Goal: Feedback & Contribution: Leave review/rating

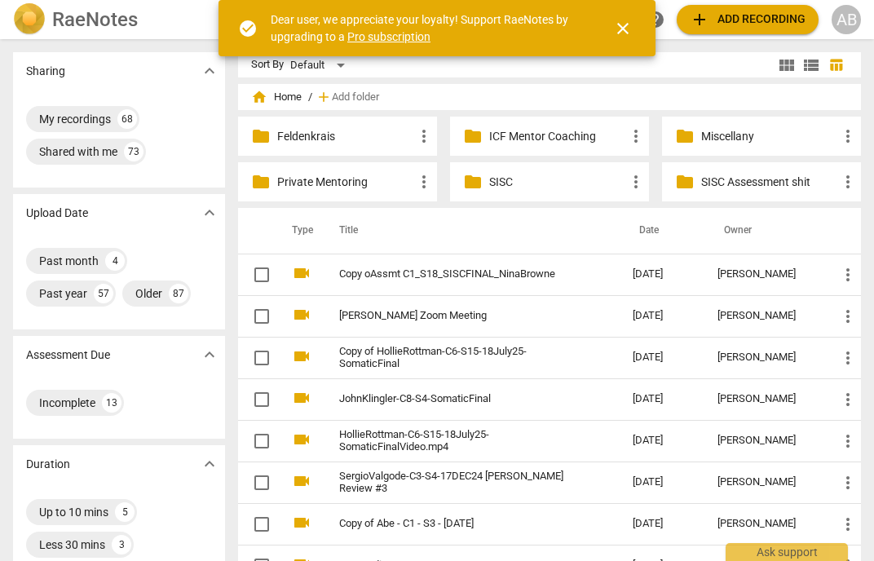
click at [700, 184] on div "folder SISC Assessment shit more_vert" at bounding box center [761, 181] width 199 height 39
click at [685, 183] on span "folder" at bounding box center [685, 182] width 20 height 20
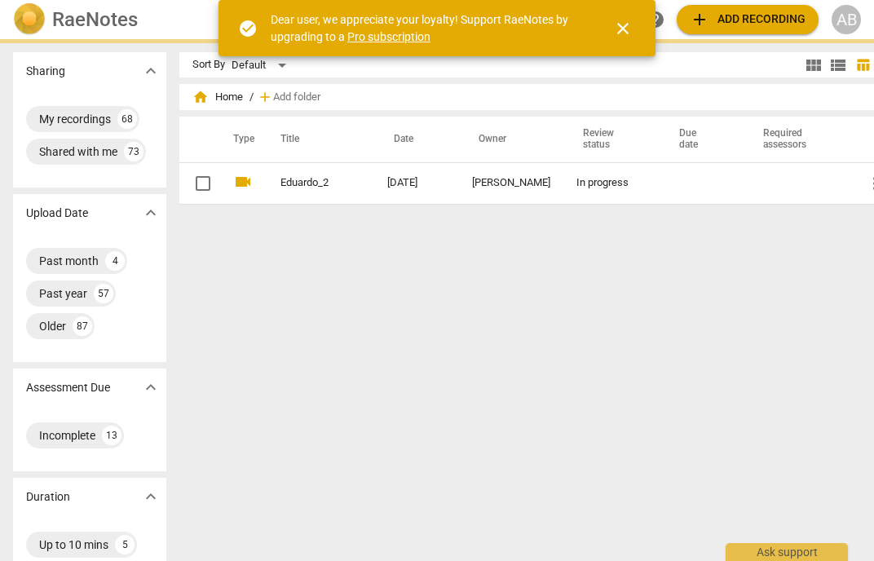
click at [214, 104] on span "home Home" at bounding box center [217, 97] width 51 height 16
click at [205, 95] on span "home Home" at bounding box center [217, 97] width 51 height 16
click at [192, 95] on span "home" at bounding box center [200, 97] width 16 height 16
click at [192, 100] on span "home" at bounding box center [200, 97] width 16 height 16
click at [82, 438] on div "Incomplete" at bounding box center [67, 435] width 56 height 16
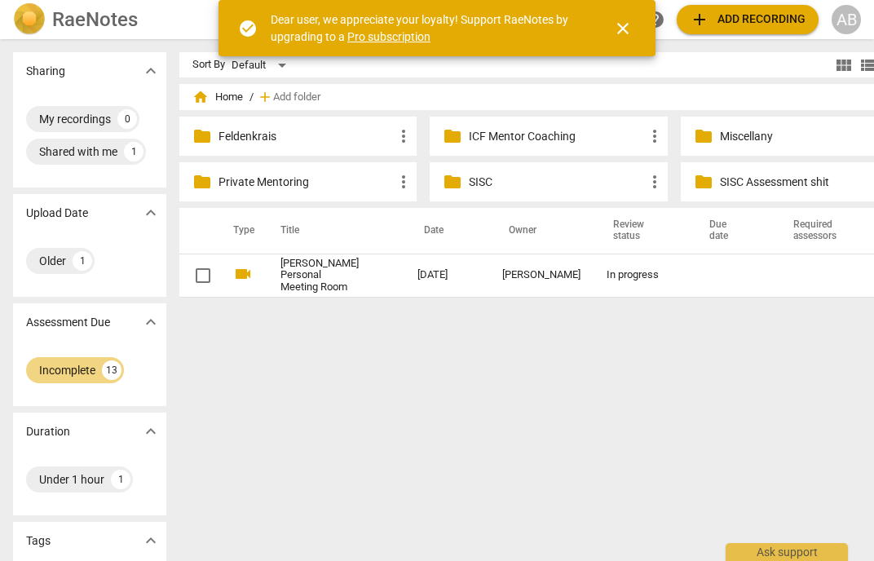
click at [192, 106] on div "home Home / add Add folder" at bounding box center [548, 97] width 712 height 26
click at [197, 96] on span "home Home" at bounding box center [217, 97] width 51 height 16
click at [100, 372] on div "Incomplete 13" at bounding box center [75, 370] width 98 height 26
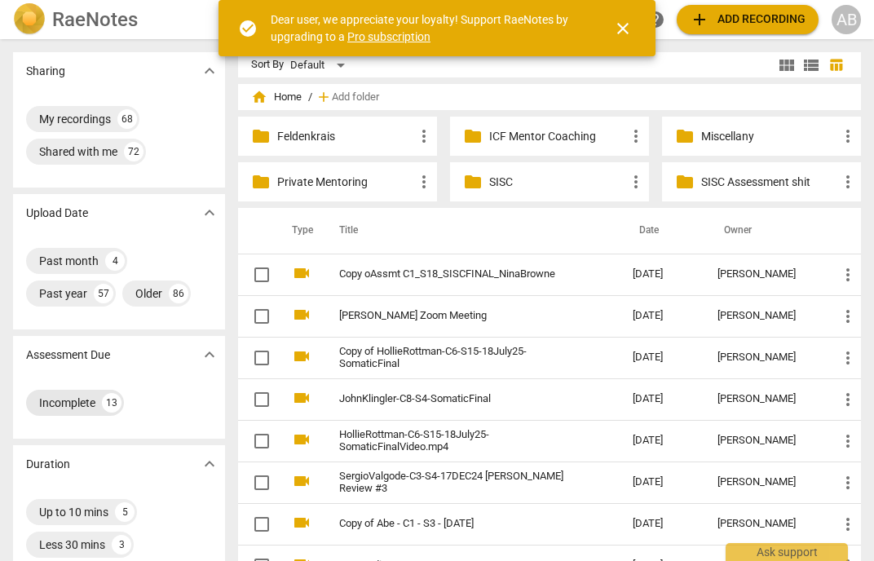
click at [77, 399] on div "Incomplete" at bounding box center [67, 402] width 56 height 16
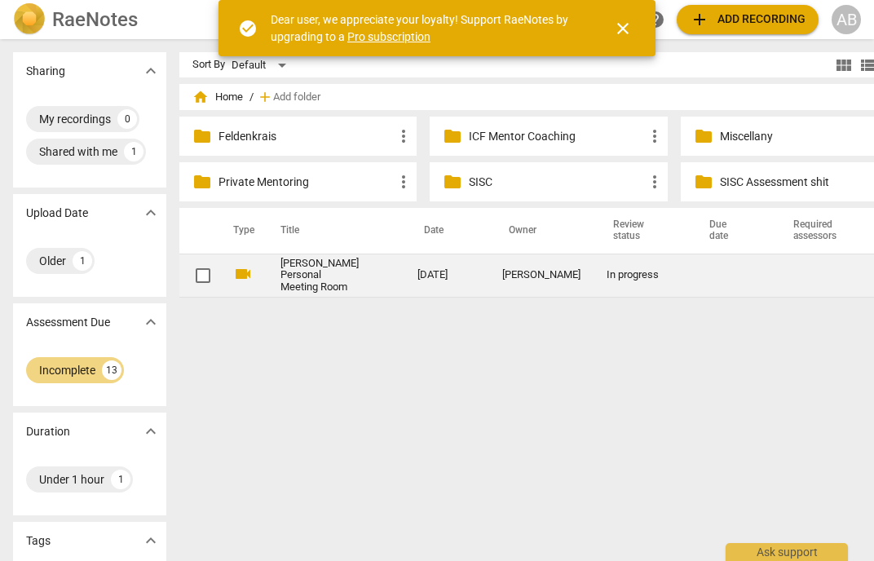
click at [288, 293] on link "[PERSON_NAME] Personal Meeting Room" at bounding box center [319, 276] width 78 height 37
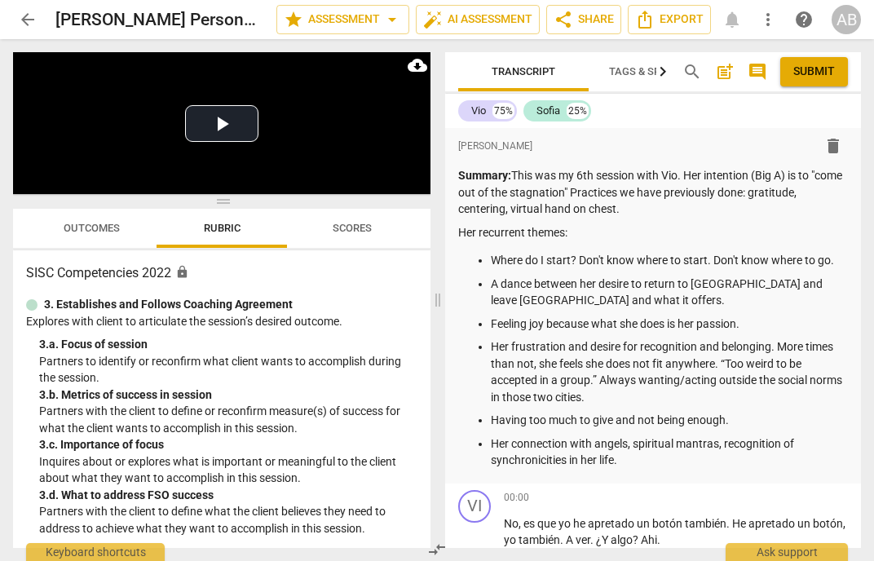
click at [24, 22] on span "arrow_back" at bounding box center [28, 20] width 20 height 20
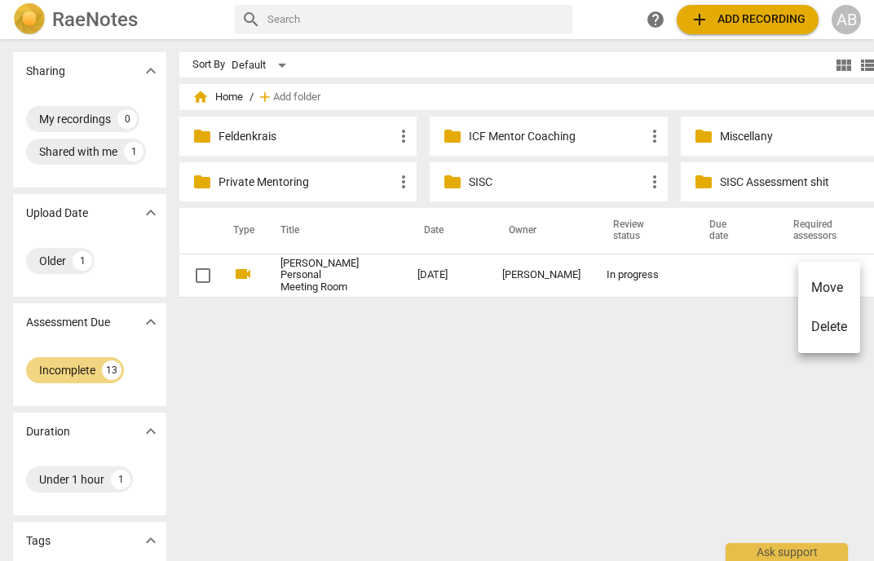
click at [847, 324] on li "Delete" at bounding box center [829, 326] width 62 height 39
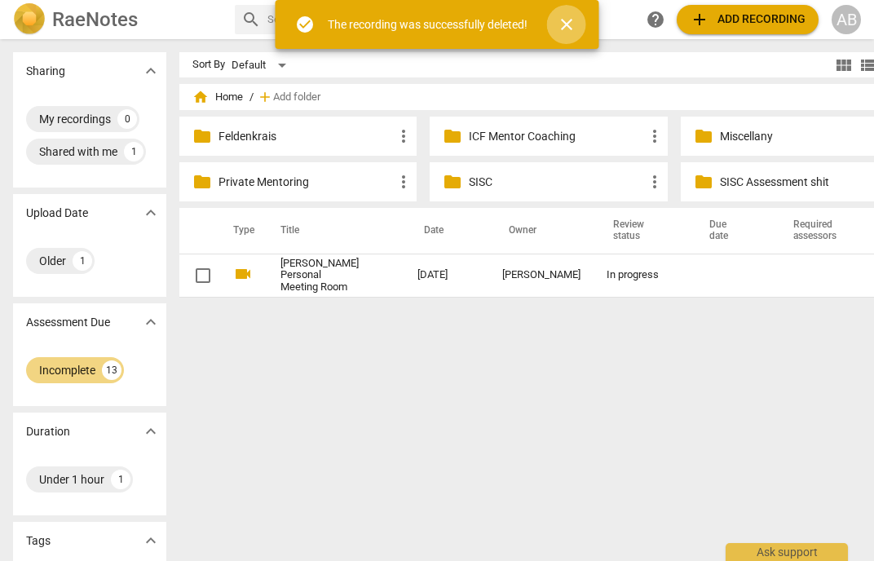
click at [566, 24] on span "close" at bounding box center [567, 25] width 20 height 20
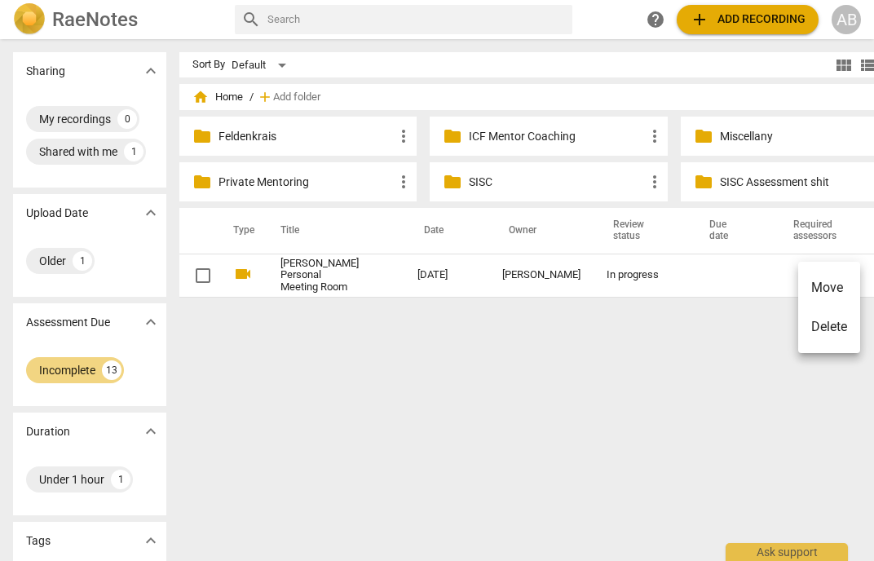
click at [218, 188] on div at bounding box center [437, 280] width 874 height 561
click at [179, 167] on div "folder Private Mentoring more_vert" at bounding box center [297, 181] width 237 height 39
click at [234, 182] on p "Private Mentoring" at bounding box center [305, 182] width 175 height 17
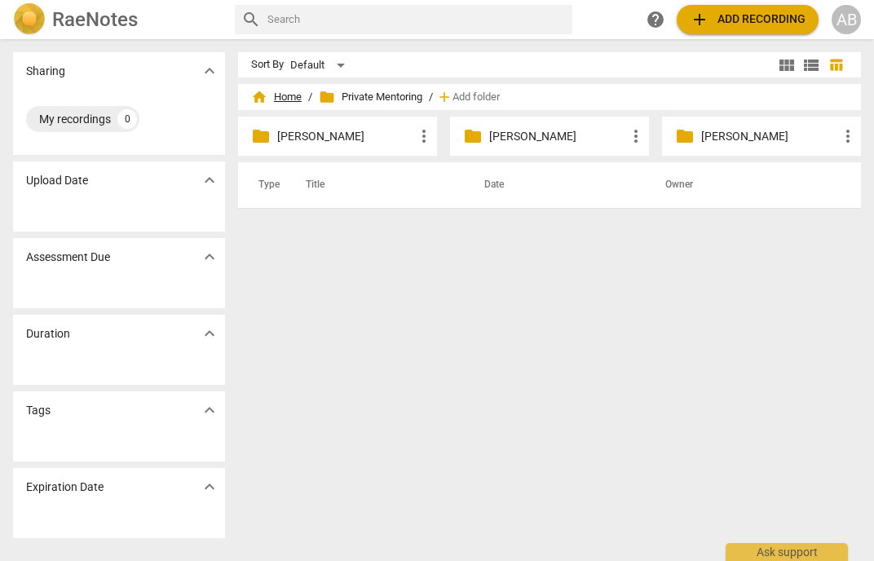
click at [266, 99] on span "home" at bounding box center [259, 97] width 16 height 16
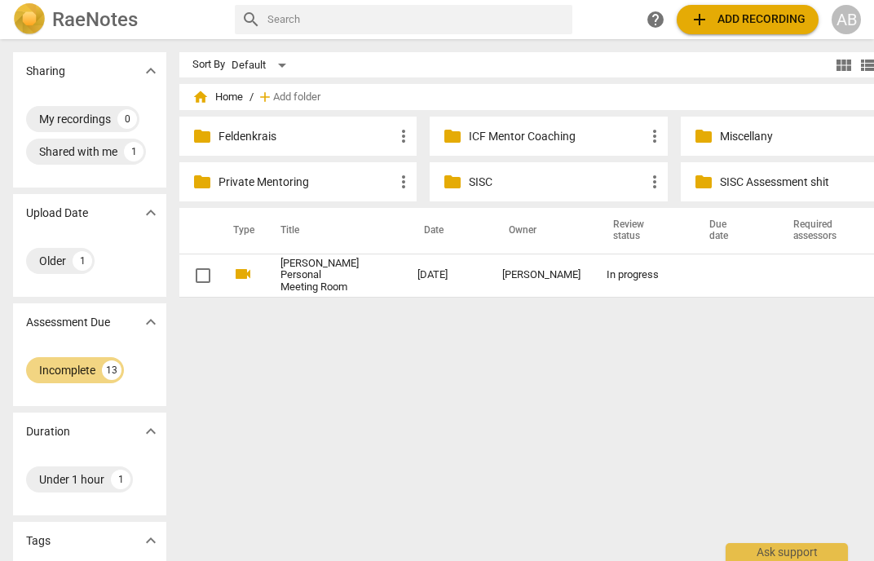
click at [443, 182] on span "folder" at bounding box center [453, 182] width 20 height 20
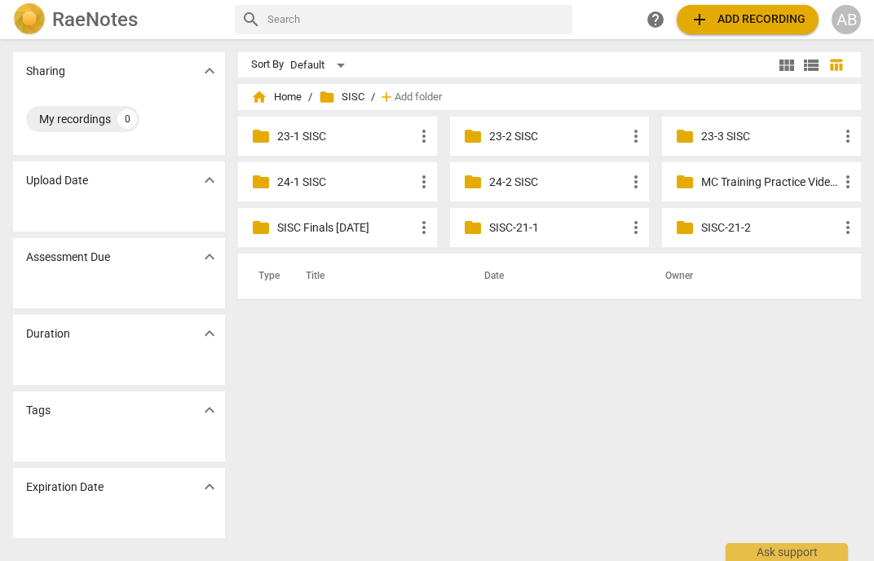
click at [284, 226] on p "SISC Finals [DATE]" at bounding box center [345, 227] width 137 height 17
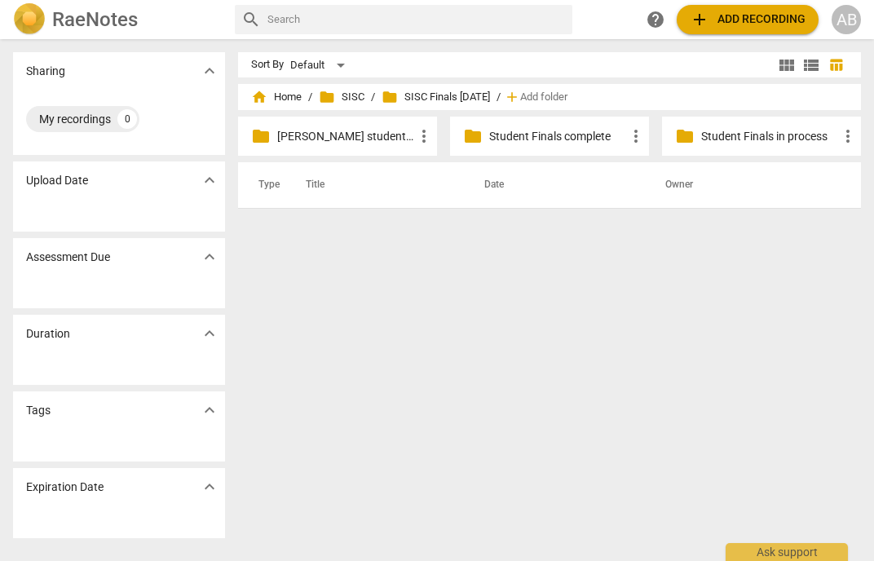
click at [750, 136] on p "Student Finals in process" at bounding box center [769, 136] width 137 height 17
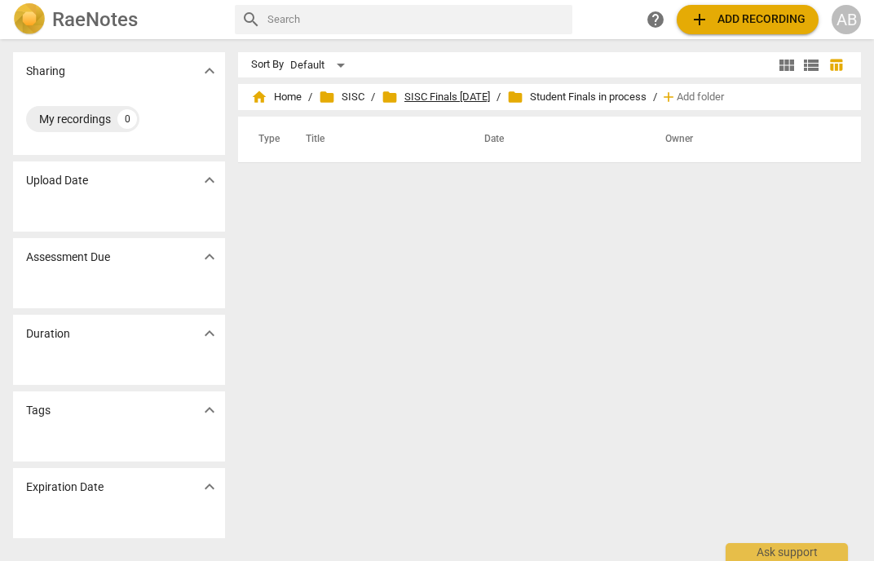
click at [472, 97] on span "folder SISC Finals [DATE]" at bounding box center [435, 97] width 108 height 16
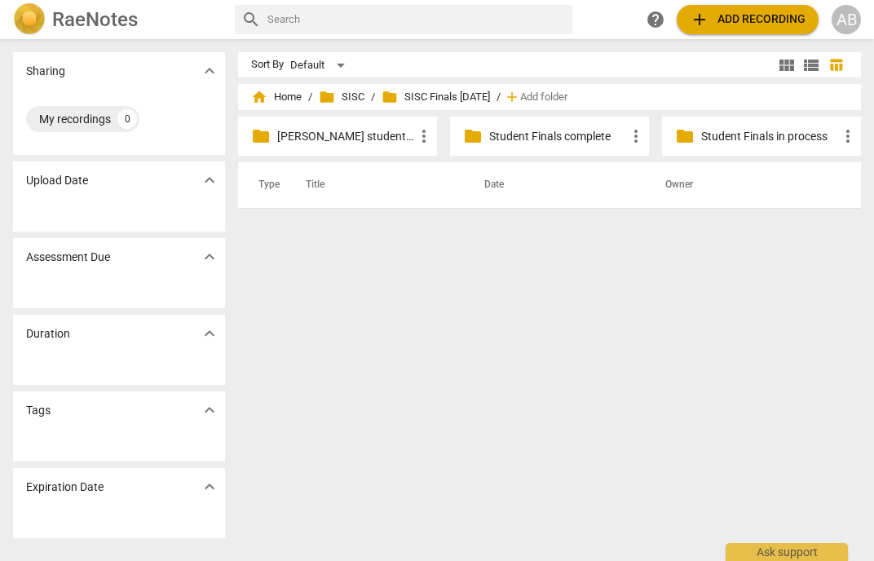
click at [511, 139] on p "Student Finals complete" at bounding box center [557, 136] width 137 height 17
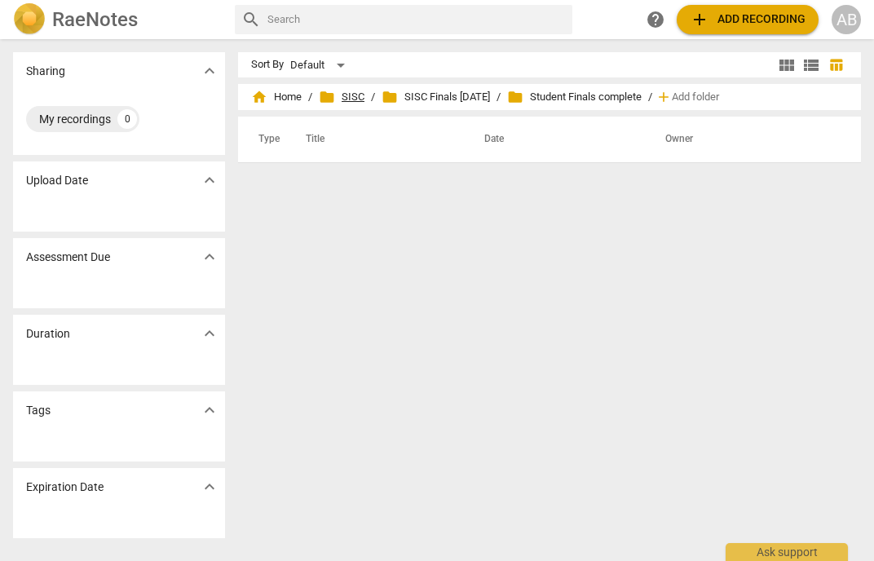
click at [350, 96] on span "folder SISC" at bounding box center [342, 97] width 46 height 16
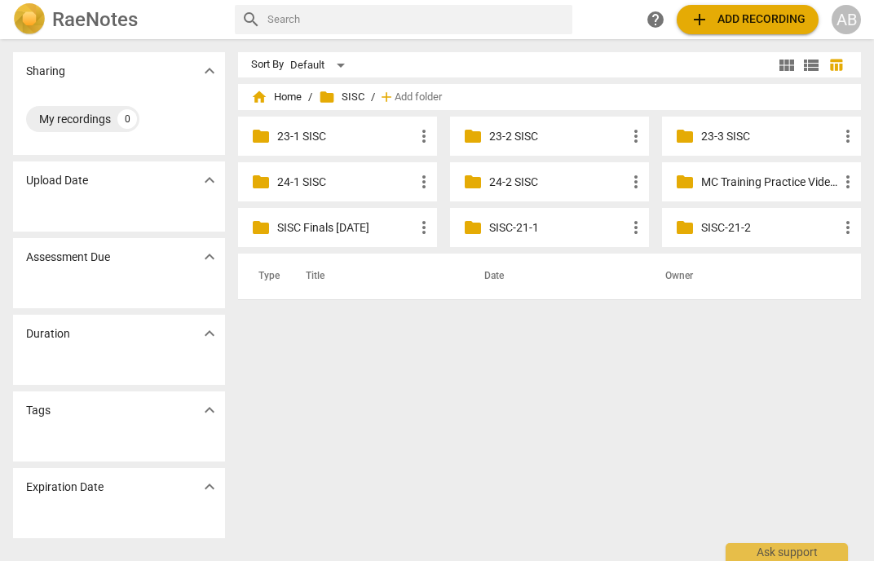
click at [311, 225] on p "SISC Finals [DATE]" at bounding box center [345, 227] width 137 height 17
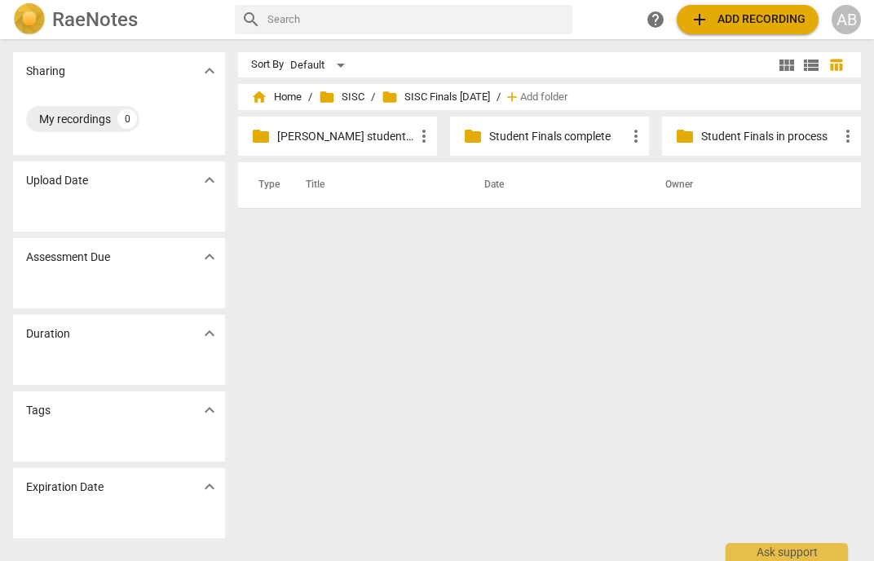
click at [272, 137] on div "folder [PERSON_NAME] student finals more_vert" at bounding box center [337, 136] width 199 height 39
click at [293, 137] on p "[PERSON_NAME] student finals" at bounding box center [345, 136] width 137 height 17
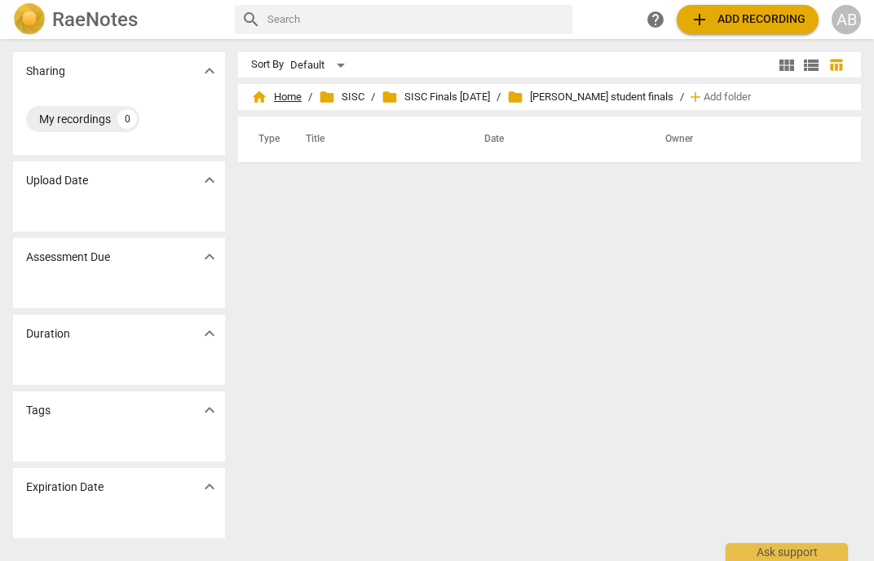
click at [297, 97] on span "home Home" at bounding box center [276, 97] width 51 height 16
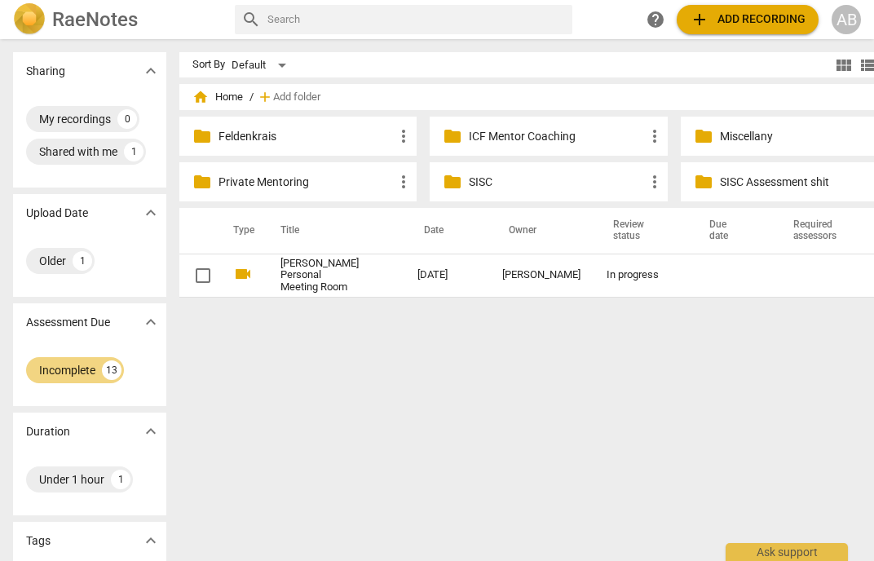
click at [469, 179] on p "SISC" at bounding box center [556, 182] width 175 height 17
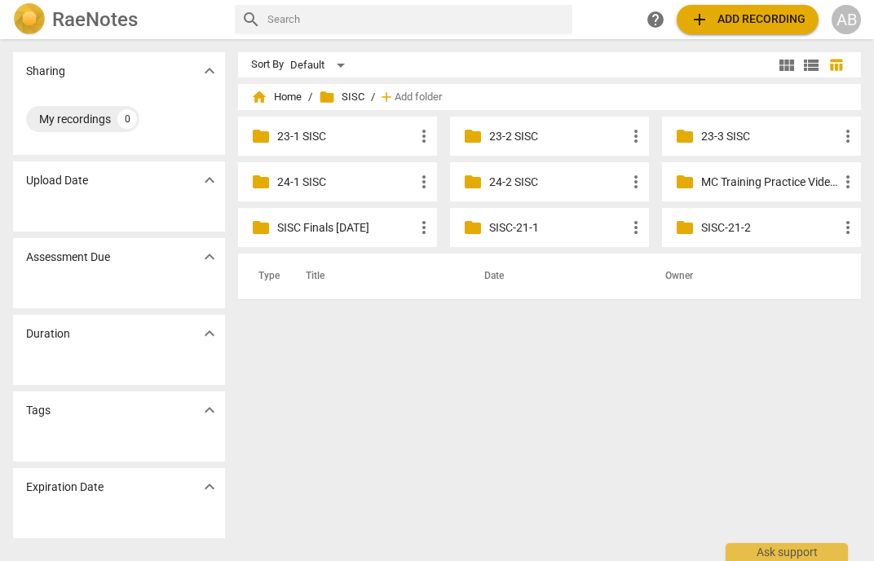
click at [520, 181] on p "24-2 SISC" at bounding box center [557, 182] width 137 height 17
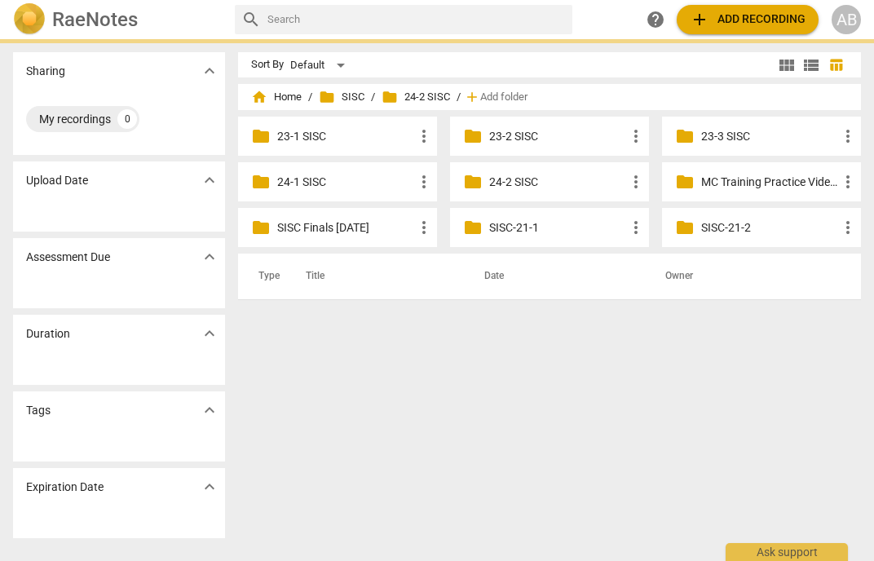
click at [520, 181] on p "24-2 SISC" at bounding box center [557, 182] width 137 height 17
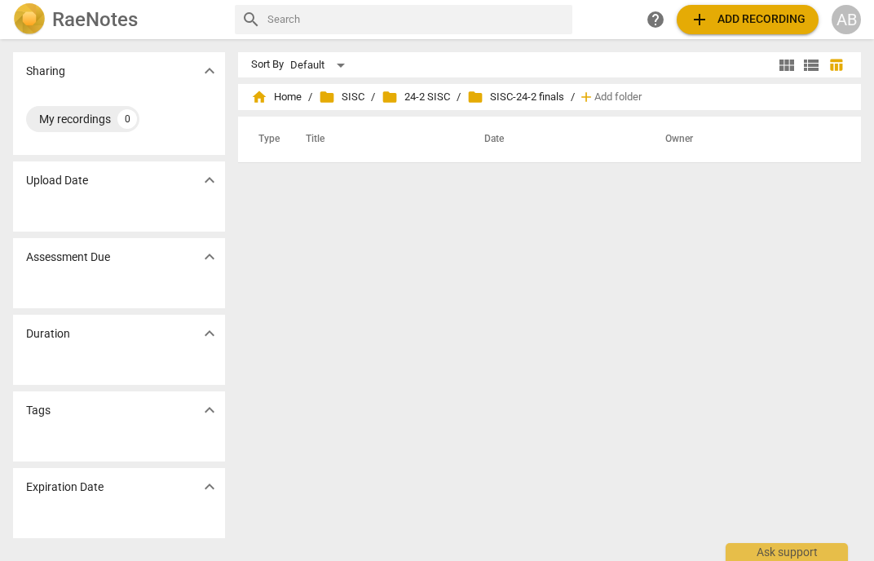
click at [478, 98] on span "folder" at bounding box center [475, 97] width 16 height 16
click at [524, 99] on span "folder SISC-24-2 finals" at bounding box center [515, 97] width 97 height 16
click at [474, 100] on span "folder" at bounding box center [475, 97] width 16 height 16
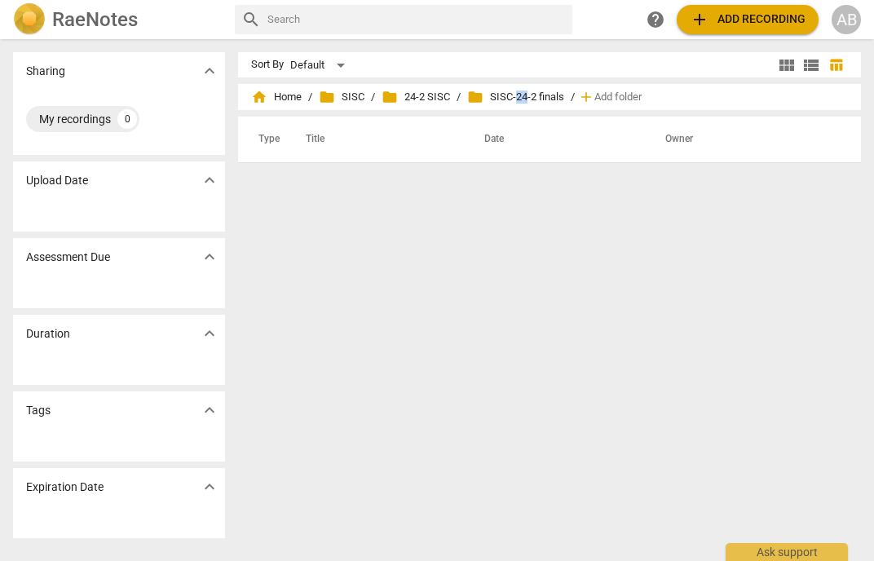
click at [474, 100] on span "folder" at bounding box center [475, 97] width 16 height 16
click at [421, 100] on span "folder 24-2 SISC" at bounding box center [415, 97] width 68 height 16
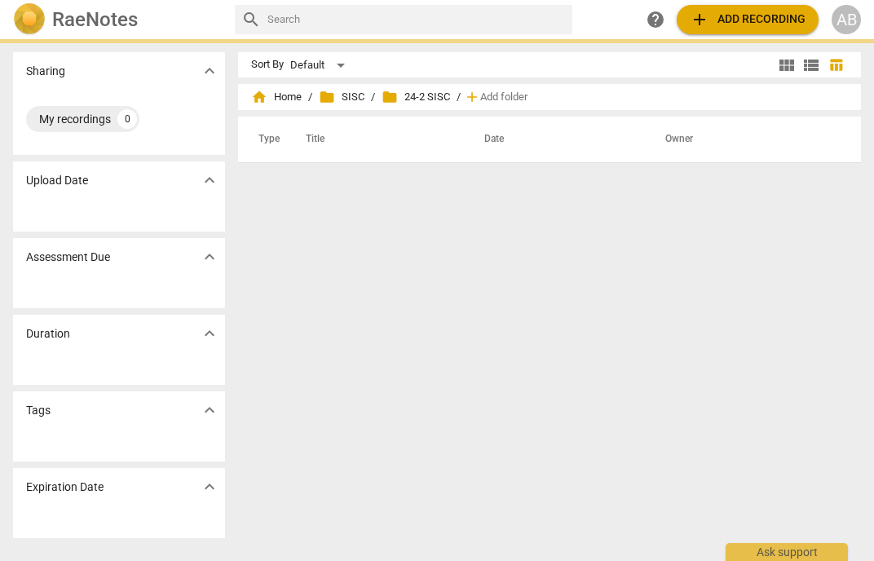
click at [421, 100] on span "folder 24-2 SISC" at bounding box center [415, 97] width 68 height 16
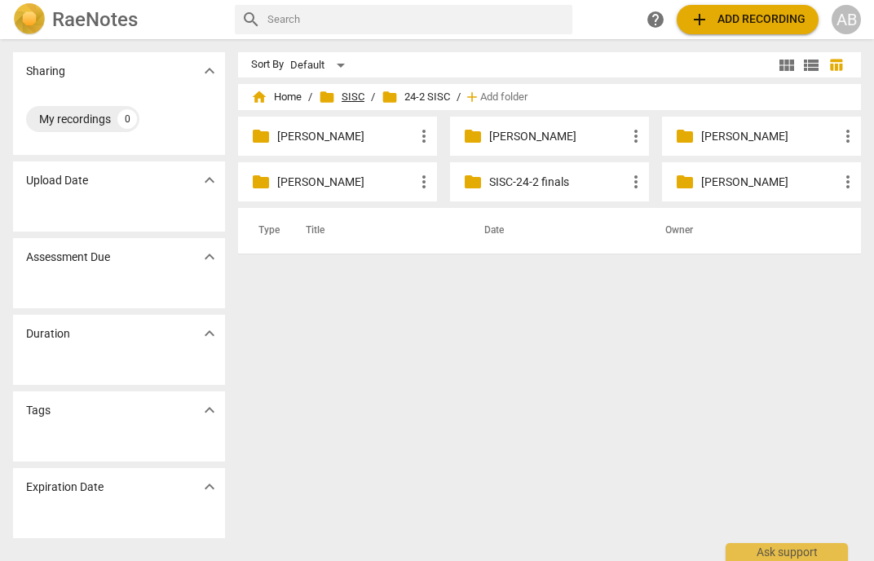
click at [327, 98] on span "folder" at bounding box center [327, 97] width 16 height 16
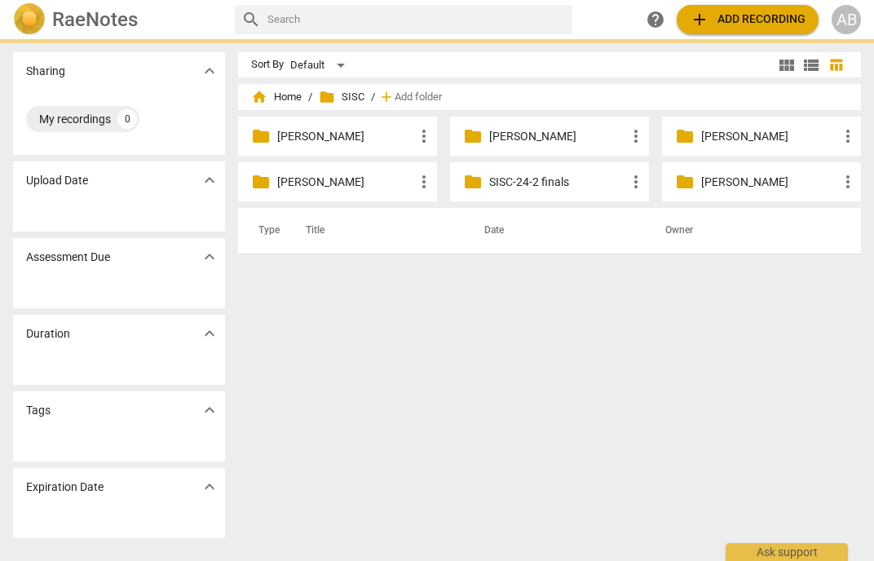
click at [326, 98] on span "folder" at bounding box center [327, 97] width 16 height 16
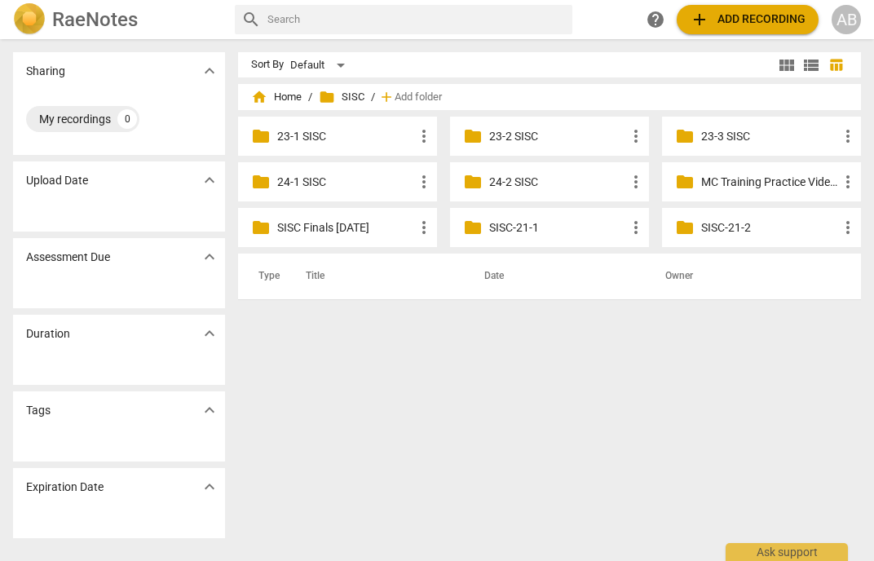
click at [328, 229] on p "SISC Finals [DATE]" at bounding box center [345, 227] width 137 height 17
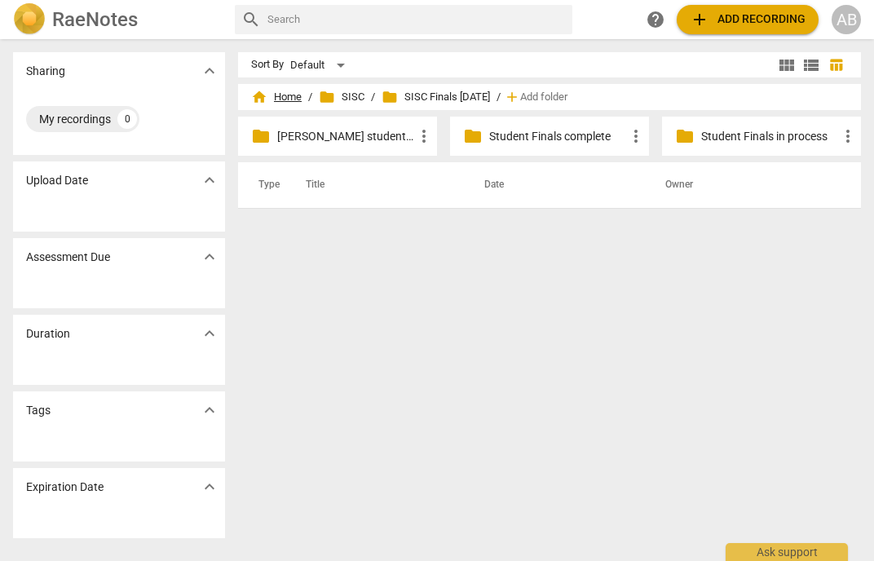
click at [263, 101] on span "home" at bounding box center [259, 97] width 16 height 16
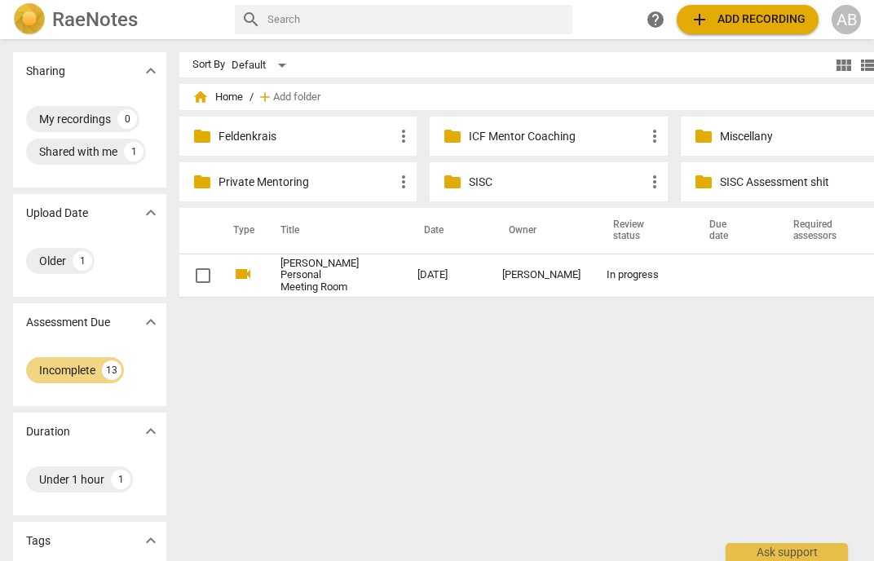
click at [208, 97] on span "home Home" at bounding box center [217, 97] width 51 height 16
click at [192, 97] on span "home" at bounding box center [200, 97] width 16 height 16
click at [74, 372] on div "Incomplete" at bounding box center [67, 370] width 56 height 16
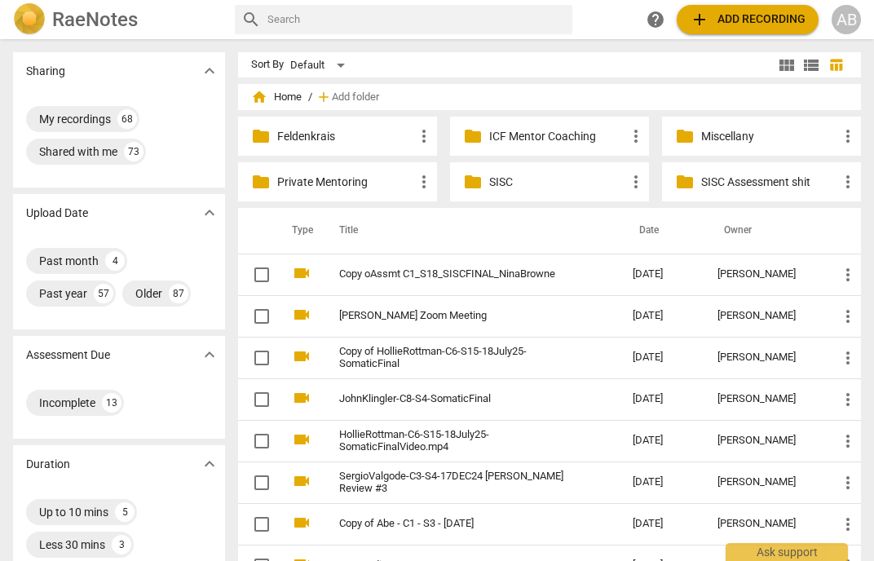
click at [478, 188] on span "folder" at bounding box center [473, 182] width 20 height 20
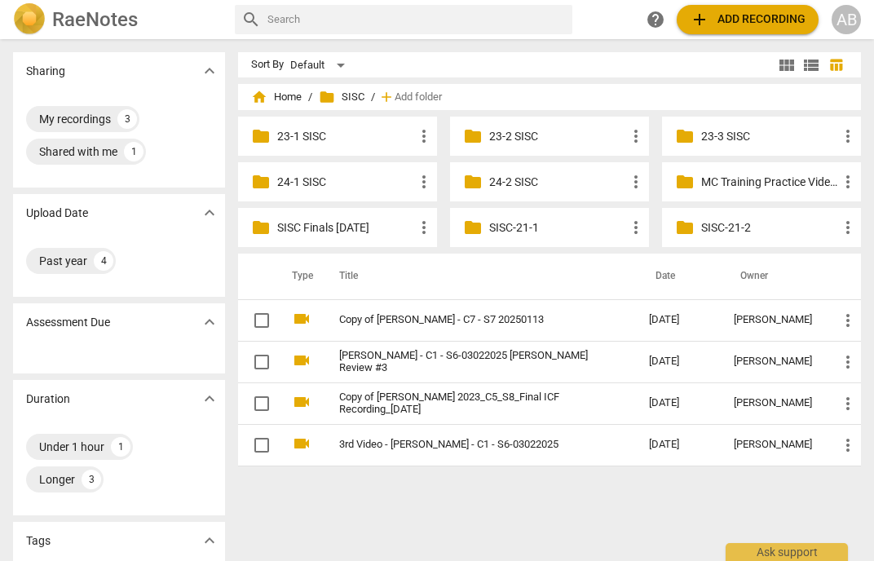
click at [314, 225] on p "SISC Finals [DATE]" at bounding box center [345, 227] width 137 height 17
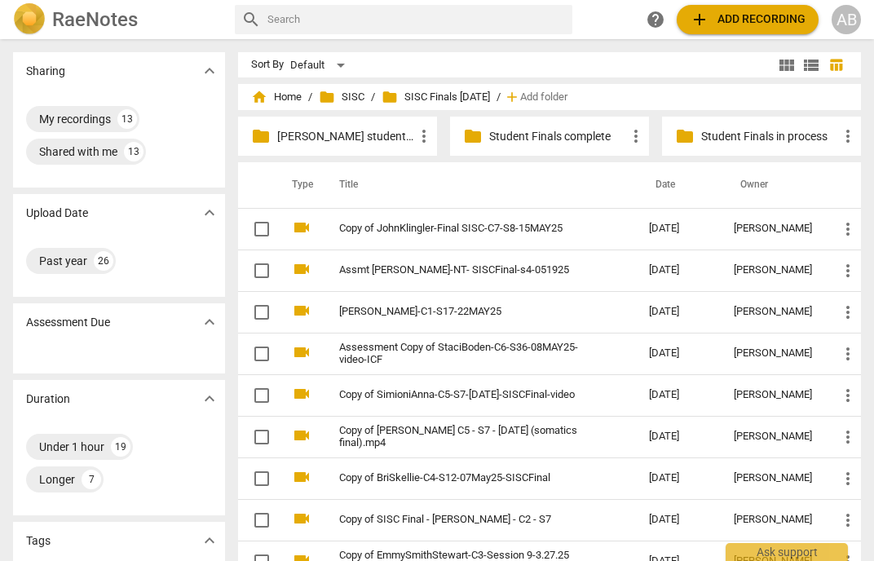
click at [266, 136] on span "folder" at bounding box center [261, 136] width 20 height 20
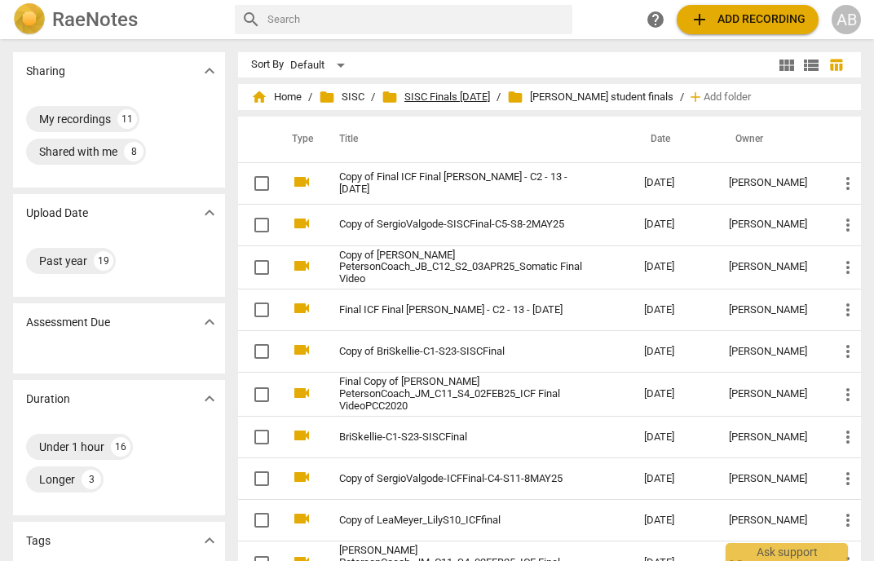
click at [421, 98] on span "folder SISC Finals [DATE]" at bounding box center [435, 97] width 108 height 16
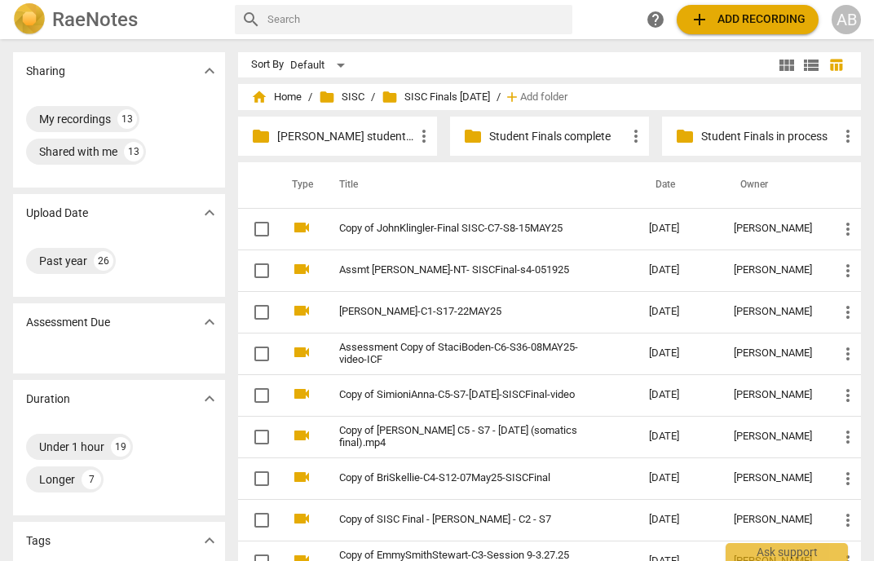
click at [705, 135] on p "Student Finals in process" at bounding box center [769, 136] width 137 height 17
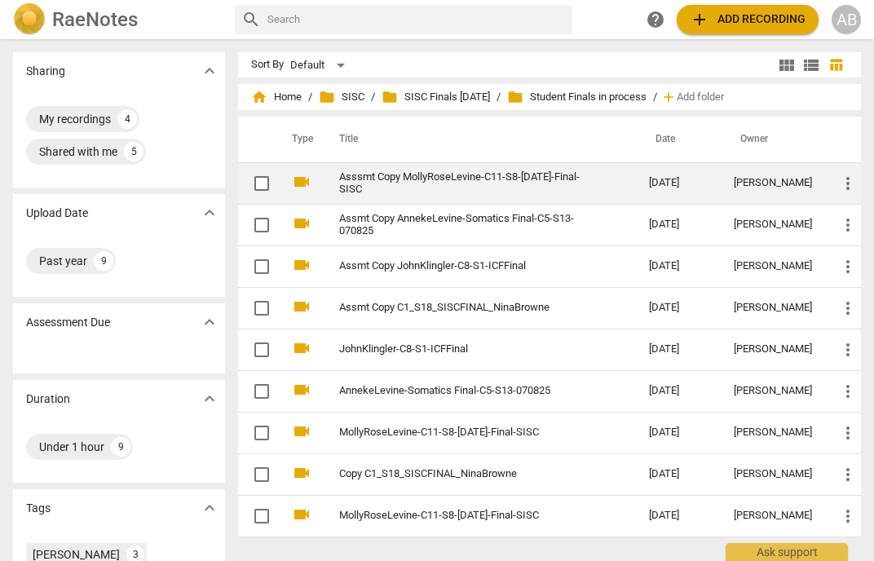
click at [385, 182] on link "Asssmt Copy MollyRoseLevine-C11-S8-[DATE]-Final-SISC" at bounding box center [464, 183] width 251 height 24
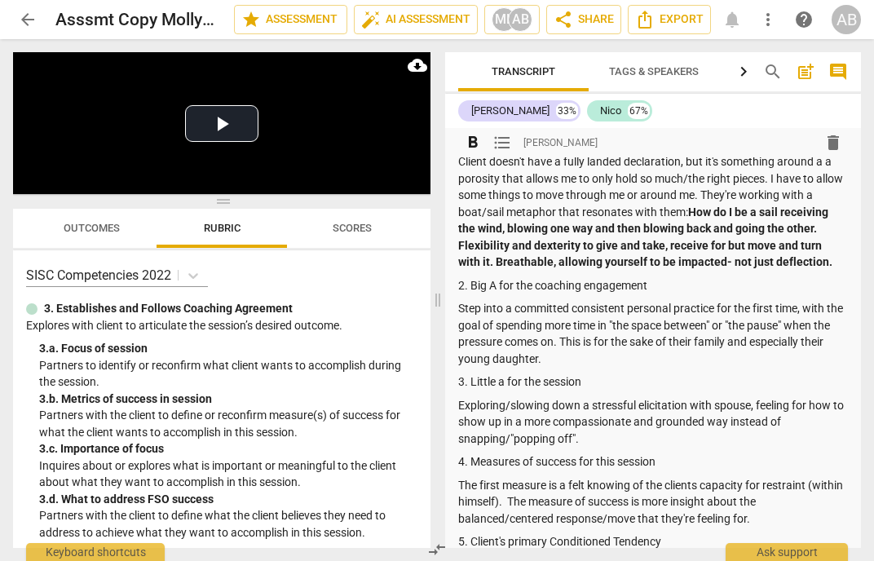
scroll to position [46, 0]
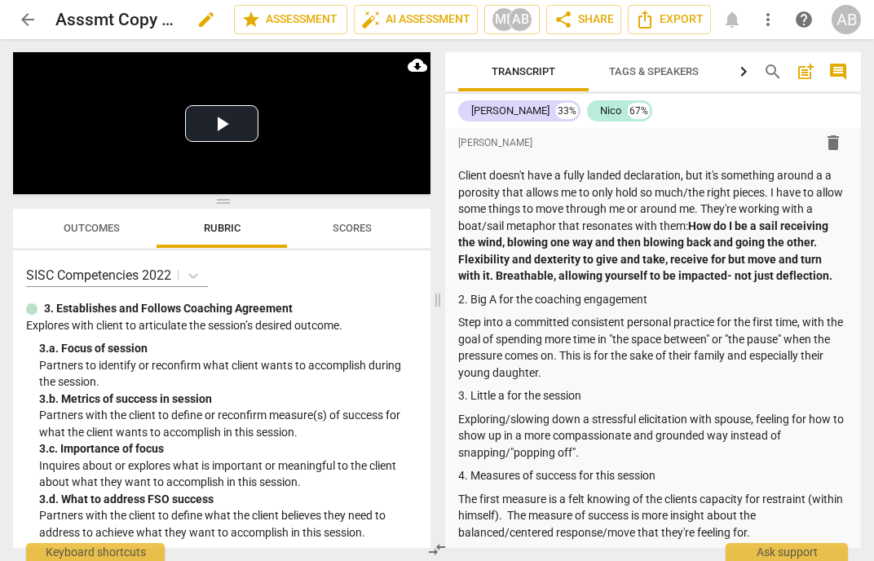
click at [91, 15] on h2 "Asssmt Copy MollyRoseLevine-C11-S8-[DATE]-Final-SISC" at bounding box center [116, 20] width 123 height 20
click at [203, 19] on span "edit" at bounding box center [206, 20] width 20 height 20
click at [32, 25] on span "arrow_back" at bounding box center [28, 20] width 20 height 20
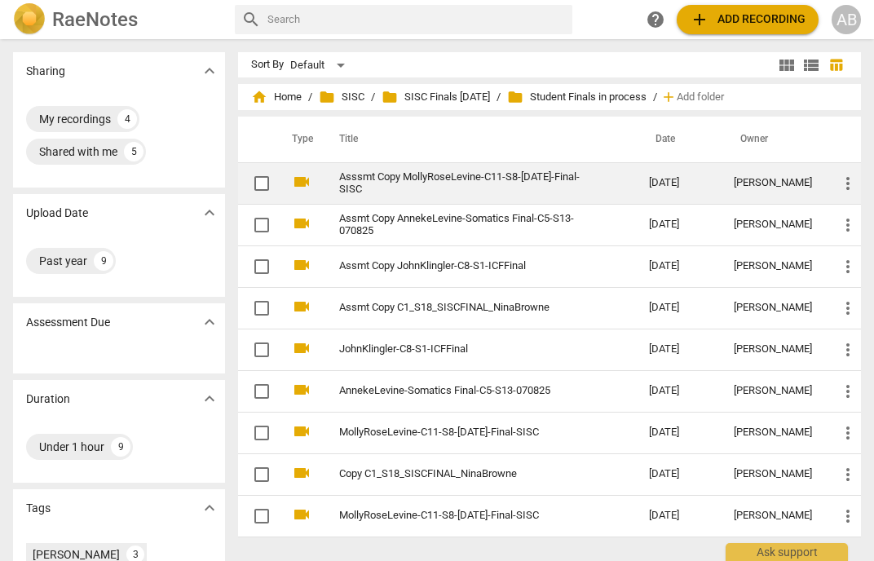
click at [387, 182] on link "Asssmt Copy MollyRoseLevine-C11-S8-[DATE]-Final-SISC" at bounding box center [464, 183] width 251 height 24
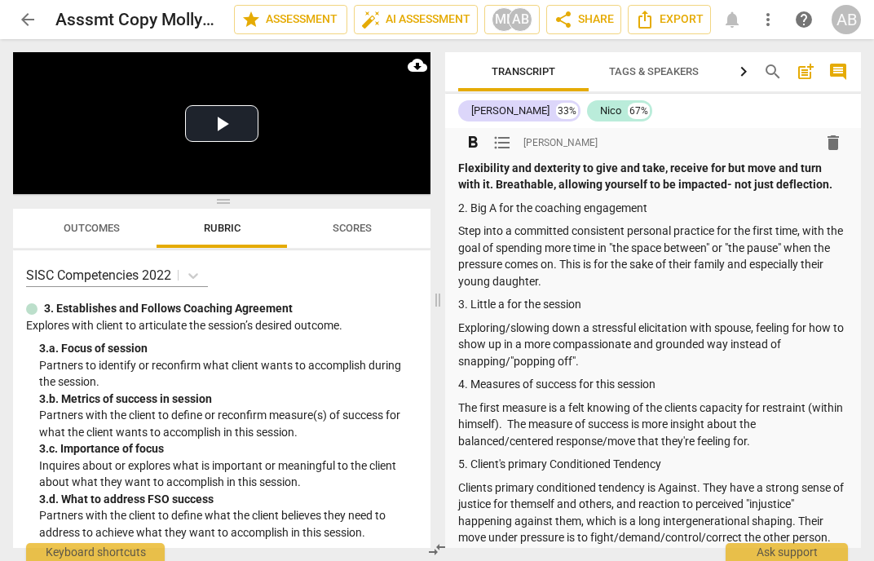
scroll to position [163, 0]
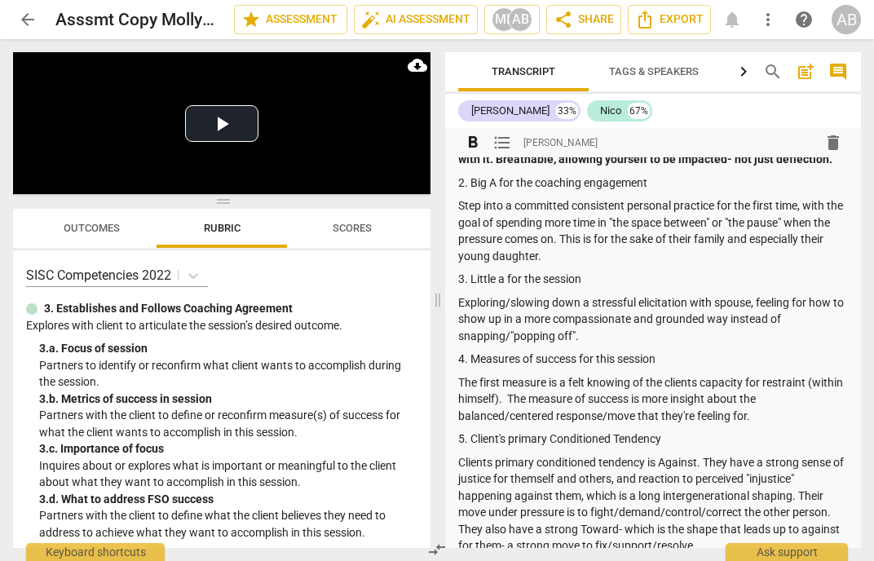
click at [619, 275] on p "3. Little a for the session" at bounding box center [653, 279] width 390 height 17
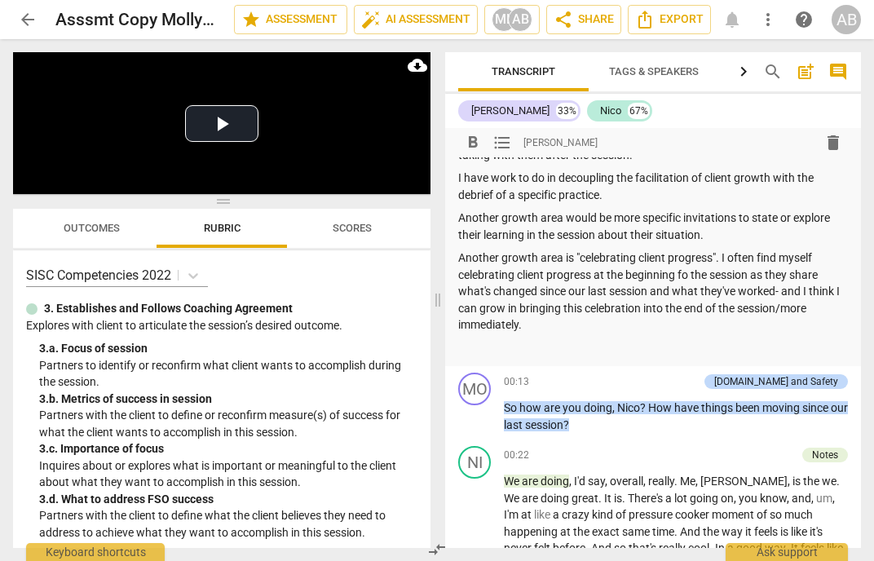
scroll to position [1646, 0]
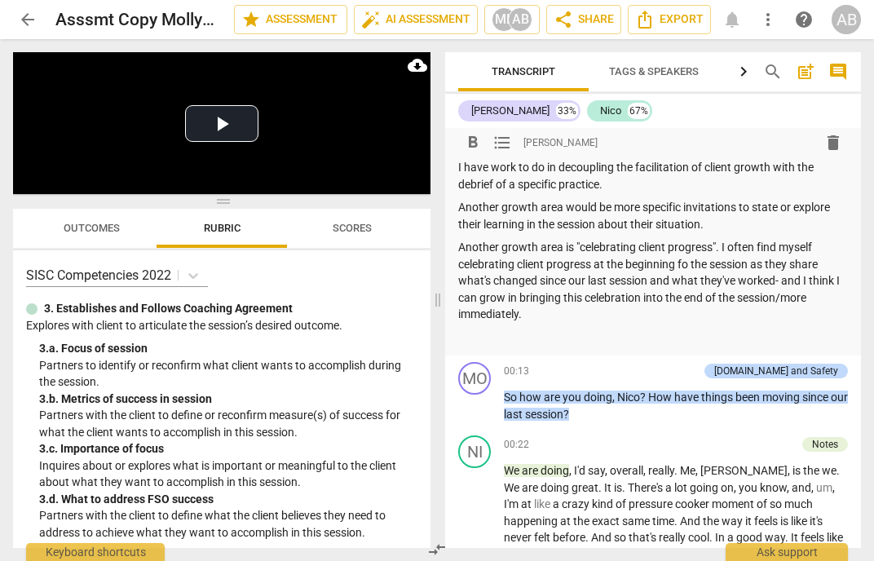
click at [589, 346] on p at bounding box center [653, 337] width 390 height 17
click at [663, 22] on span "Export" at bounding box center [669, 20] width 68 height 20
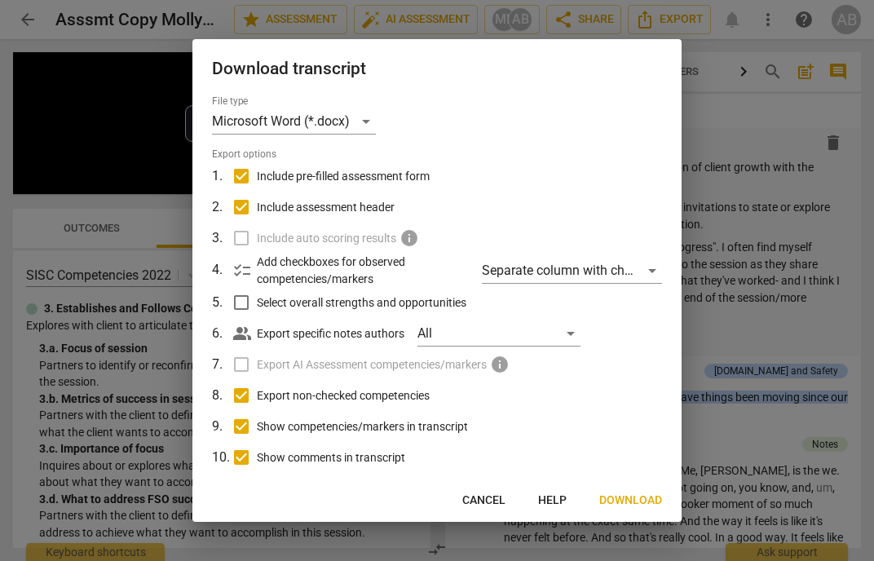
click at [720, 117] on div at bounding box center [437, 280] width 874 height 561
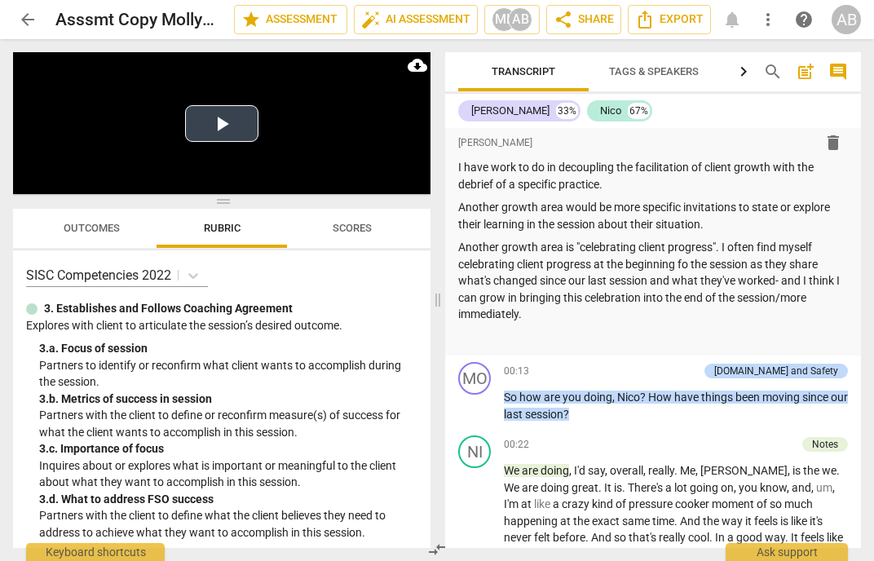
click at [214, 121] on button "Play Video" at bounding box center [221, 123] width 73 height 37
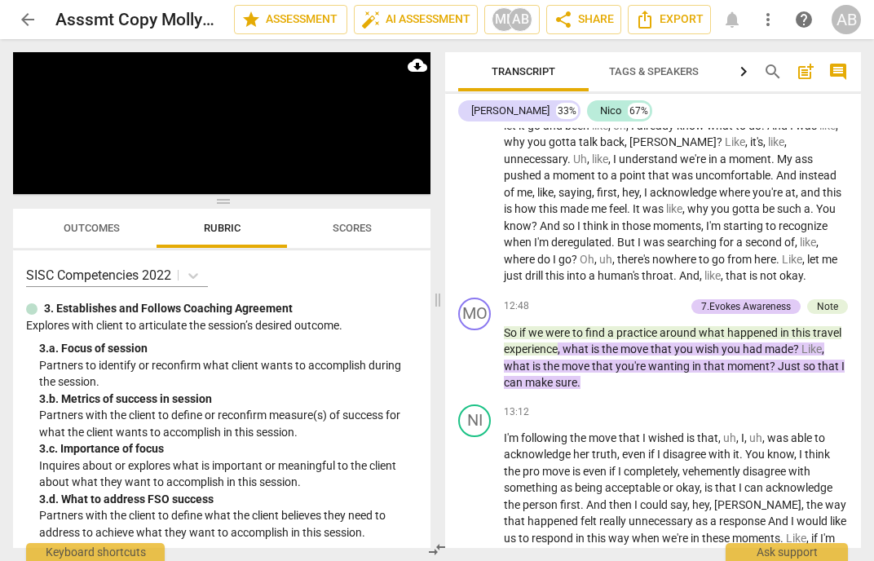
scroll to position [4689, 0]
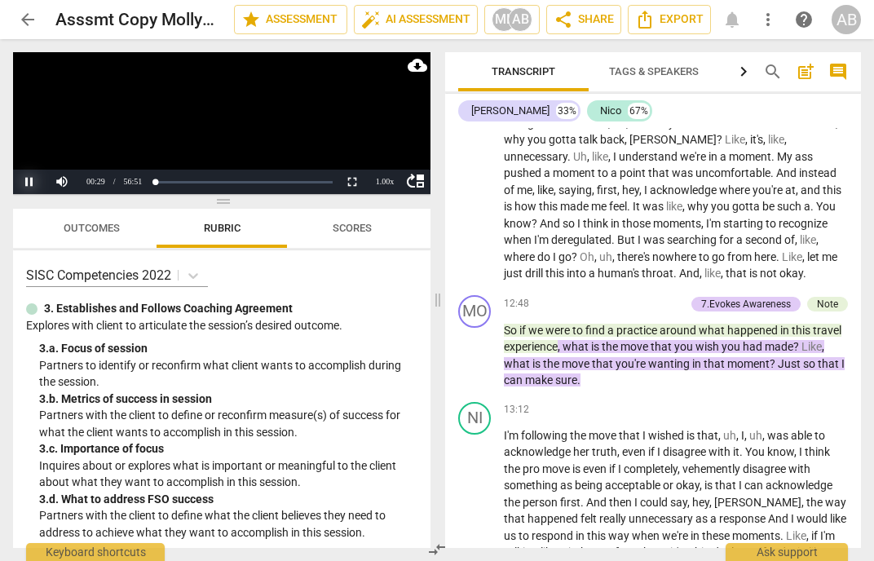
click at [26, 177] on button "Pause" at bounding box center [29, 182] width 33 height 24
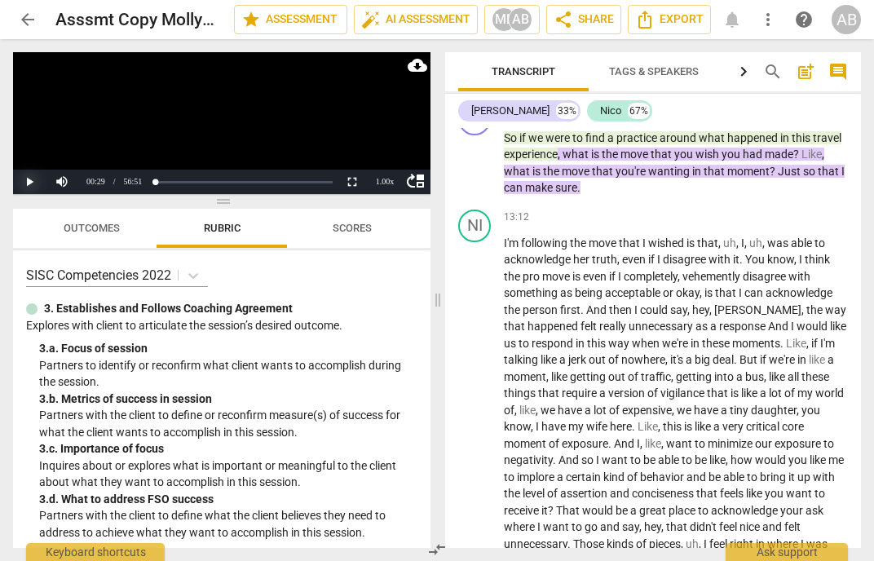
scroll to position [4884, 0]
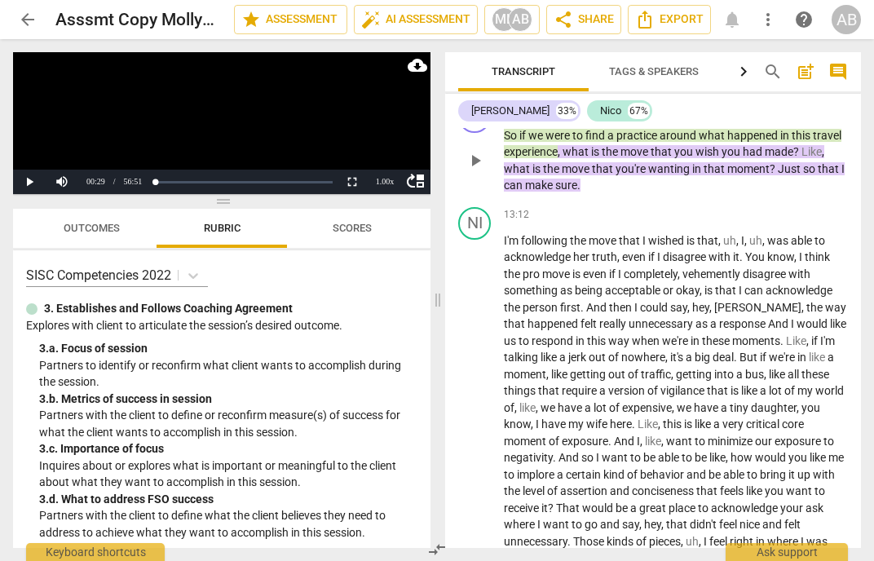
click at [820, 117] on div "Note" at bounding box center [827, 109] width 21 height 15
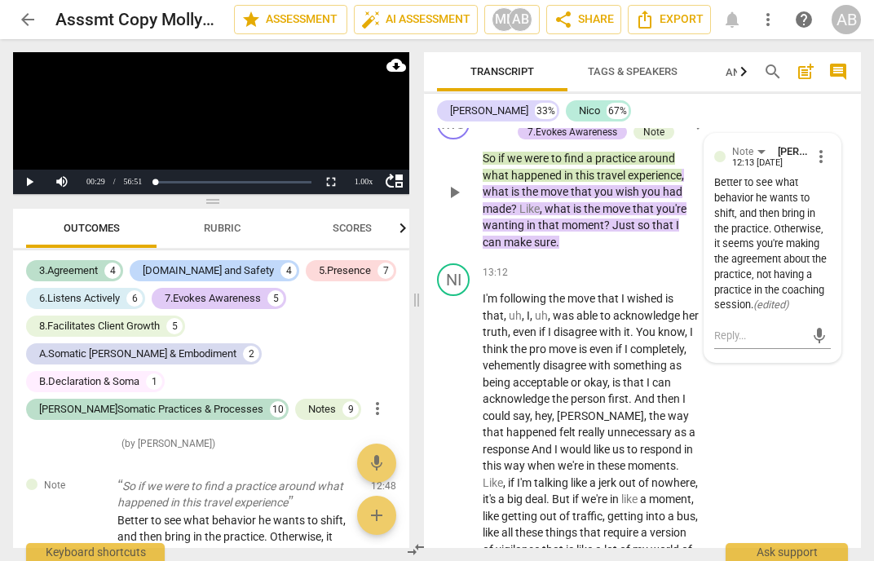
scroll to position [6517, 0]
click at [823, 165] on span "more_vert" at bounding box center [821, 156] width 20 height 20
click at [823, 173] on li "Edit" at bounding box center [832, 171] width 56 height 31
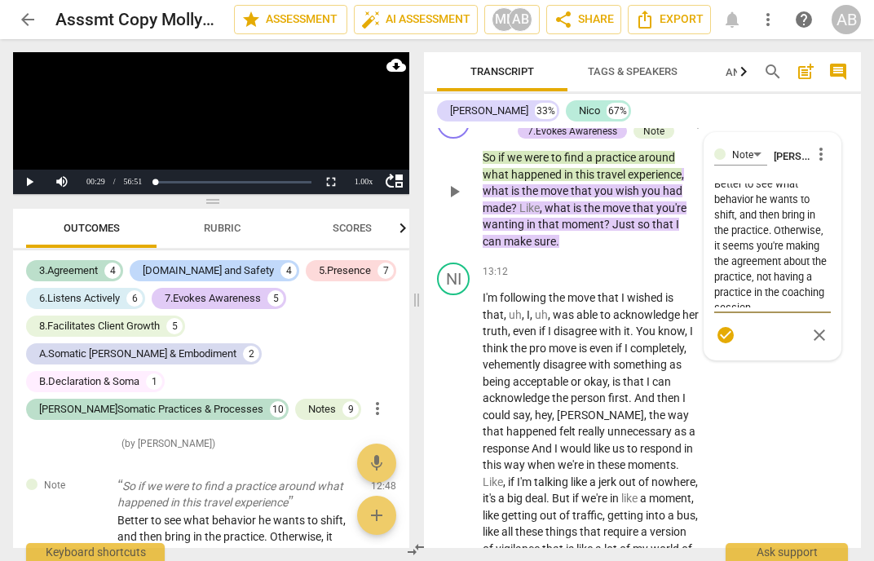
scroll to position [15, 0]
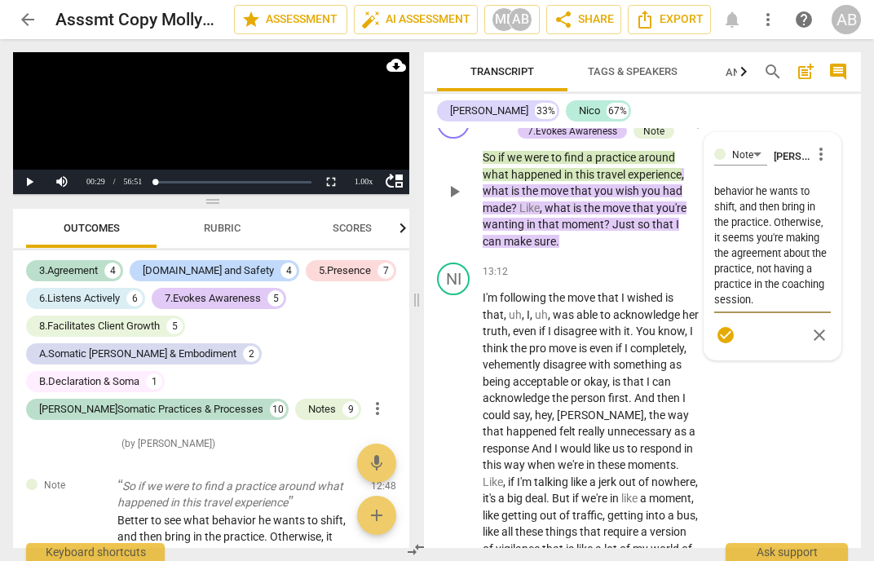
drag, startPoint x: 716, startPoint y: 210, endPoint x: 825, endPoint y: 329, distance: 161.5
click at [825, 307] on textarea "Better to see what behavior he wants to shift, and then bring in the practice. …" at bounding box center [772, 245] width 117 height 124
type textarea "T"
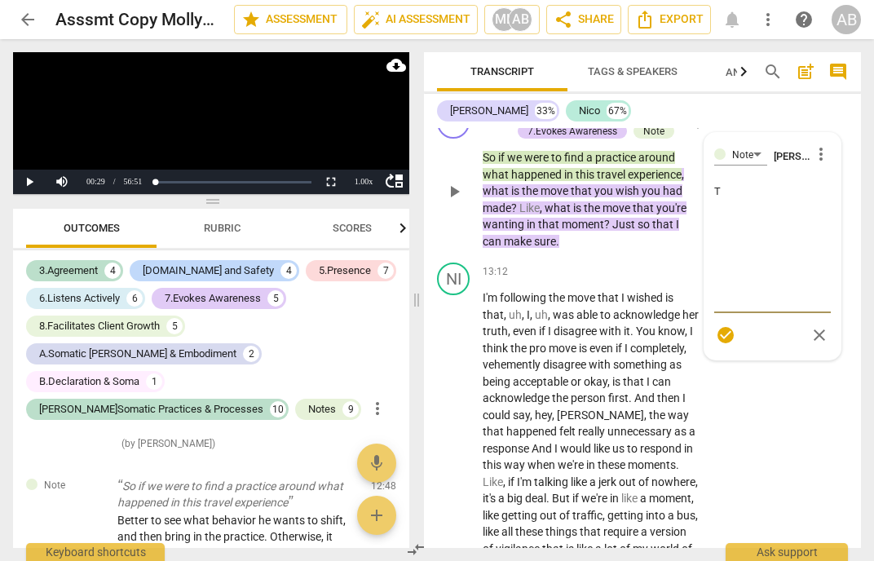
scroll to position [0, 0]
type textarea "Th"
type textarea "Thi"
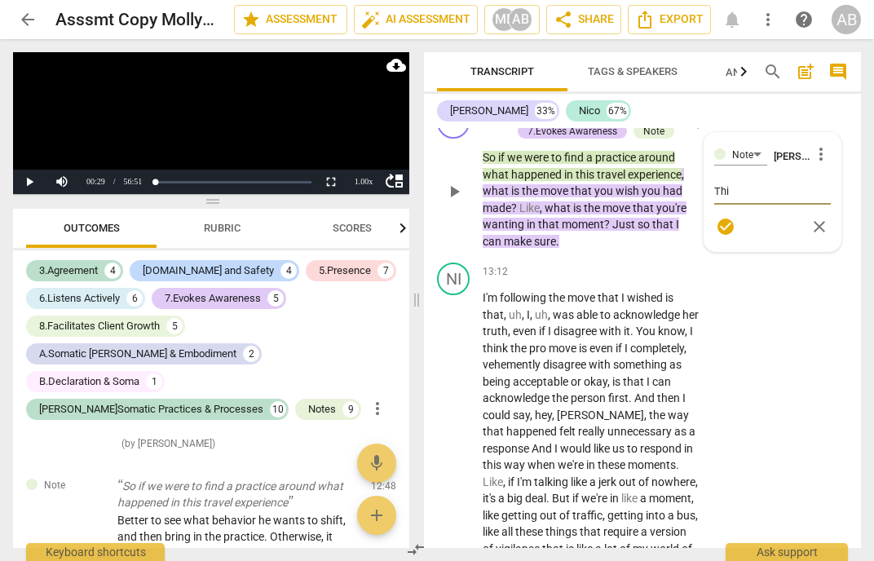
type textarea "This"
type textarea "This q"
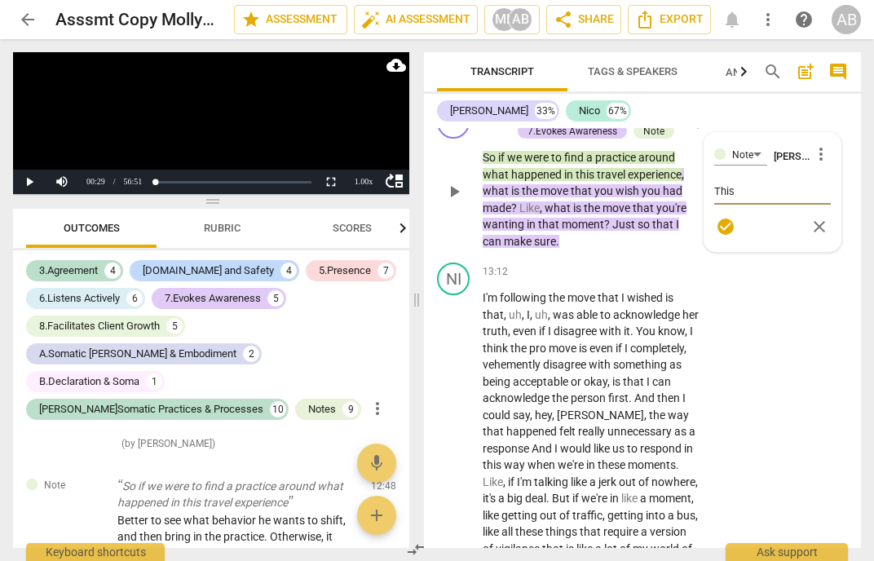
type textarea "This q"
type textarea "This qu"
type textarea "This que"
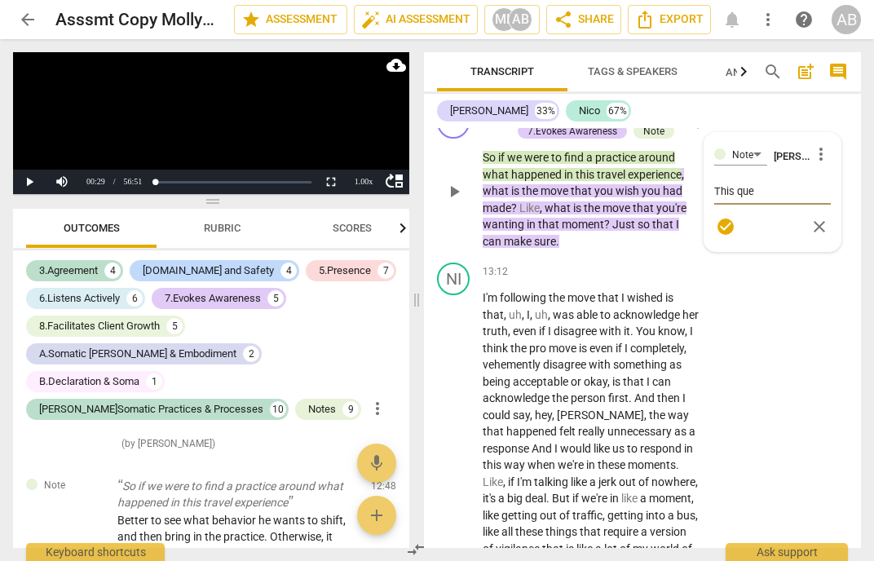
type textarea "This ques"
type textarea "This quest"
type textarea "This questi"
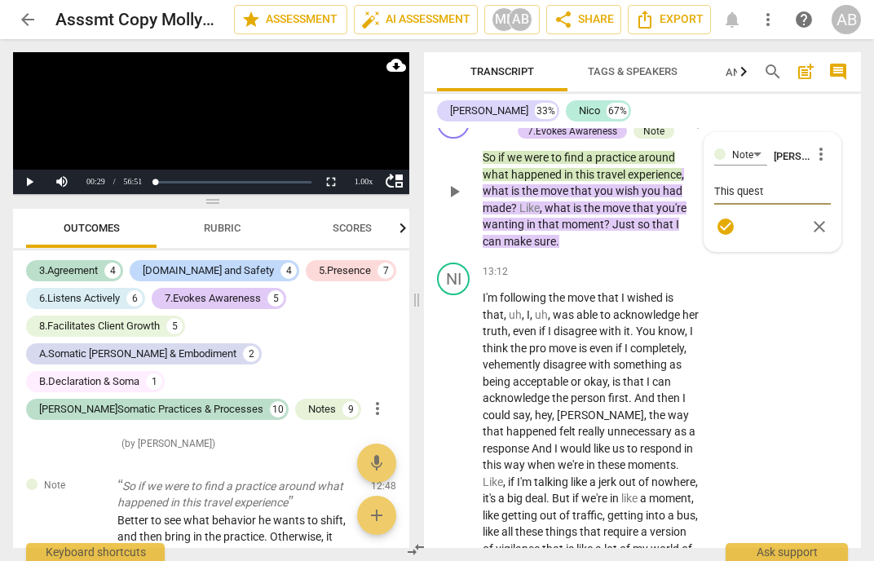
type textarea "This questi"
type textarea "This questio"
type textarea "This question"
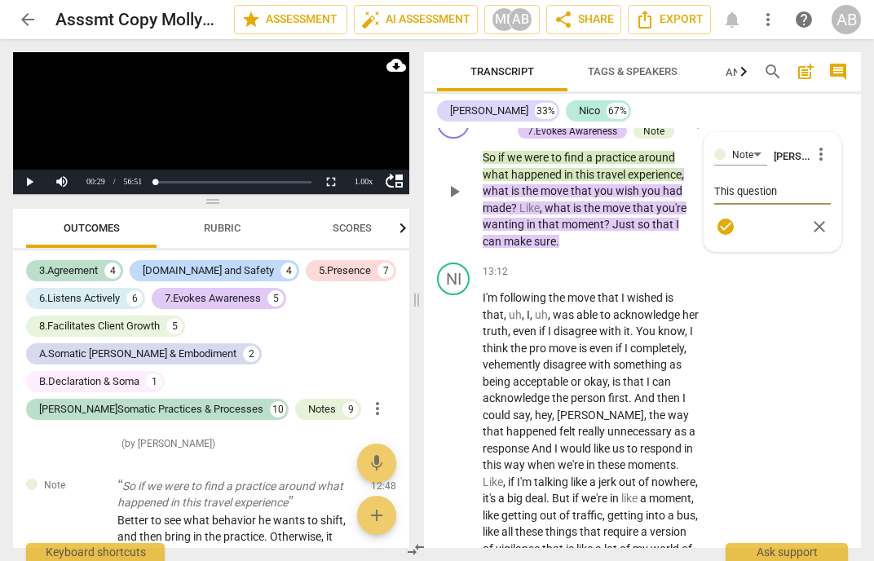
type textarea "This question"
type textarea "This question i"
type textarea "This question in"
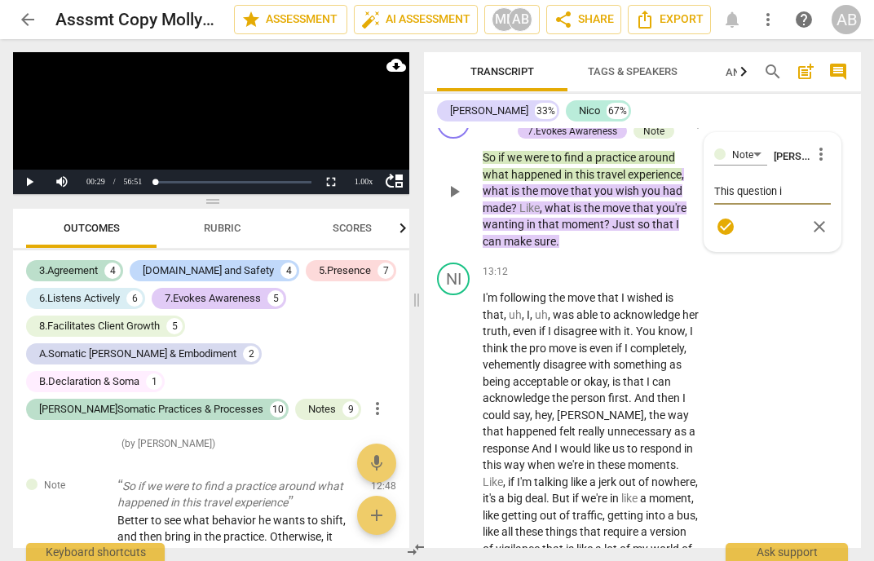
type textarea "This question in"
type textarea "This question i"
type textarea "This question is"
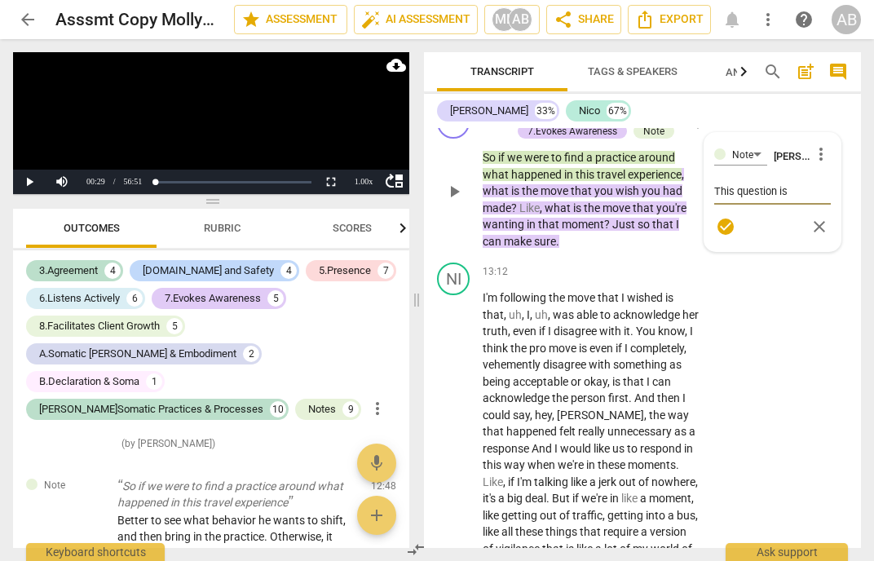
type textarea "This question is"
type textarea "This question is a"
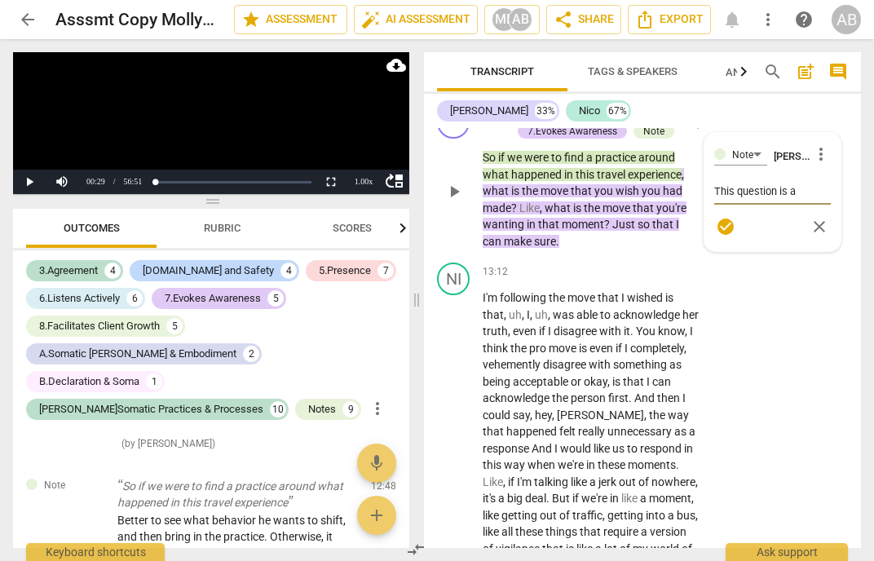
type textarea "This question is a"
type textarea "This question is a l"
type textarea "This question is a lo"
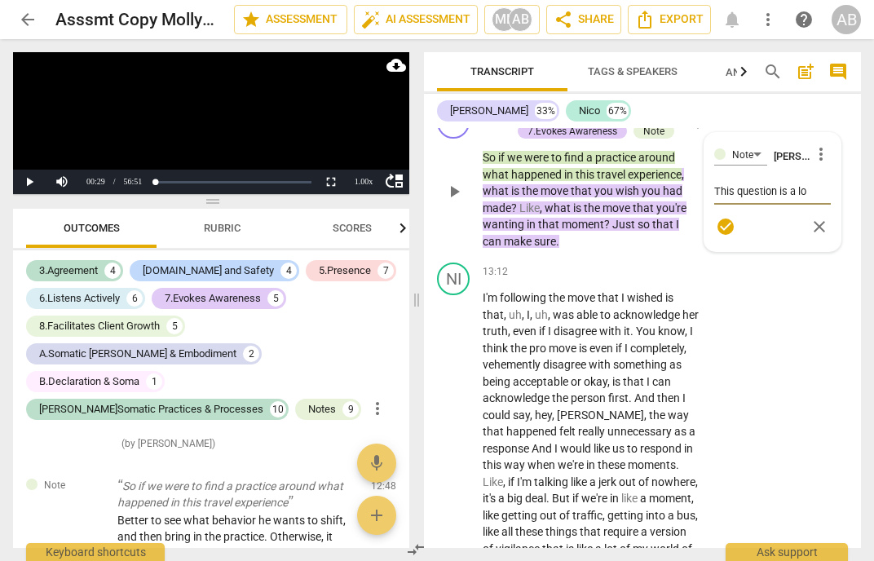
type textarea "This question is a loo"
type textarea "This question is a look"
type textarea "This question is a looki"
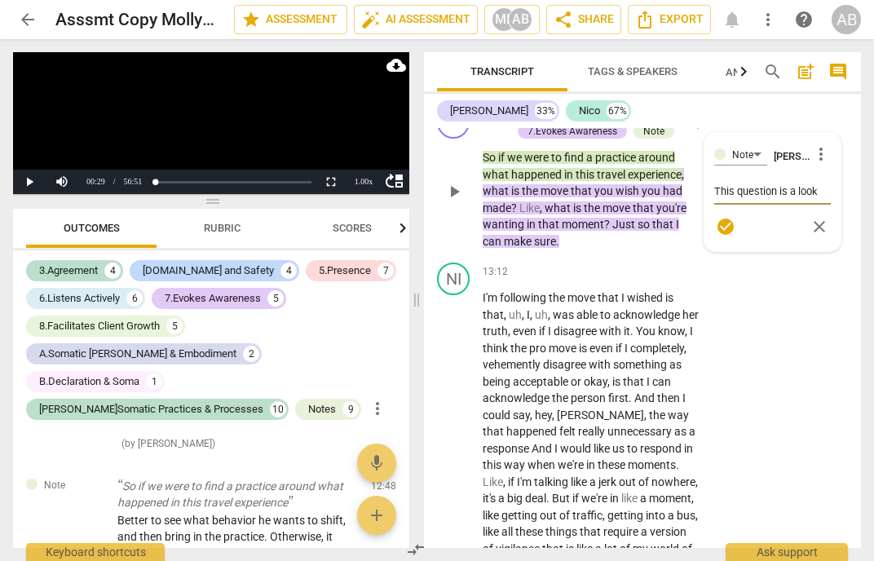
type textarea "This question is a looki"
type textarea "This question is a lookin"
type textarea "This question is a looking"
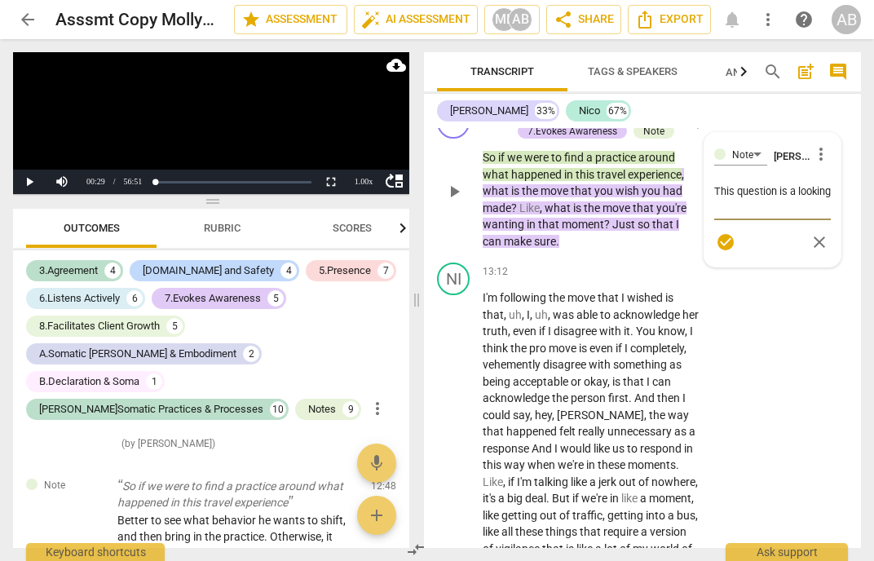
type textarea "This question is a looking b"
type textarea "This question is a looking ba"
type textarea "This question is a looking bac"
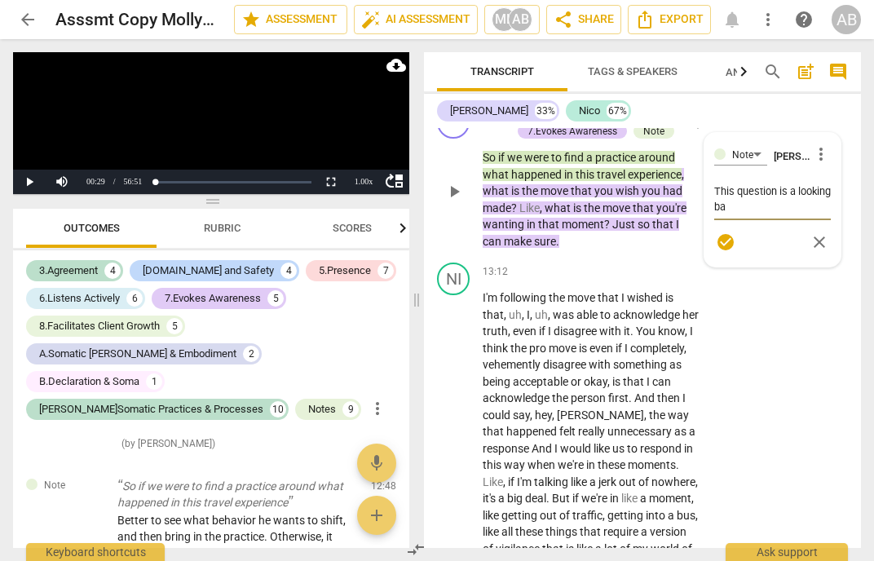
type textarea "This question is a looking bac"
type textarea "This question is a looking back"
type textarea "This question is a looking backw"
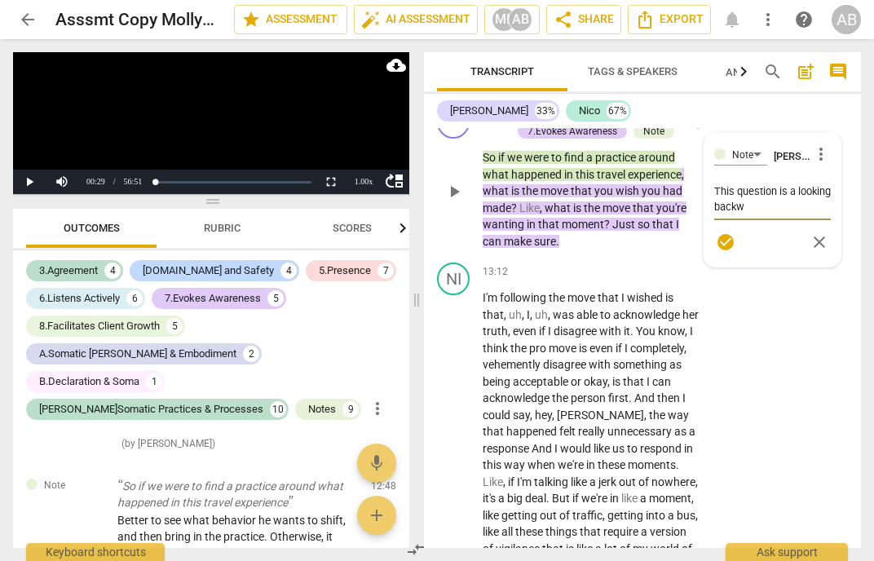
type textarea "This question is a looking backwa"
type textarea "This question is a looking backwar"
type textarea "This question is a looking backward"
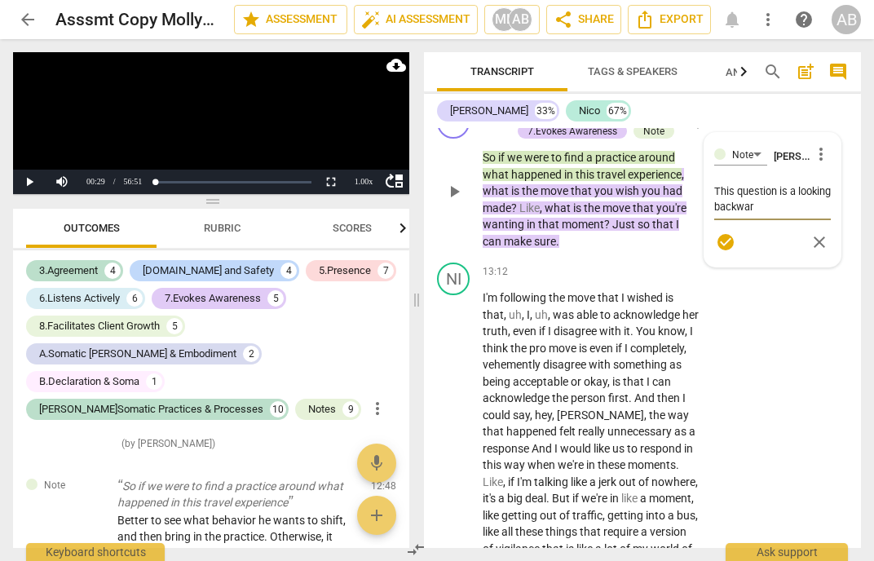
type textarea "This question is a looking backward"
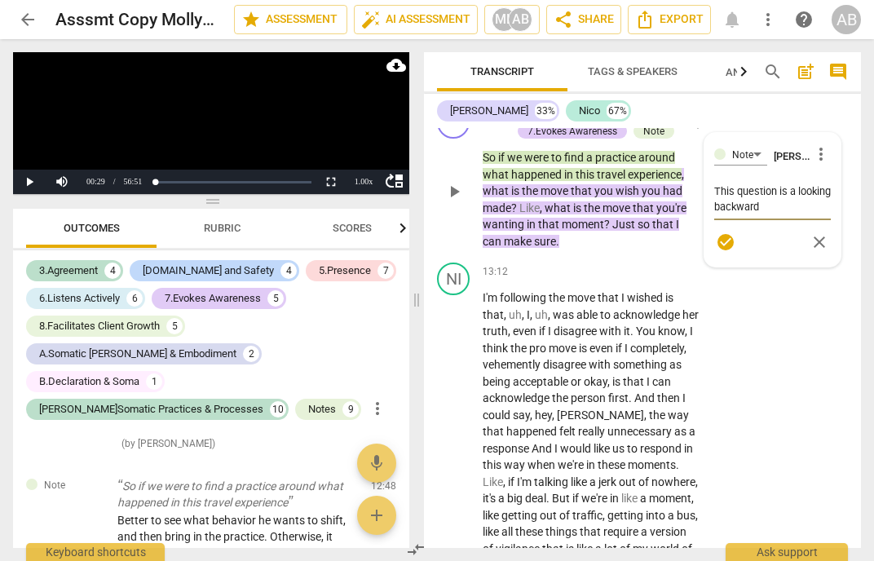
type textarea "This question is a looking backward,"
type textarea "This question is a looking backward, s"
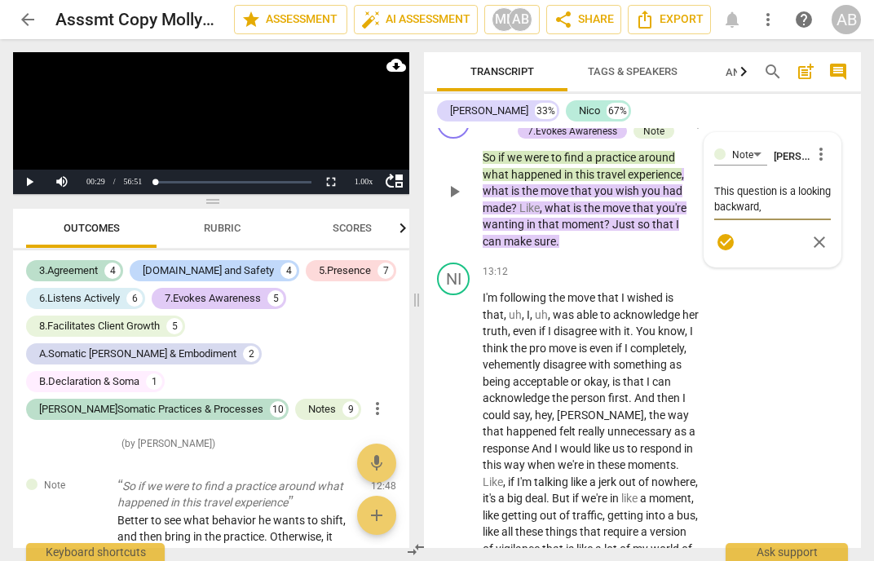
type textarea "This question is a looking backward, s"
type textarea "This question is a looking backward, sa"
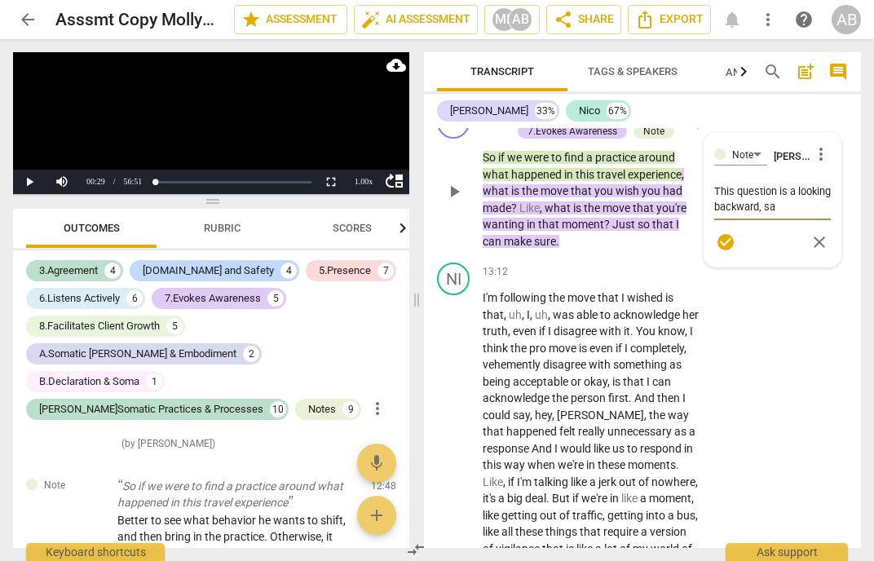
type textarea "This question is a looking backward, sa"
type textarea "This question is a looking backward, s"
type textarea "This question is a looking backward,"
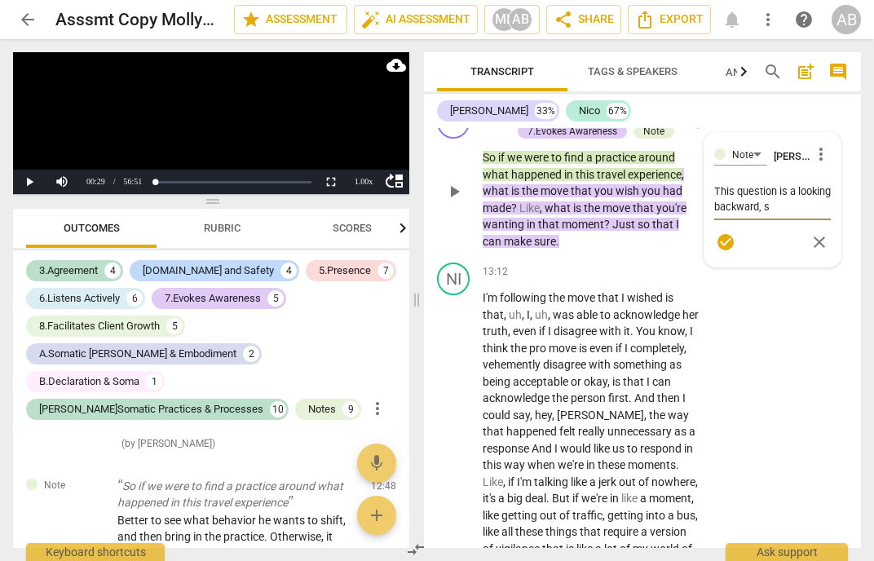
type textarea "This question is a looking backward,"
type textarea "This question is a looking backward"
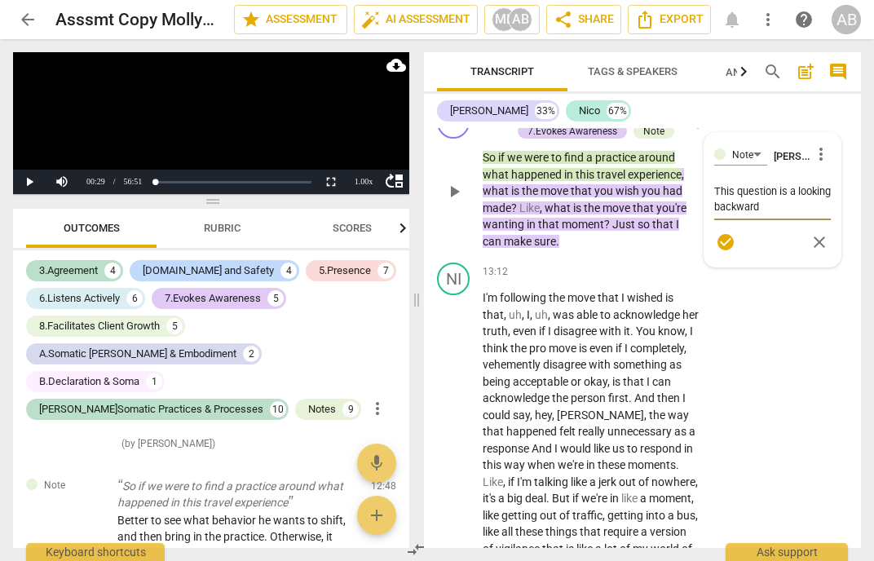
type textarea "This question is a looking backwar"
type textarea "This question is a looking backwa"
type textarea "This question is a looking backw"
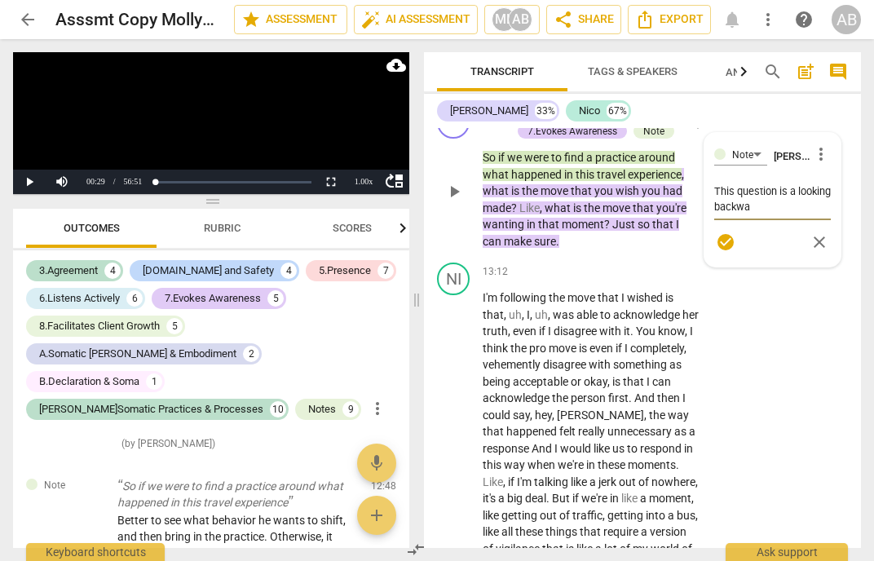
type textarea "This question is a looking backw"
type textarea "This question is a looking back"
type textarea "This question is a looking bac"
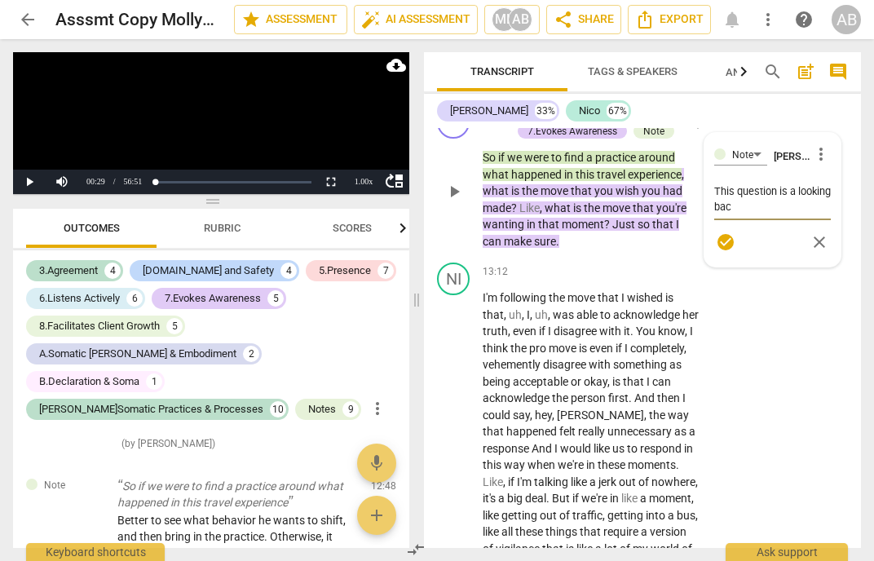
type textarea "This question is a looking ba"
type textarea "This question is a looking b"
type textarea "This question is a looking"
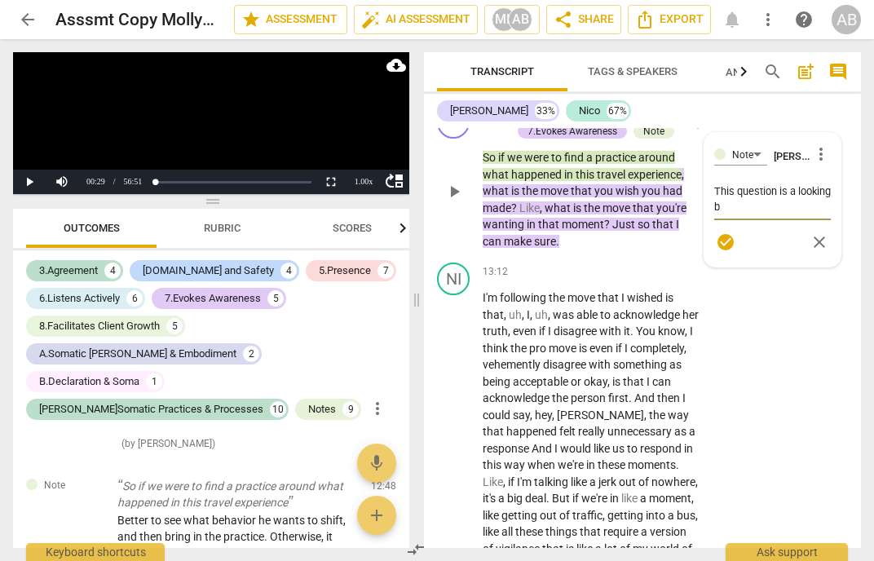
type textarea "This question is a looking"
type textarea "This question is a lookin"
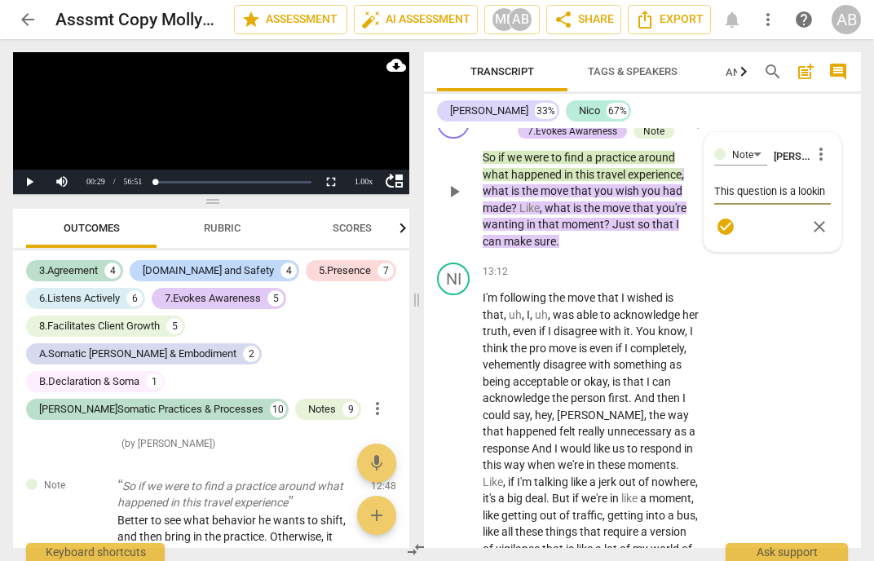
type textarea "This question is a looki"
type textarea "This question is a look"
type textarea "This question is a loo"
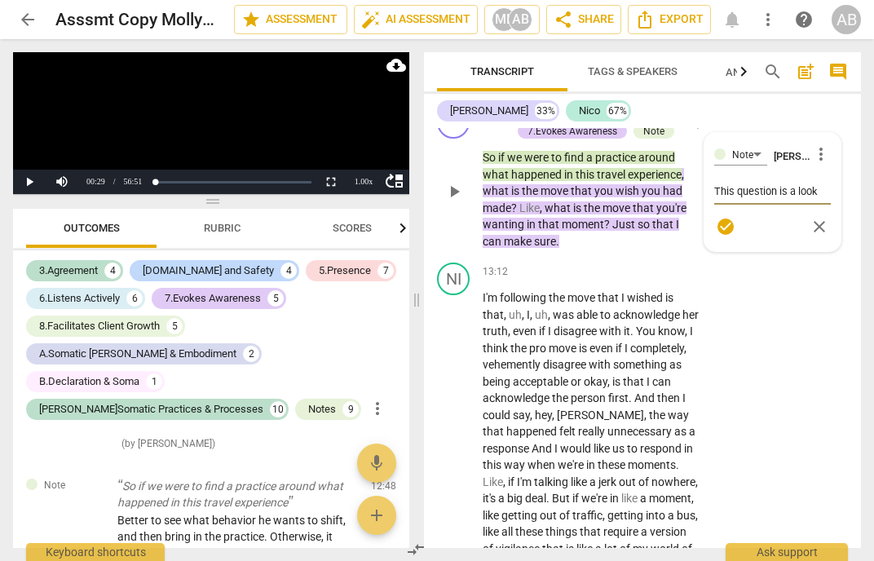
type textarea "This question is a loo"
type textarea "This question is a lo"
type textarea "This question is a l"
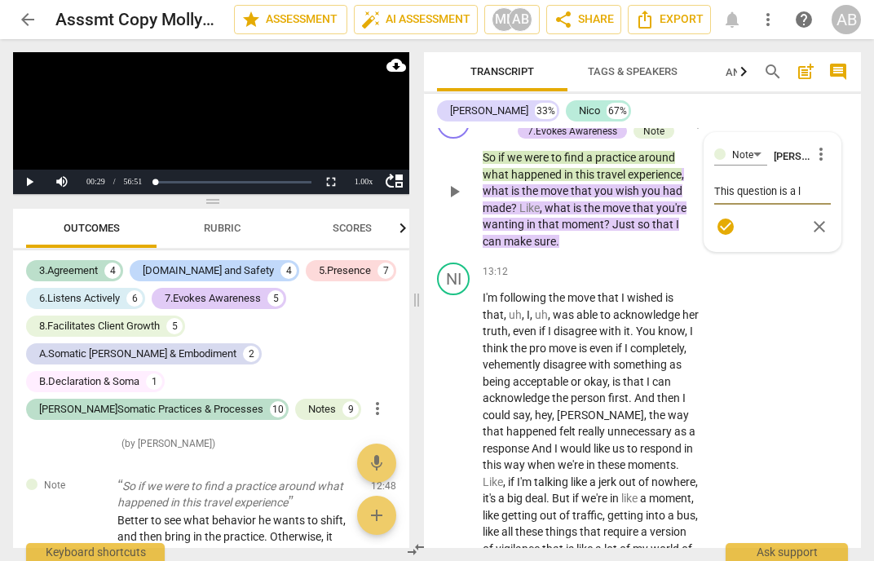
type textarea "This question is a"
type textarea "This question is a l"
type textarea "This question is a lo"
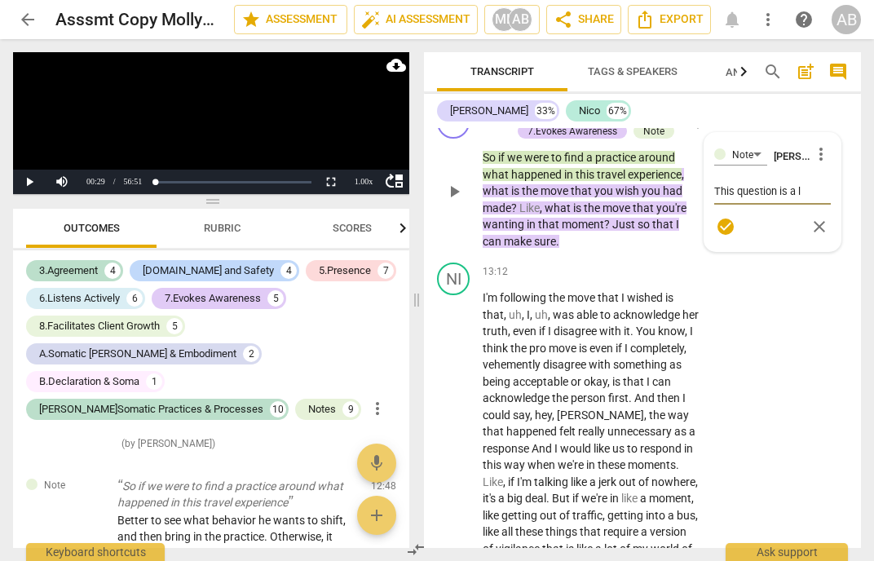
type textarea "This question is a lo"
type textarea "This question is a loo"
type textarea "This question is a look"
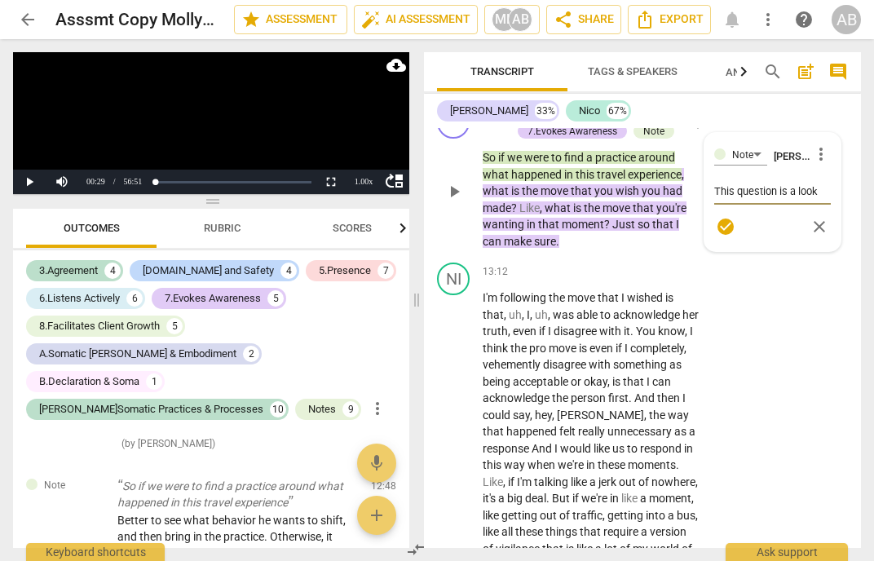
type textarea "This question is a looki"
type textarea "This question is a lookin"
type textarea "This question is a looking"
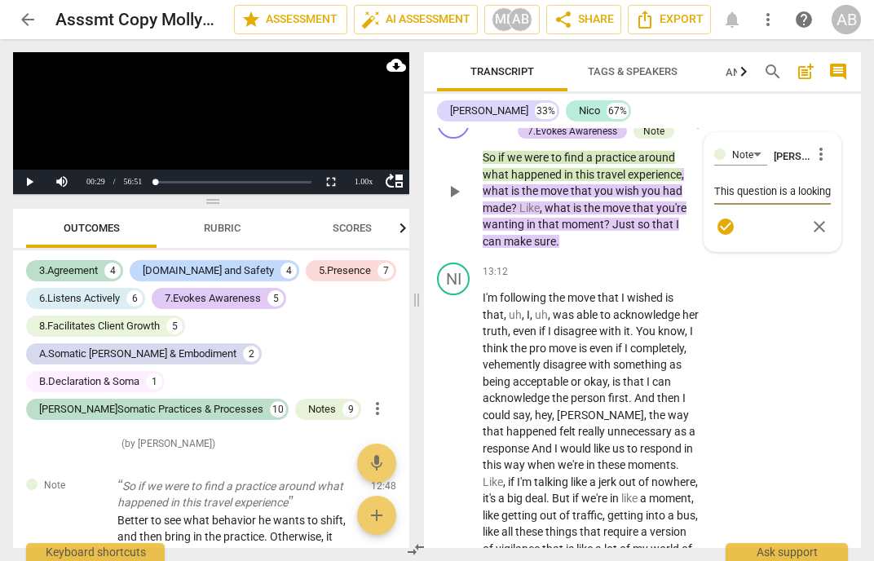
type textarea "This question is a looking"
type textarea "This question is a looking b"
type textarea "This question is a looking ba"
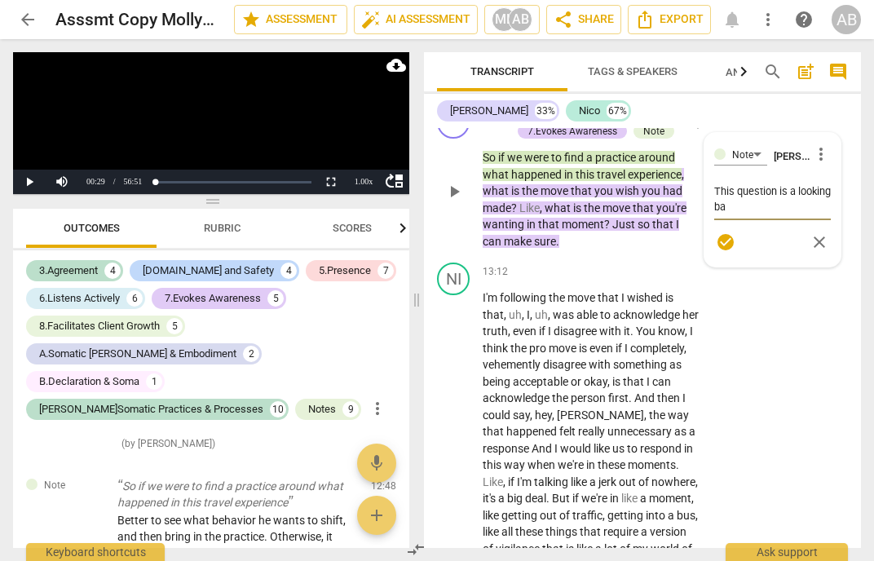
type textarea "This question is a looking bac"
type textarea "This question is a looking back"
type textarea "This question is a looking backw"
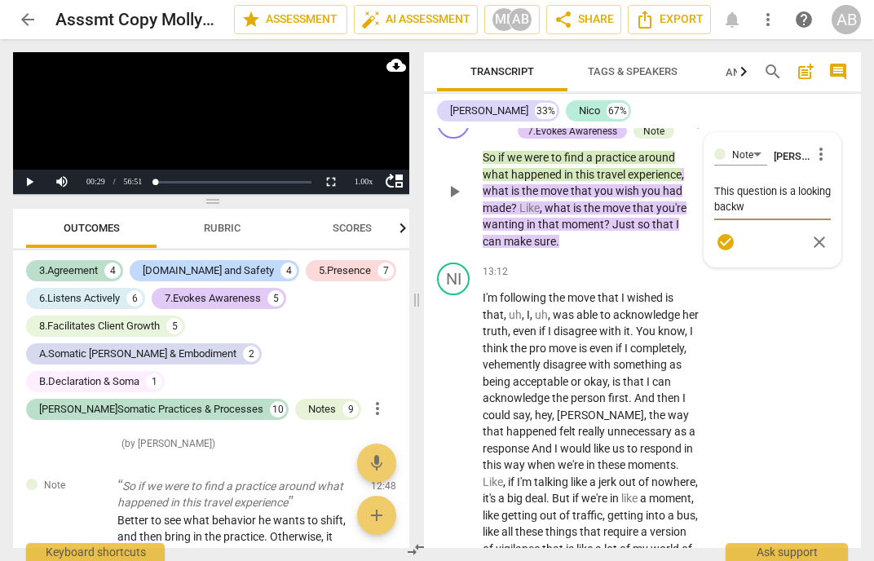
type textarea "This question is a looking backwa"
type textarea "This question is a looking backwar"
type textarea "This question is a looking backward"
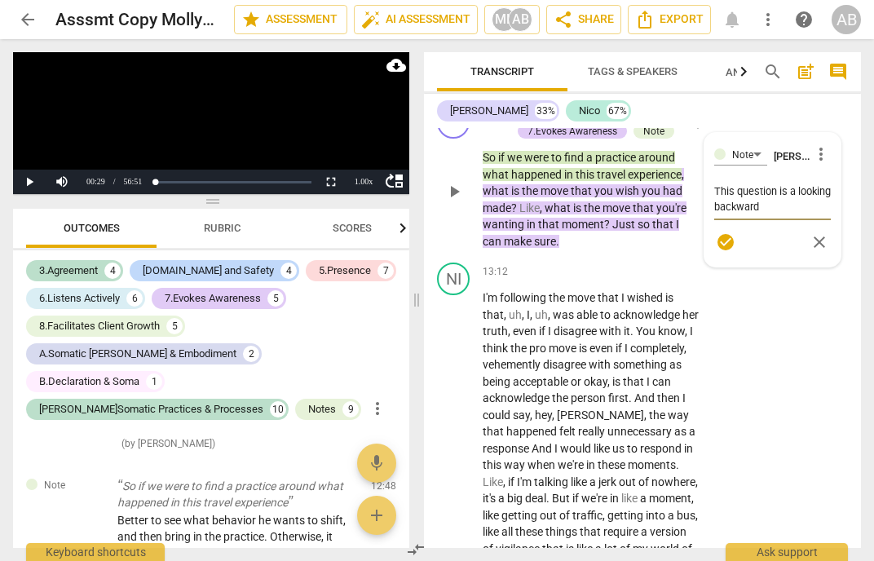
type textarea "This question is a looking backward,"
type textarea "This question is a looking backward, p"
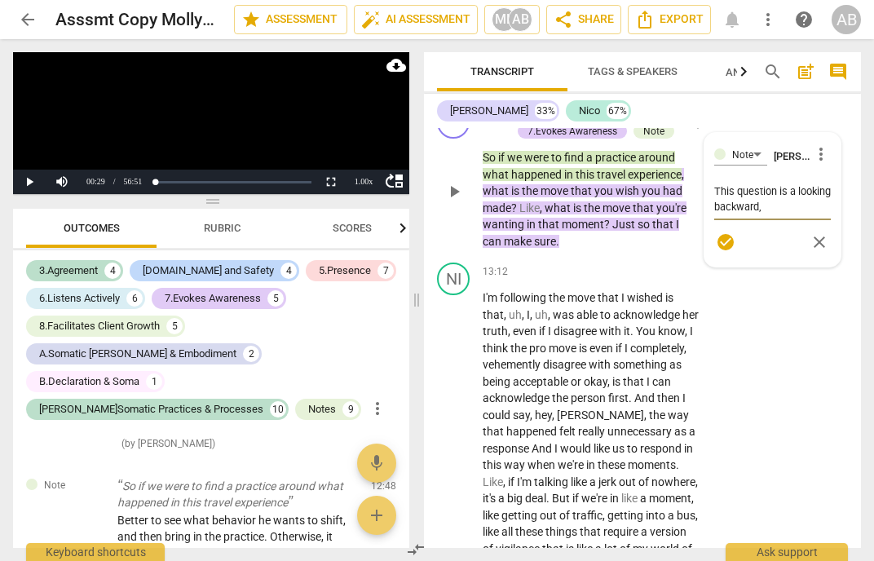
type textarea "This question is a looking backward, p"
type textarea "This question is a looking backward, pu"
type textarea "This question is a looking backward, put"
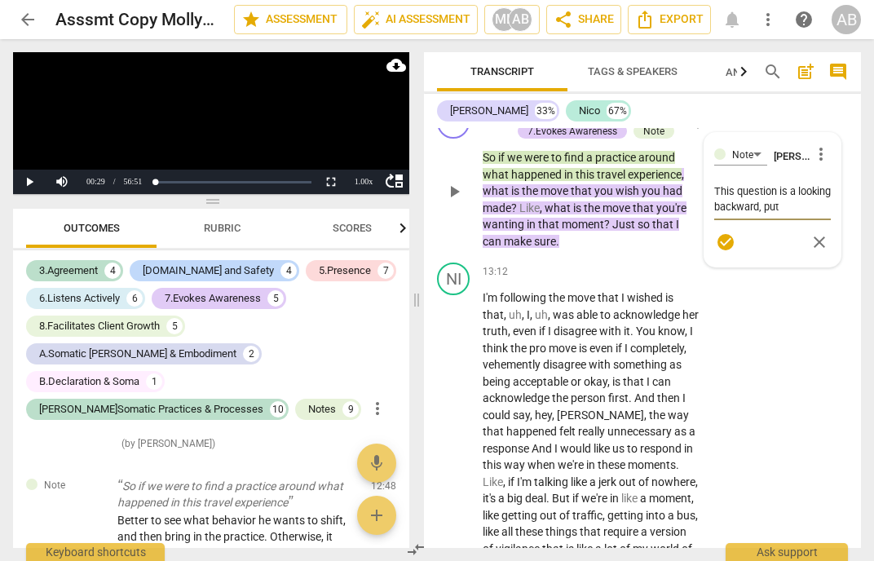
type textarea "This question is a looking backward, putt"
type textarea "This question is a looking backward, putti"
type textarea "This question is a looking backward, puttin"
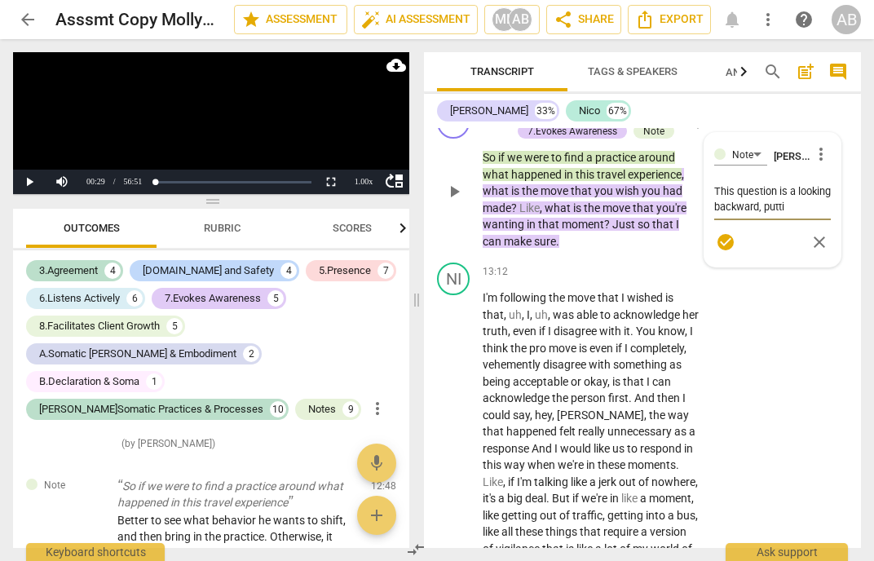
type textarea "This question is a looking backward, puttin"
type textarea "This question is a looking backward, putting"
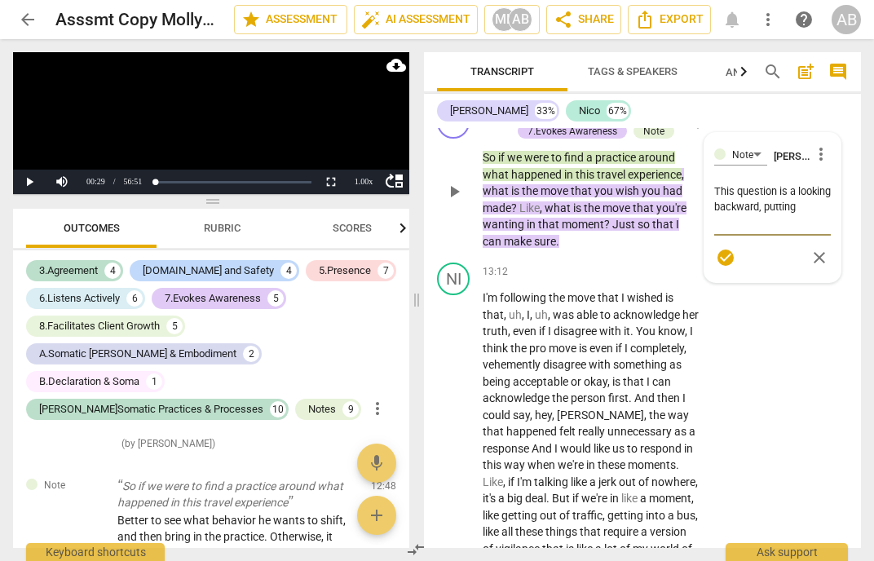
type textarea "This question is a looking backward, putting i"
type textarea "This question is a looking backward, putting"
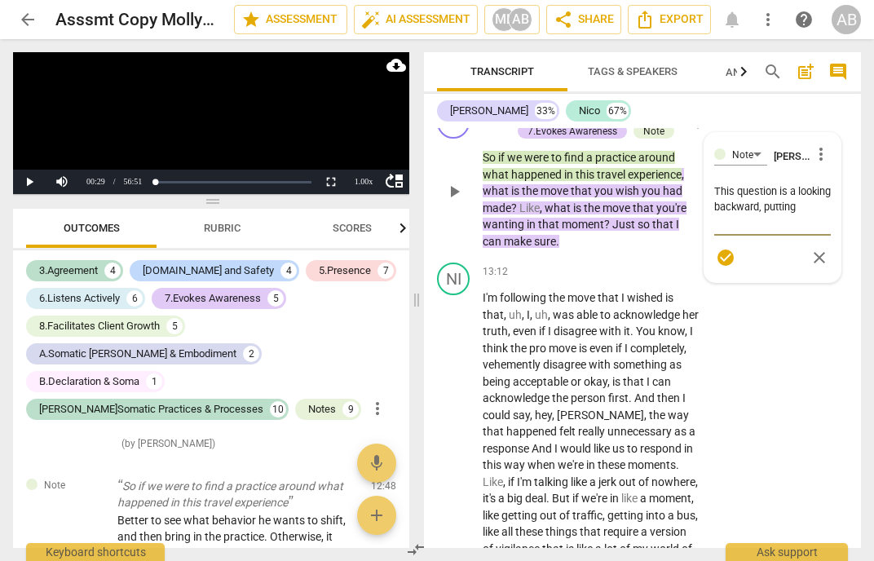
type textarea "This question is a looking backward, putting"
type textarea "This question is a looking backward, puttin"
type textarea "This question is a looking backward, putti"
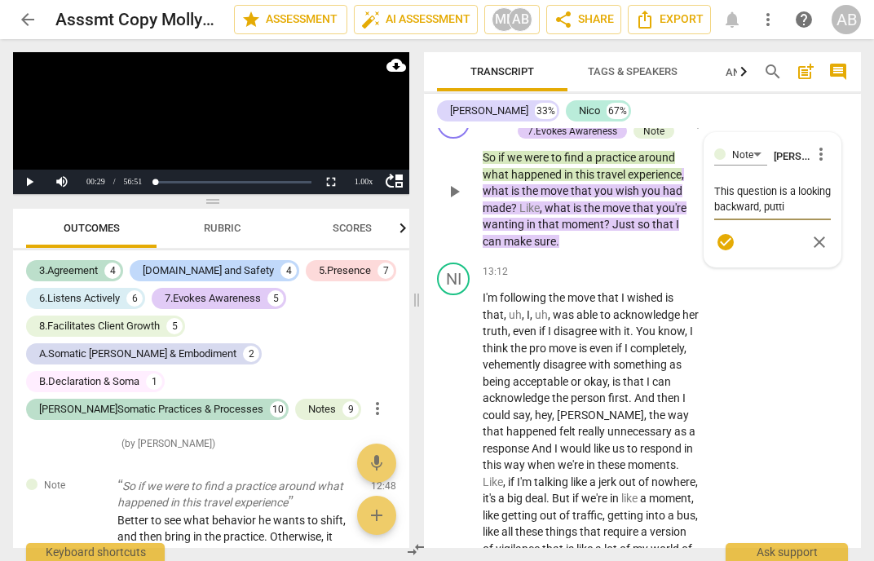
type textarea "This question is a looking backward, putt"
type textarea "This question is a looking backward, put"
type textarea "This question is a looking backward, pu"
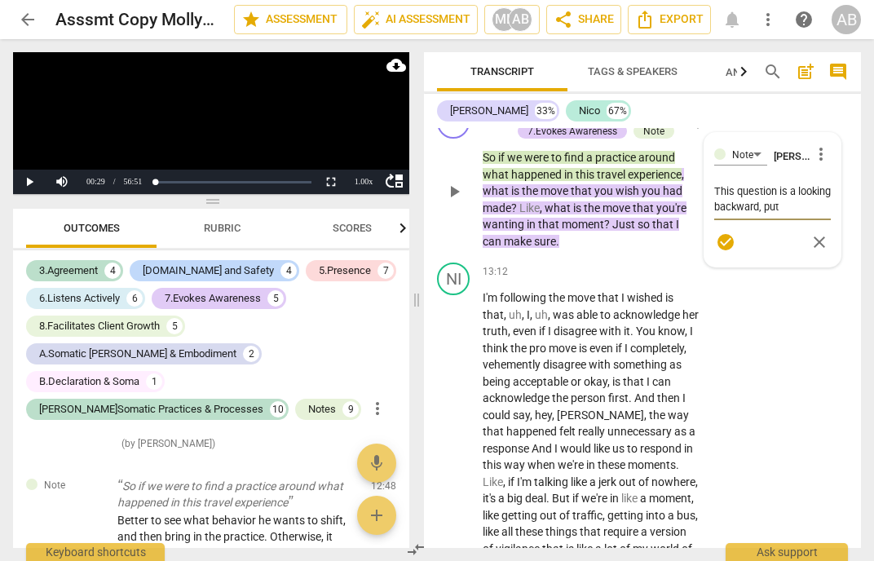
type textarea "This question is a looking backward, pu"
type textarea "This question is a looking backward, p"
type textarea "This question is a looking backward,"
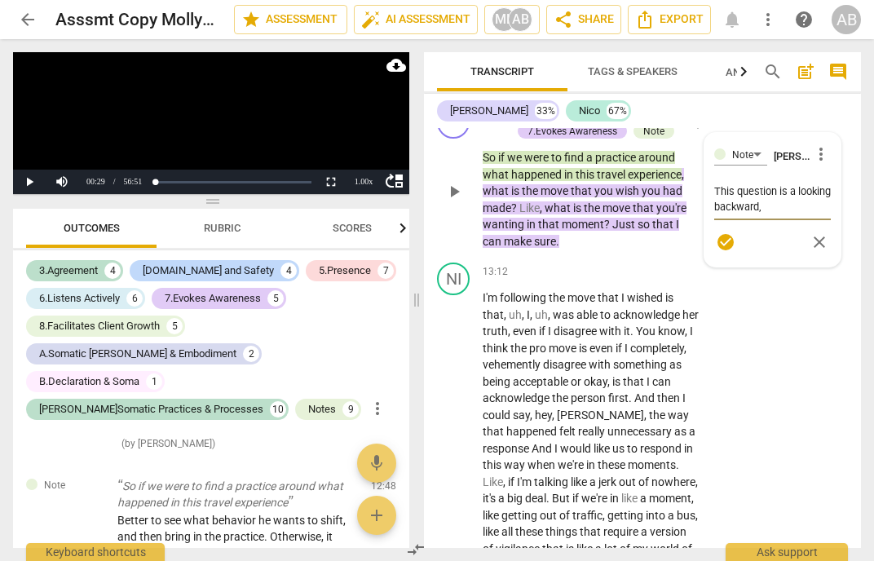
type textarea "This question is a looking backward,"
type textarea "This question is a looking backward"
drag, startPoint x: 800, startPoint y: 218, endPoint x: 822, endPoint y: 271, distance: 57.4
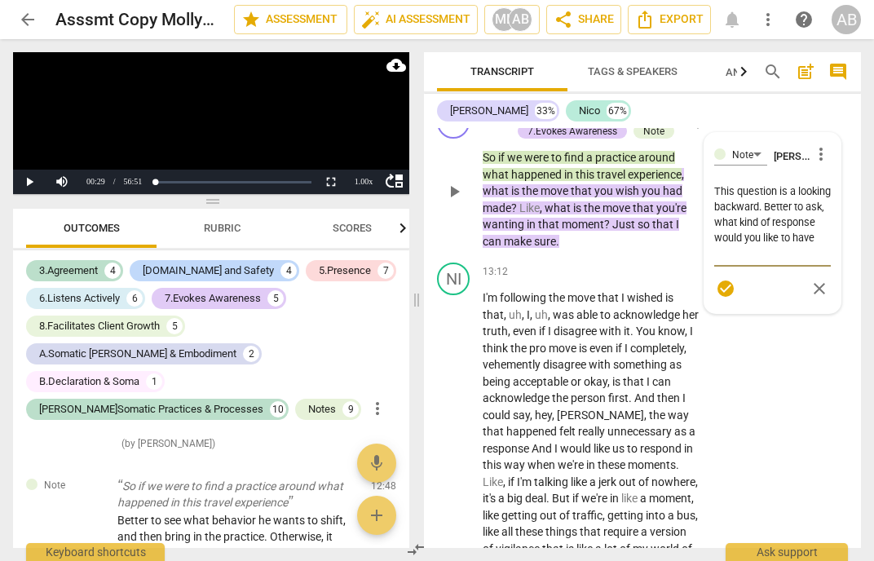
click at [822, 261] on textarea "This question is a looking backward. Better to ask, what kind of response would…" at bounding box center [772, 221] width 117 height 77
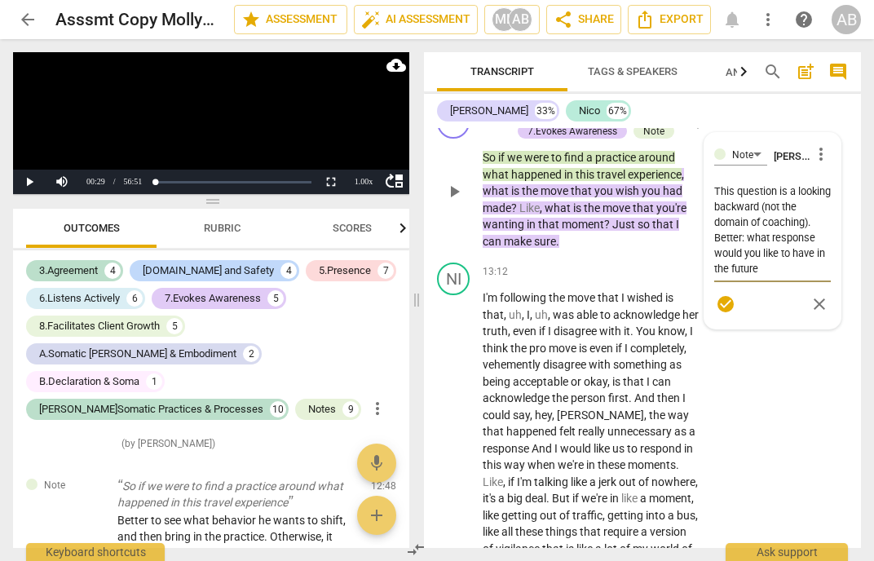
click at [826, 251] on textarea "This question is a looking backward (not the domain of coaching). Better: what …" at bounding box center [772, 229] width 117 height 93
click at [767, 292] on textarea "This question is a looking backward (not the domain of coaching). Better: what …" at bounding box center [772, 237] width 117 height 108
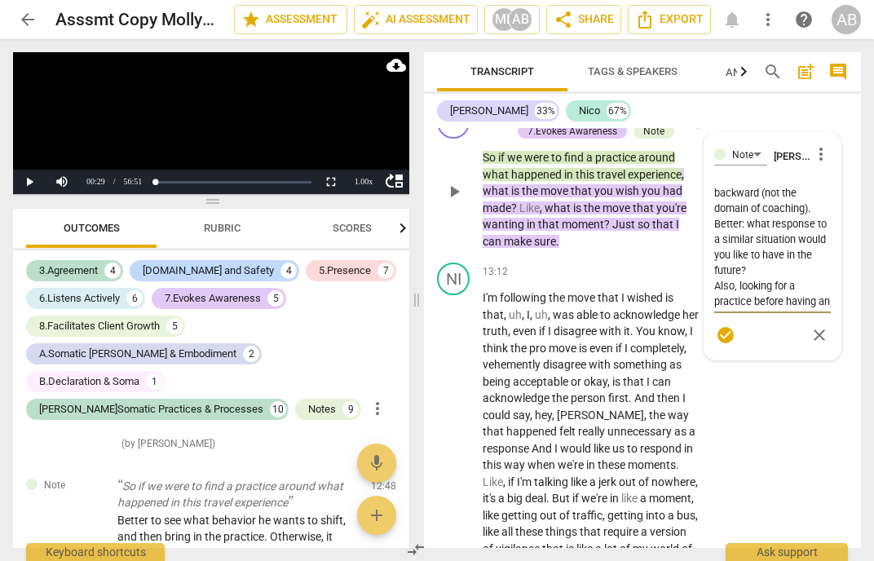
scroll to position [29, 0]
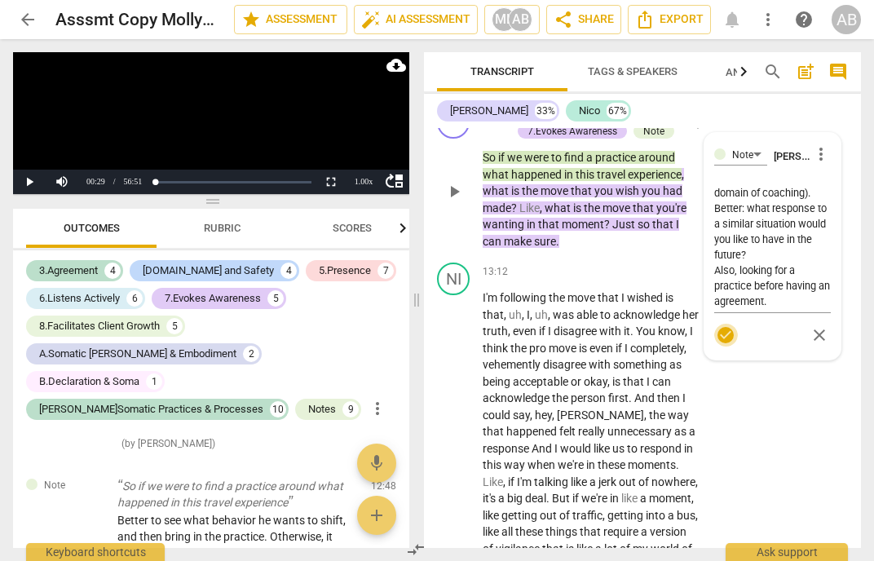
click at [729, 345] on span "check_circle" at bounding box center [726, 335] width 20 height 20
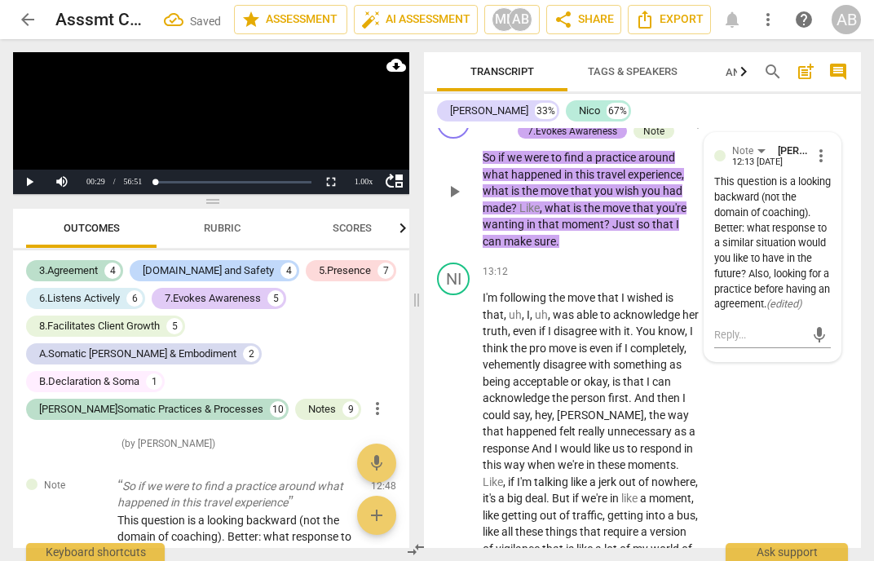
click at [573, 139] on div "7.Evokes Awareness" at bounding box center [572, 131] width 90 height 15
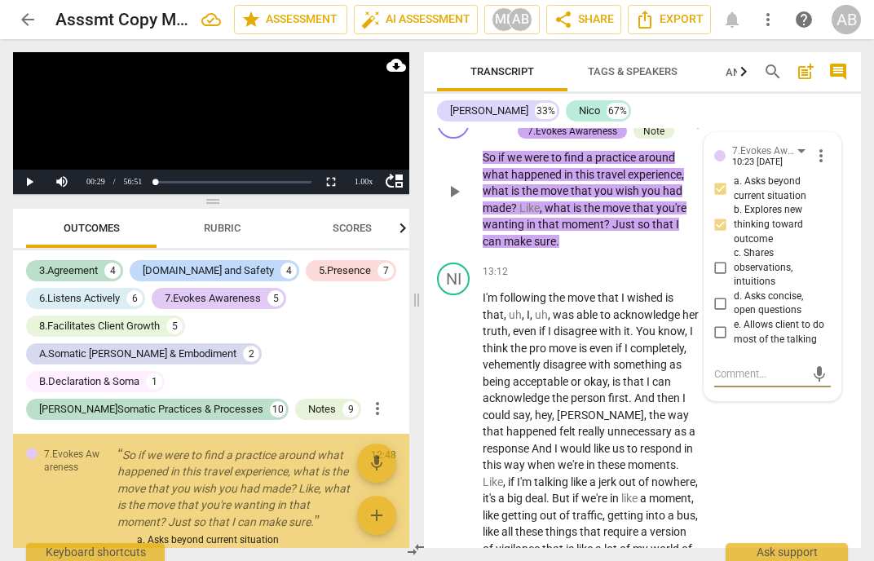
scroll to position [598, 0]
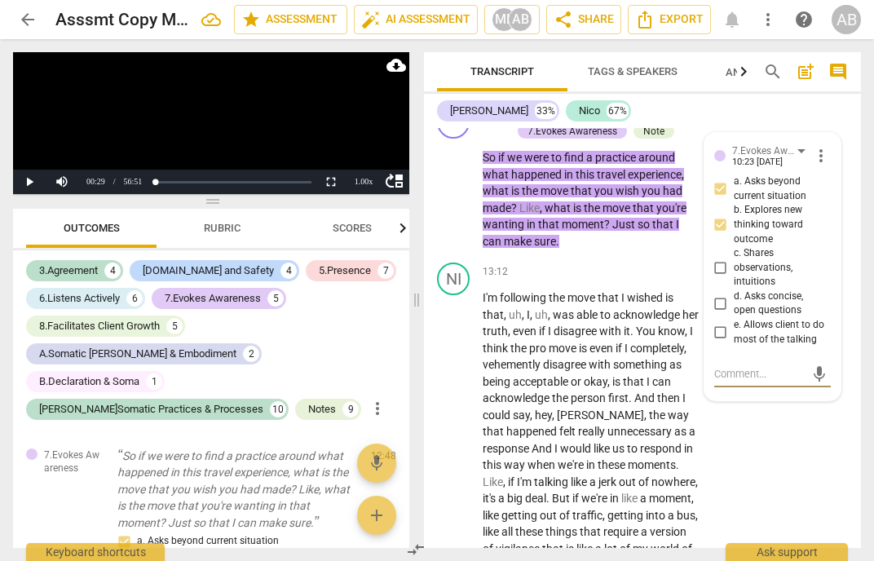
click at [753, 168] on div "10:23 [DATE]" at bounding box center [757, 162] width 51 height 11
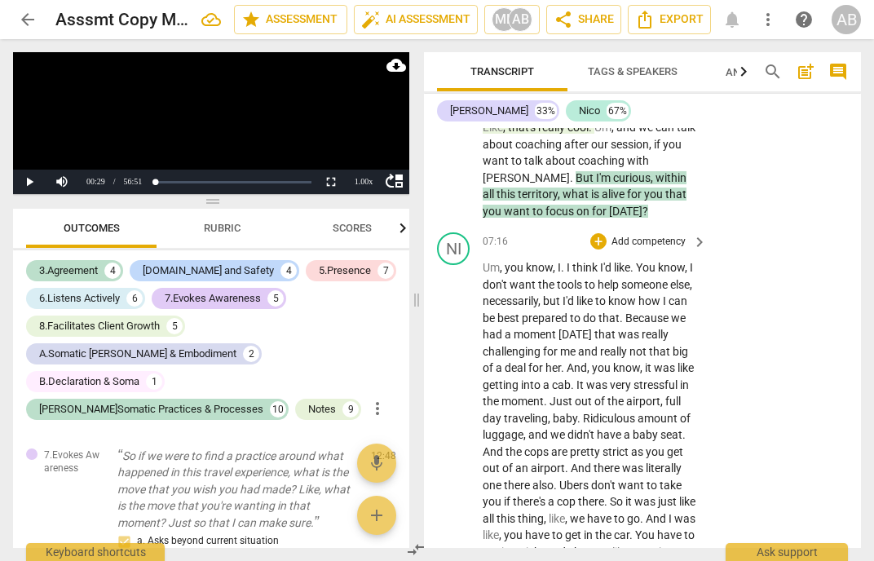
scroll to position [4275, 0]
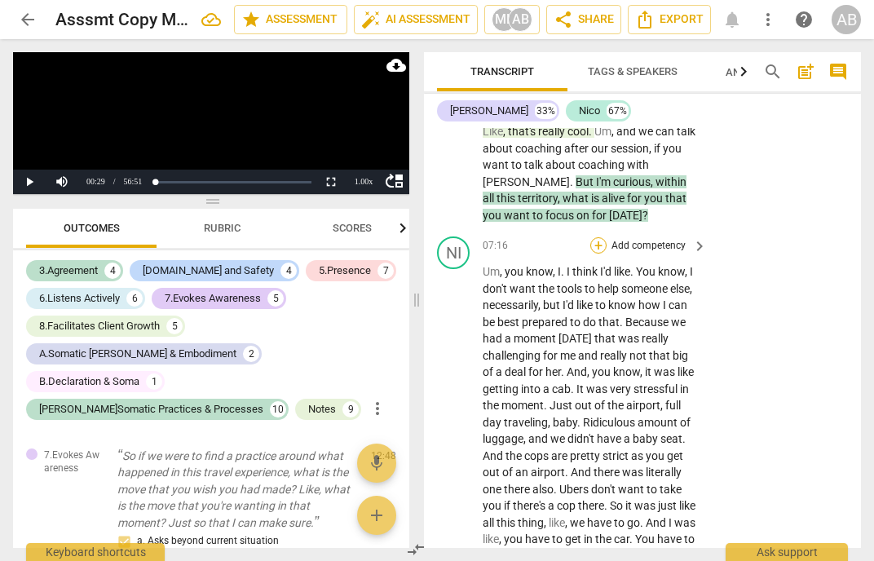
click at [595, 249] on div "+" at bounding box center [598, 245] width 16 height 16
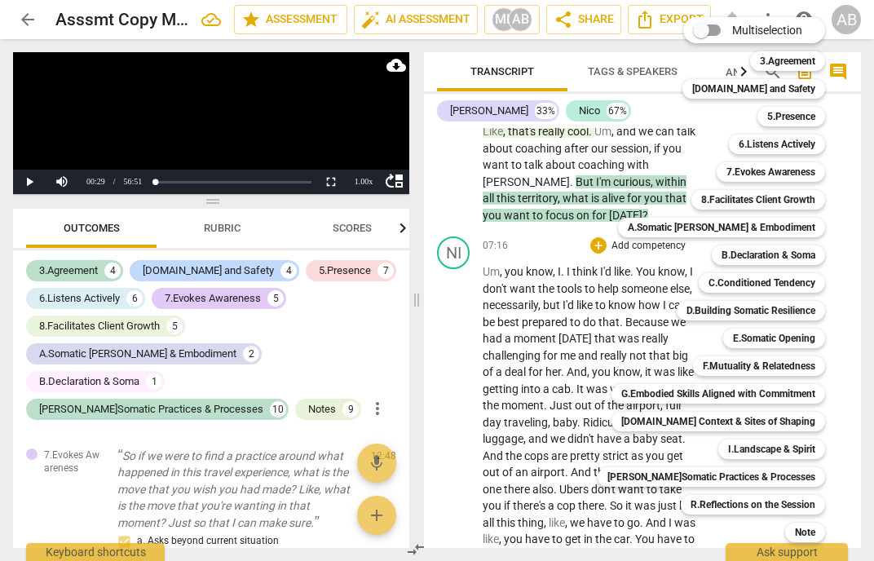
click at [538, 254] on div at bounding box center [437, 280] width 874 height 561
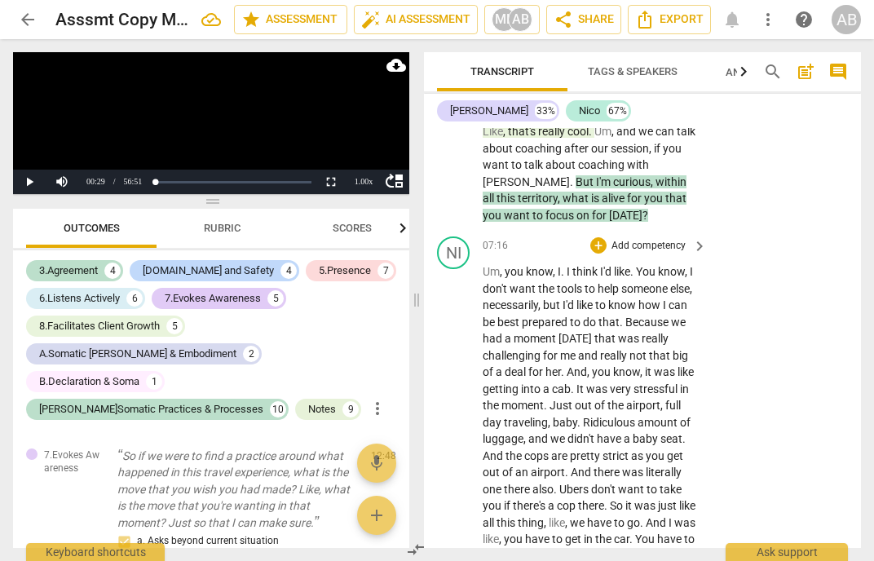
scroll to position [4270, 0]
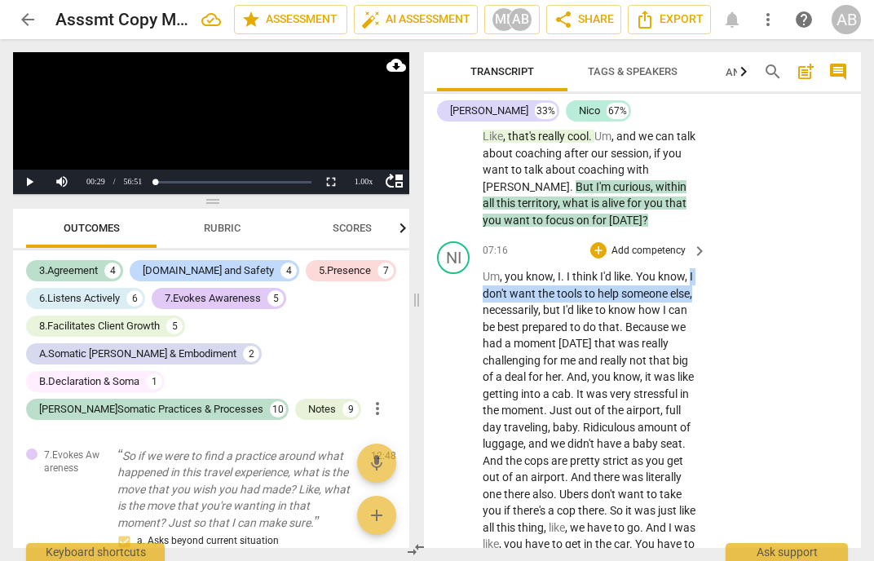
drag, startPoint x: 692, startPoint y: 280, endPoint x: 703, endPoint y: 287, distance: 13.1
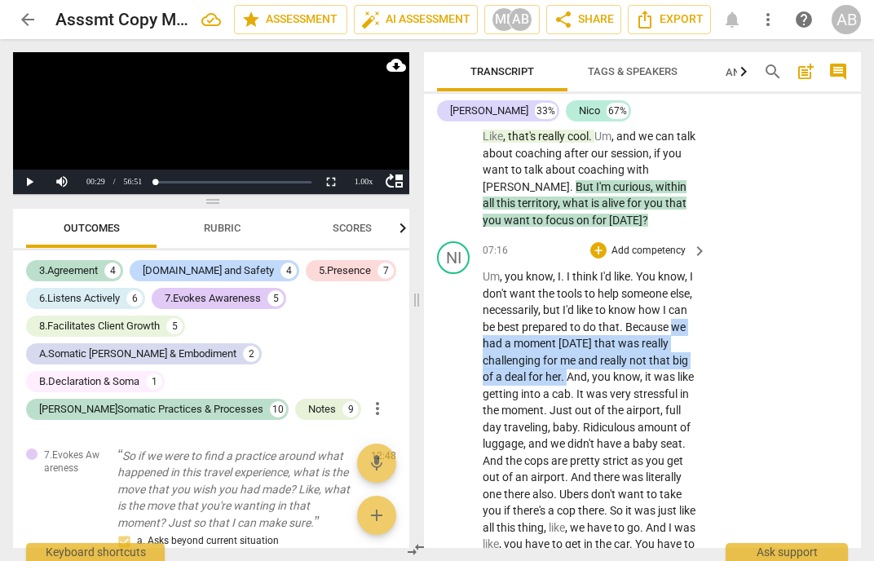
drag, startPoint x: 672, startPoint y: 329, endPoint x: 571, endPoint y: 376, distance: 110.5
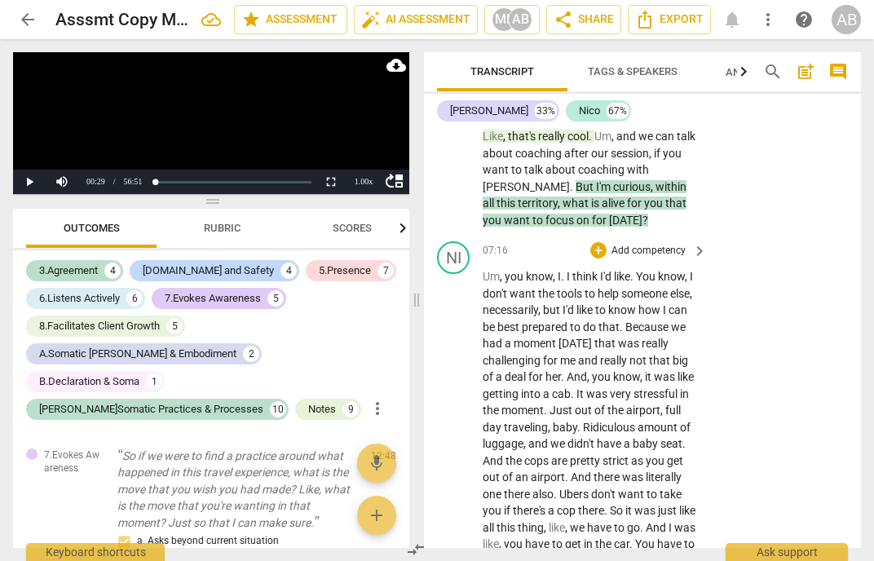
drag, startPoint x: 482, startPoint y: 275, endPoint x: 589, endPoint y: 275, distance: 106.8
click at [557, 280] on span "," at bounding box center [555, 276] width 5 height 13
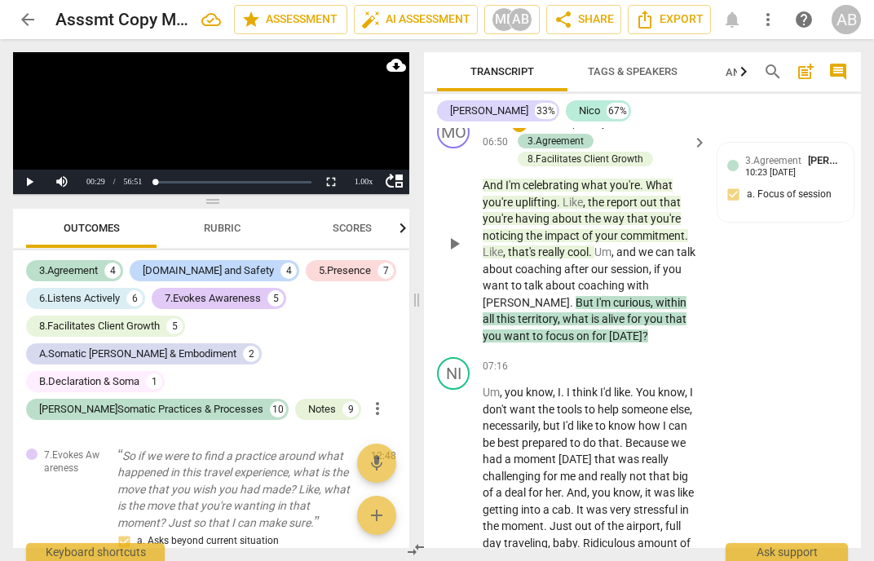
scroll to position [4151, 0]
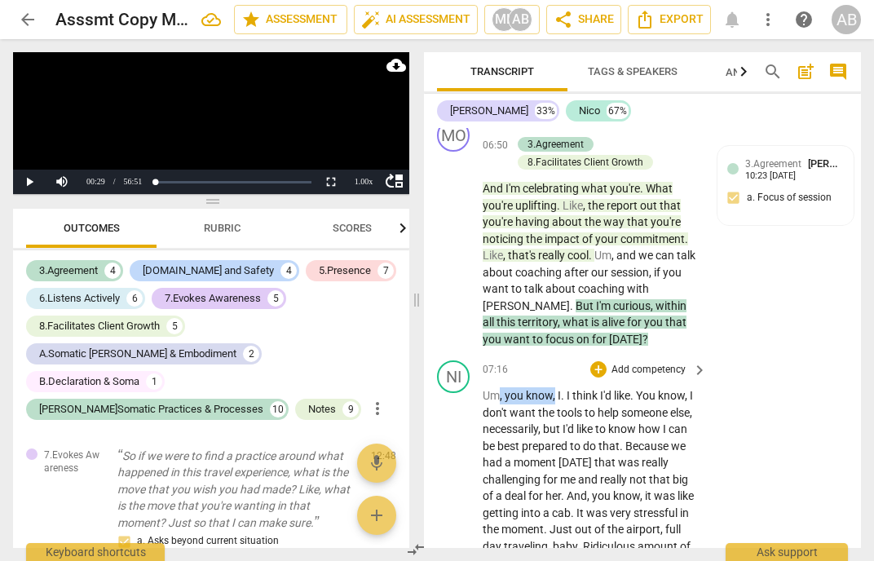
drag, startPoint x: 555, startPoint y: 396, endPoint x: 501, endPoint y: 392, distance: 53.9
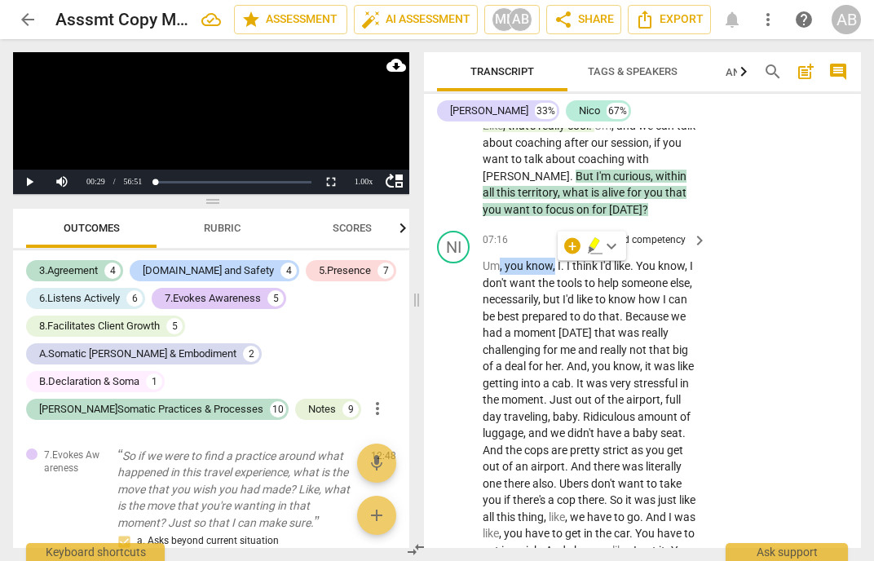
scroll to position [4275, 0]
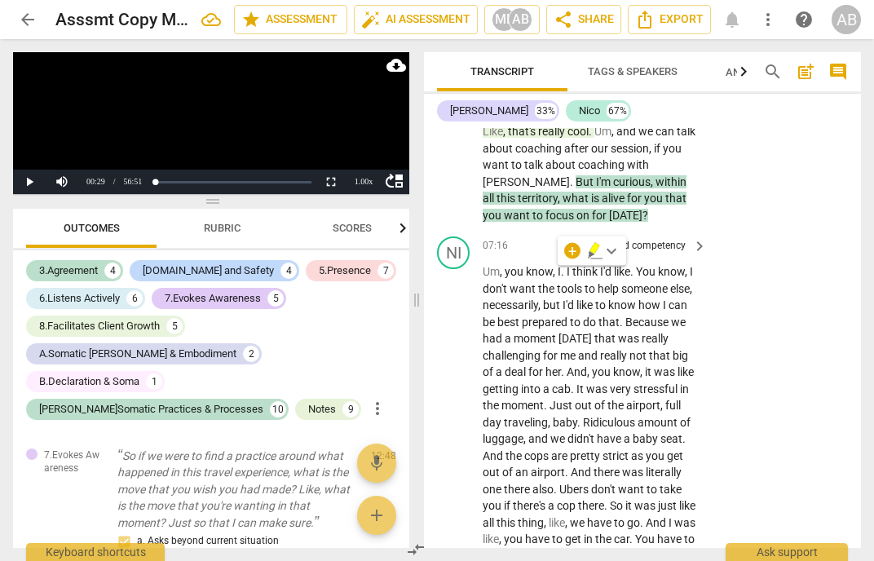
drag, startPoint x: 484, startPoint y: 273, endPoint x: 501, endPoint y: 272, distance: 17.1
drag, startPoint x: 501, startPoint y: 272, endPoint x: 478, endPoint y: 271, distance: 23.7
click at [600, 248] on div "+" at bounding box center [598, 245] width 16 height 16
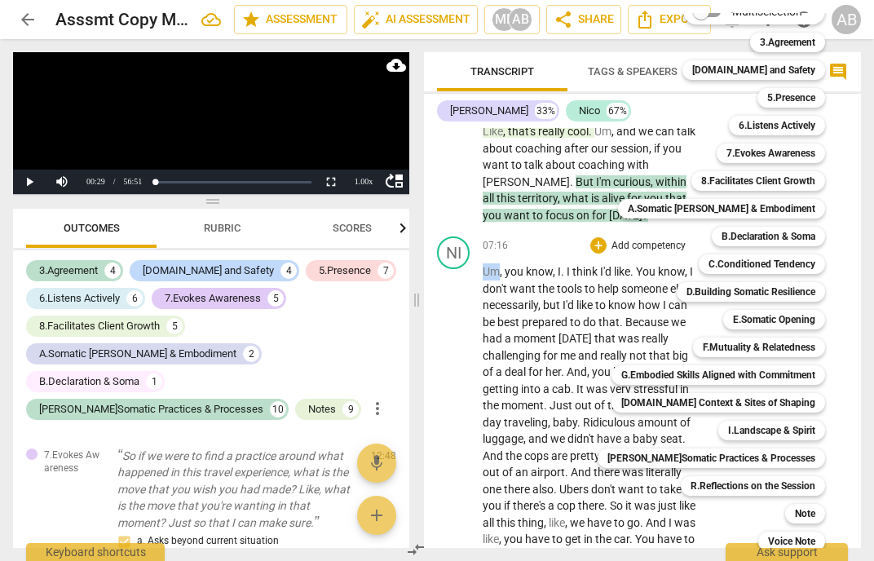
scroll to position [15, 0]
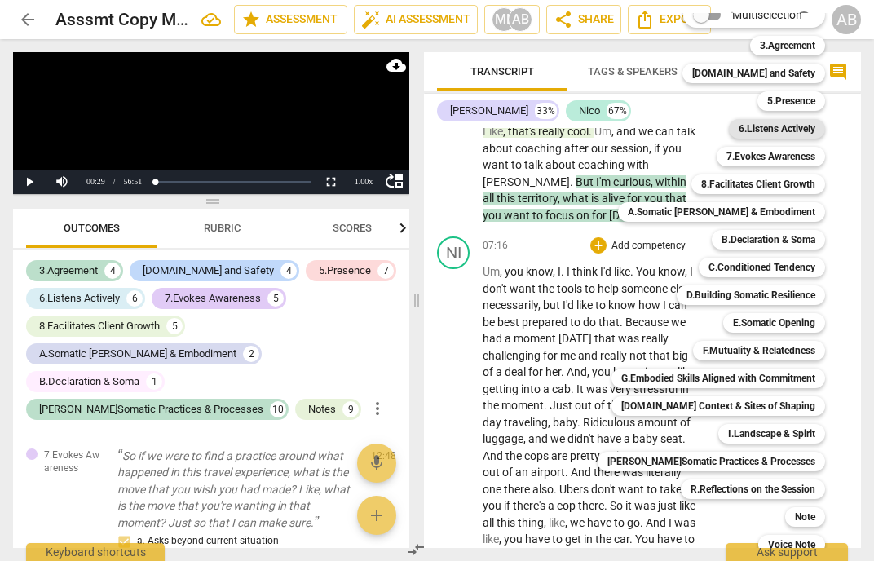
click at [743, 123] on b "6.Listens Actively" at bounding box center [776, 129] width 77 height 20
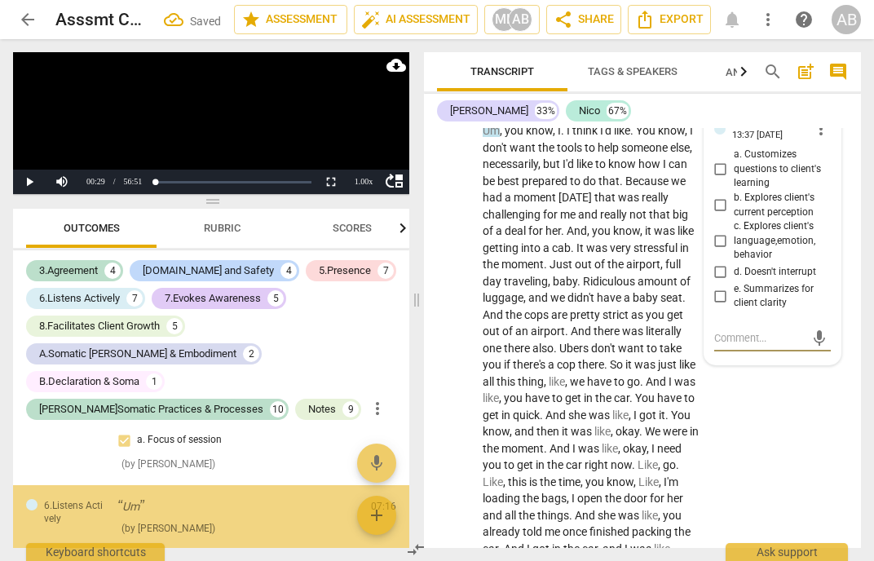
scroll to position [547, 0]
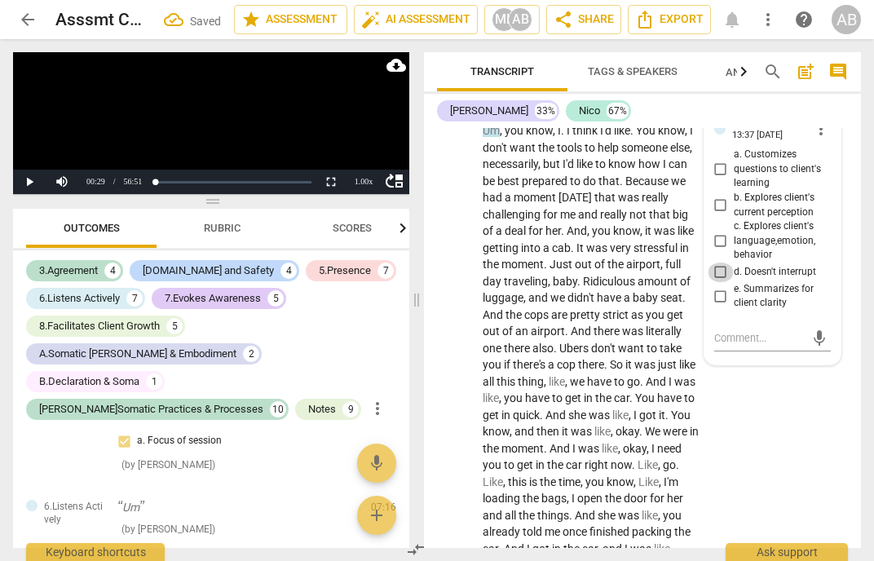
click at [725, 270] on input "d. Doesn't interrupt" at bounding box center [720, 272] width 26 height 20
click at [748, 341] on textarea at bounding box center [759, 337] width 90 height 15
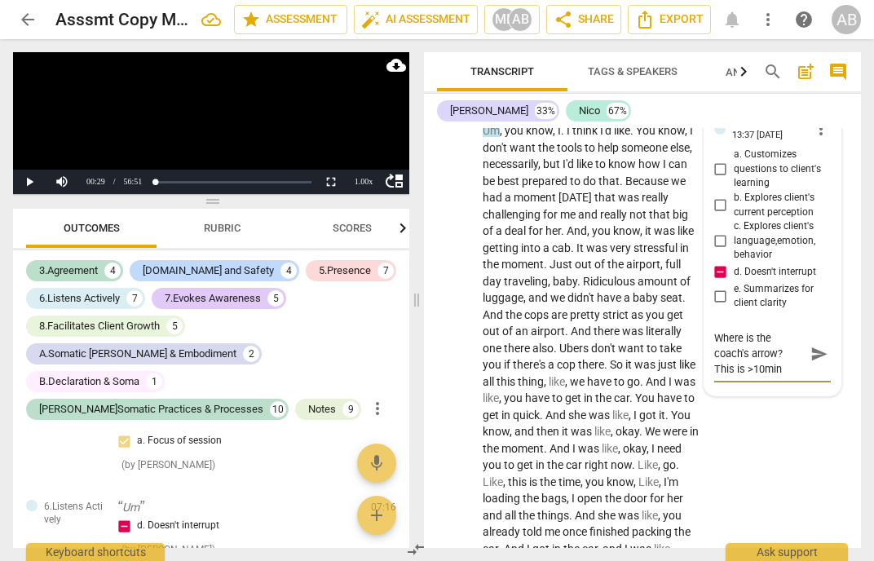
scroll to position [14, 0]
click at [748, 341] on textarea "Where is the coach's arrow? This is >10min straight" at bounding box center [759, 353] width 90 height 46
click at [769, 366] on textarea "Where is the coach's arrow? This is >10min straight" at bounding box center [759, 353] width 90 height 46
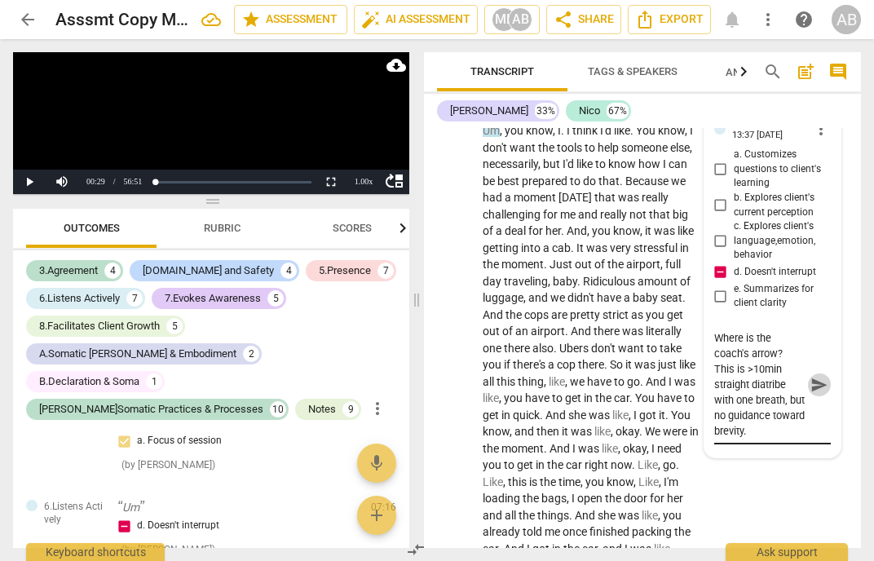
click at [821, 390] on span "send" at bounding box center [819, 385] width 18 height 18
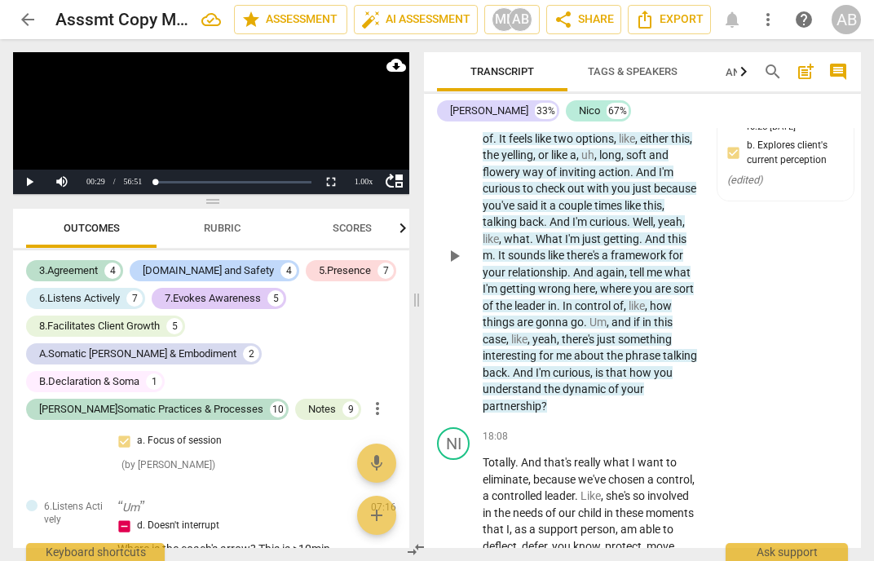
scroll to position [8309, 0]
click at [754, 168] on div "6.Listens Actively [PERSON_NAME] 10:25 [DATE] b. Explores client's current perc…" at bounding box center [785, 150] width 117 height 84
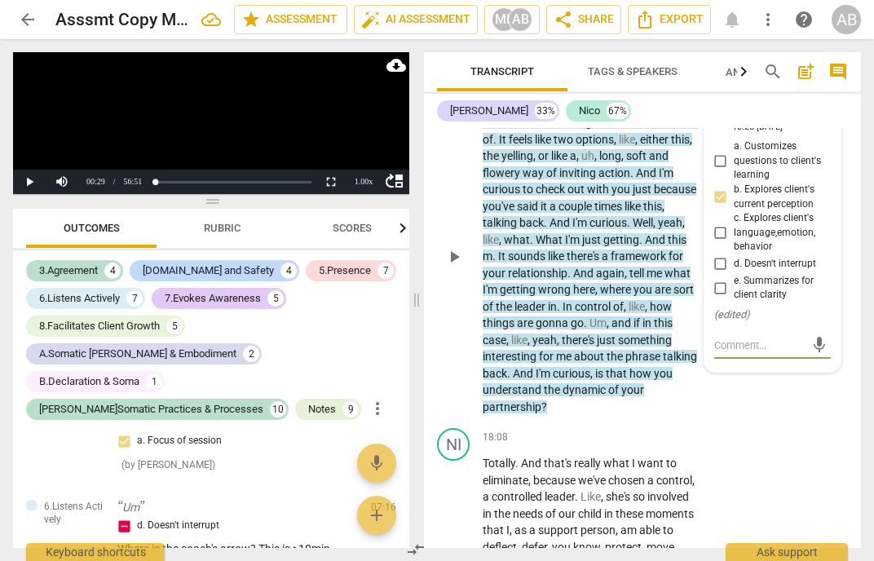
click at [806, 122] on div "6.Listens Actively" at bounding box center [771, 115] width 79 height 14
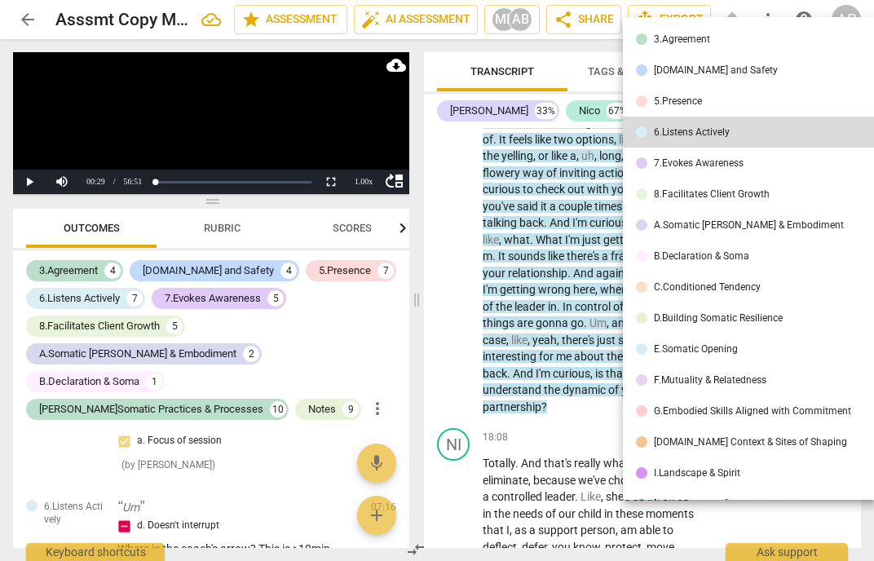
click at [819, 341] on li "E.Somatic Opening" at bounding box center [749, 348] width 253 height 31
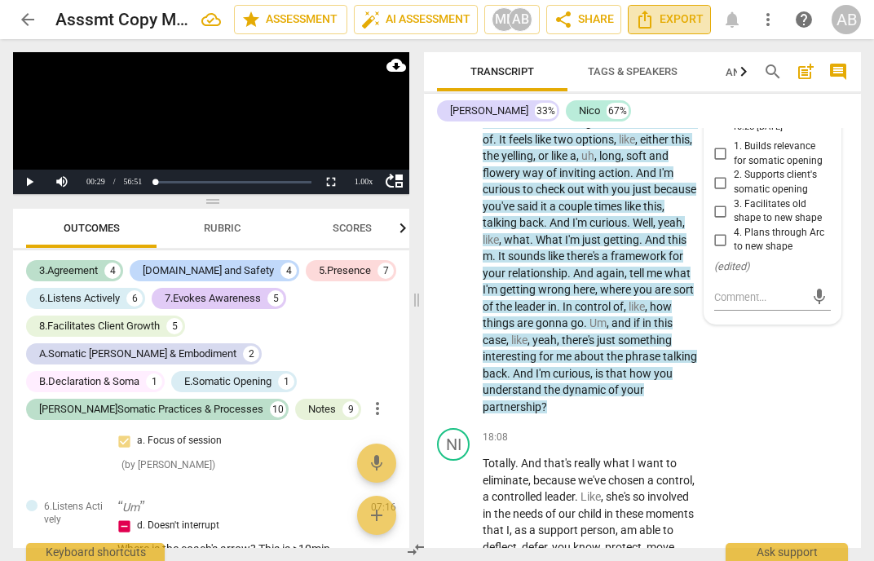
click at [667, 23] on span "Export" at bounding box center [669, 20] width 68 height 20
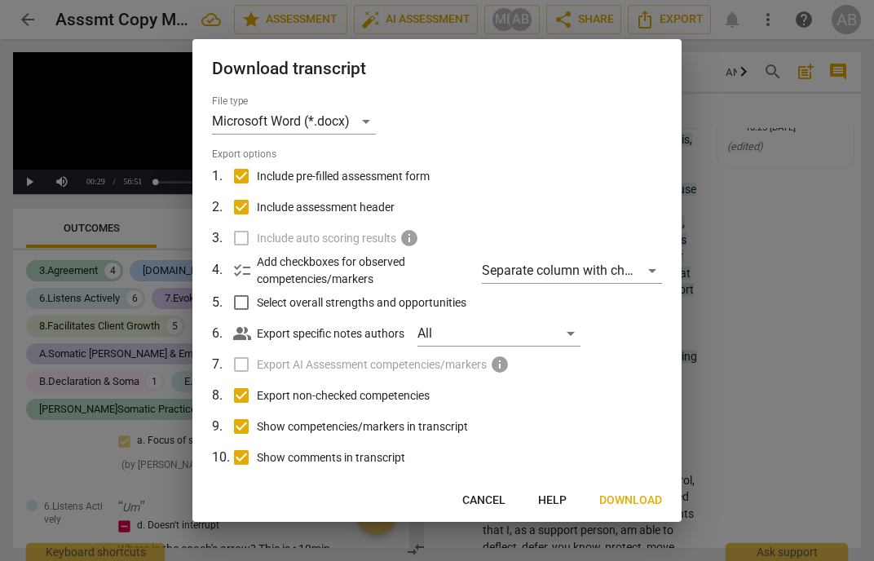
click at [611, 495] on span "Download" at bounding box center [630, 500] width 63 height 16
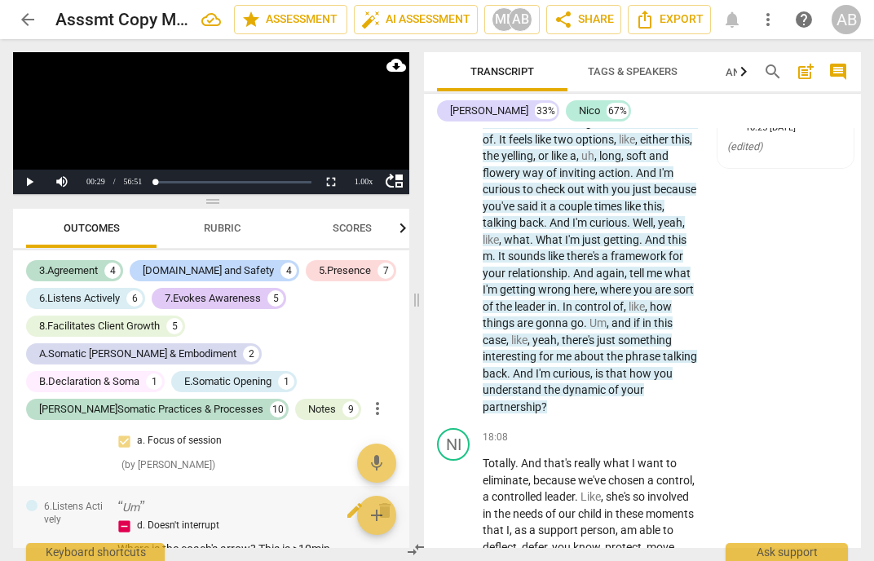
click at [667, 24] on span "Export" at bounding box center [669, 20] width 68 height 20
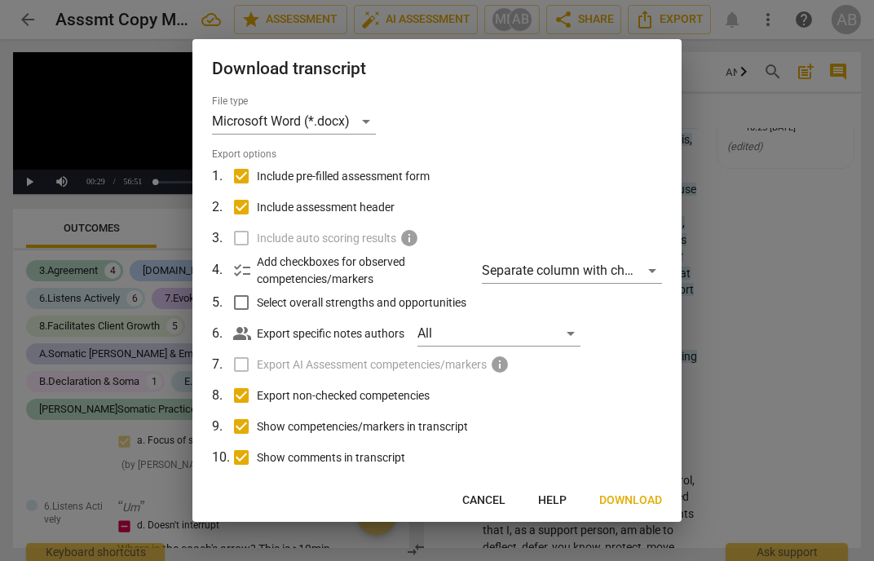
click at [476, 504] on span "Cancel" at bounding box center [483, 500] width 43 height 16
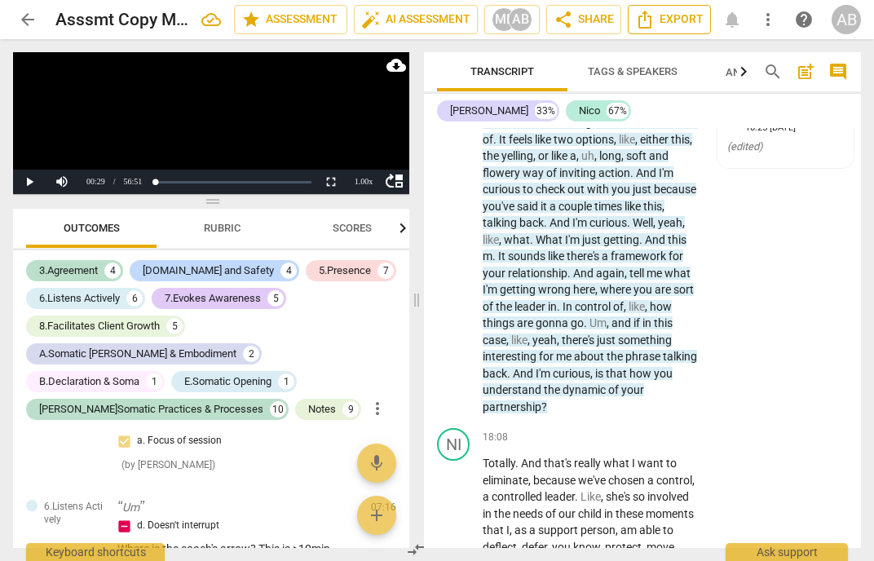
click at [664, 25] on span "Export" at bounding box center [669, 20] width 68 height 20
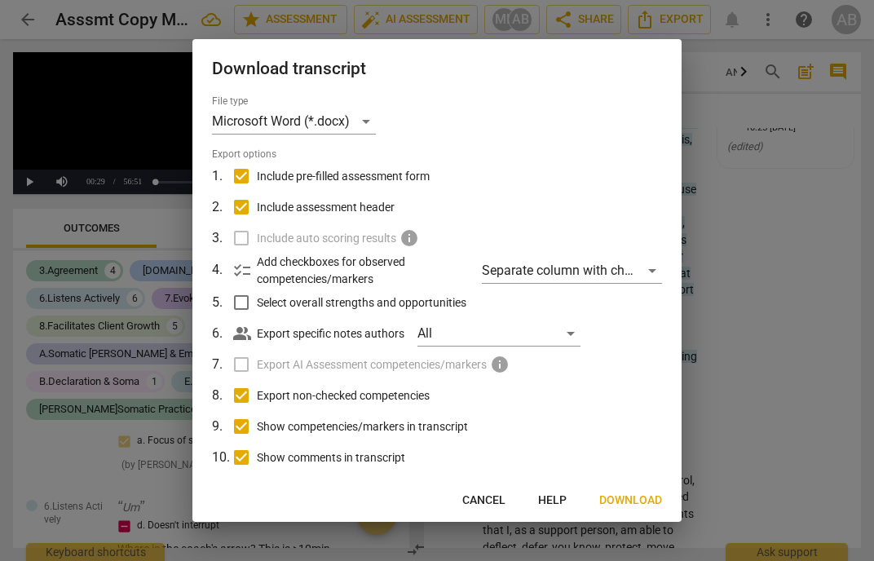
click at [635, 503] on span "Download" at bounding box center [630, 500] width 63 height 16
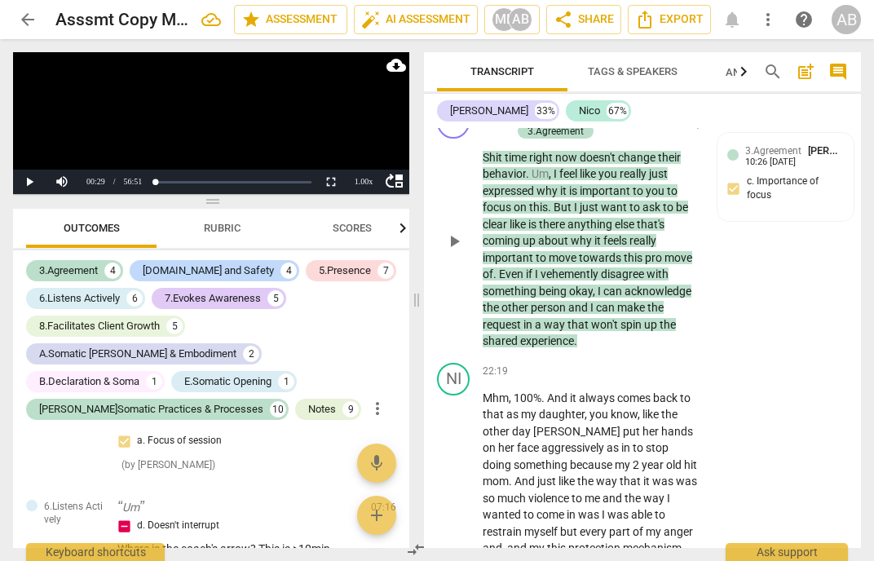
scroll to position [9992, 0]
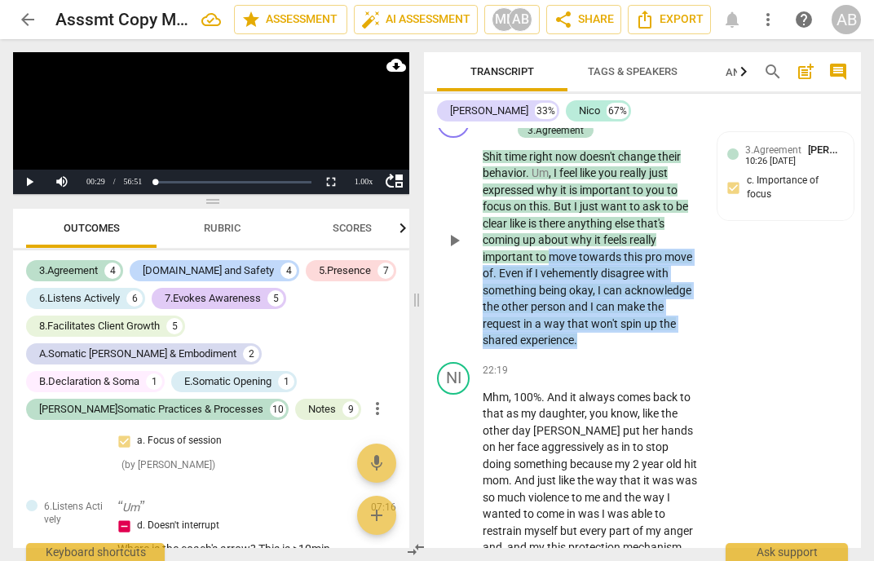
drag, startPoint x: 550, startPoint y: 257, endPoint x: 645, endPoint y: 342, distance: 127.5
click at [645, 342] on p "Shit time right now doesn't change their behavior . Um , I feel like you really…" at bounding box center [590, 248] width 216 height 200
click at [229, 231] on span "Rubric" at bounding box center [222, 228] width 37 height 12
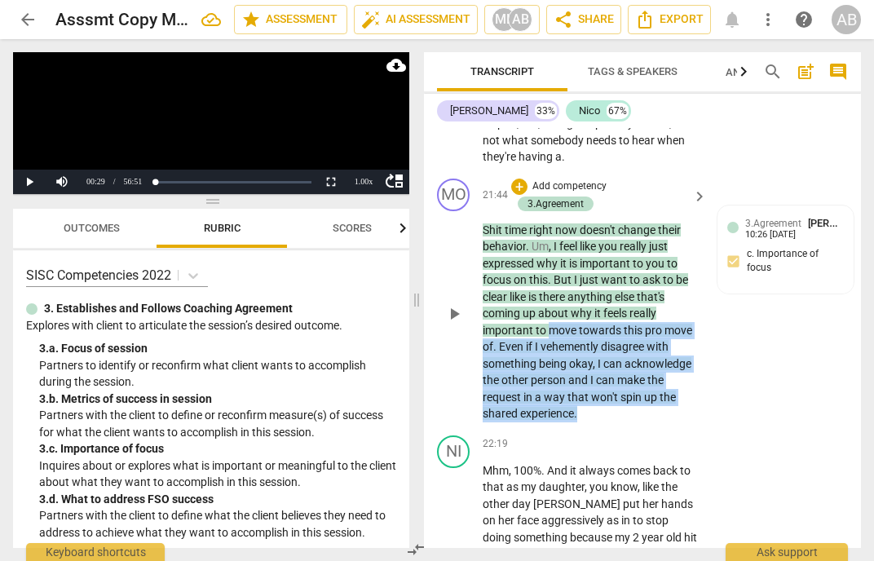
scroll to position [9915, 0]
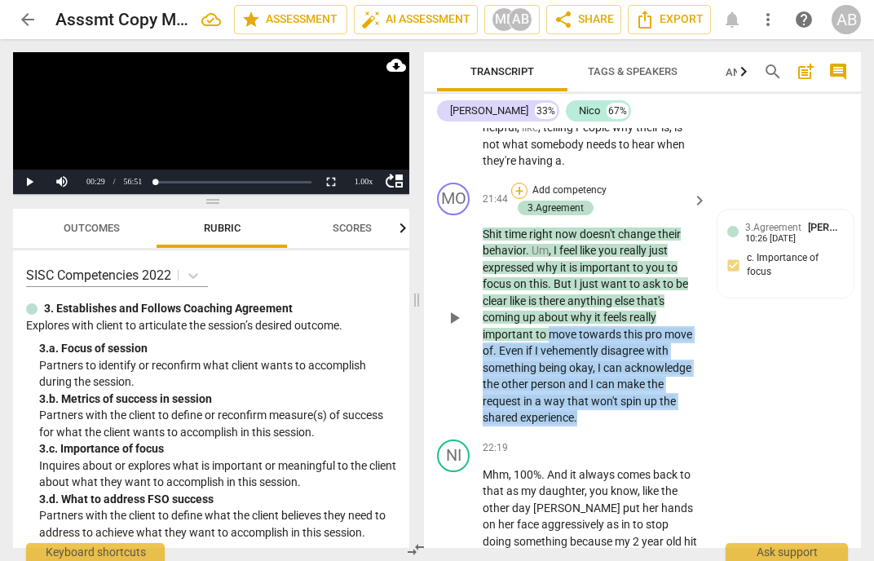
click at [520, 192] on div "+" at bounding box center [519, 191] width 16 height 16
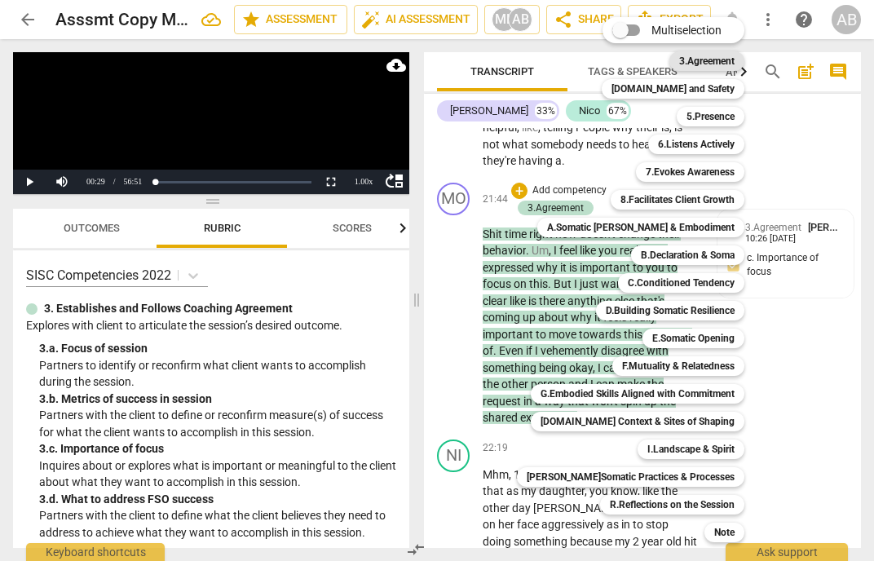
click at [685, 61] on b "3.Agreement" at bounding box center [706, 61] width 55 height 20
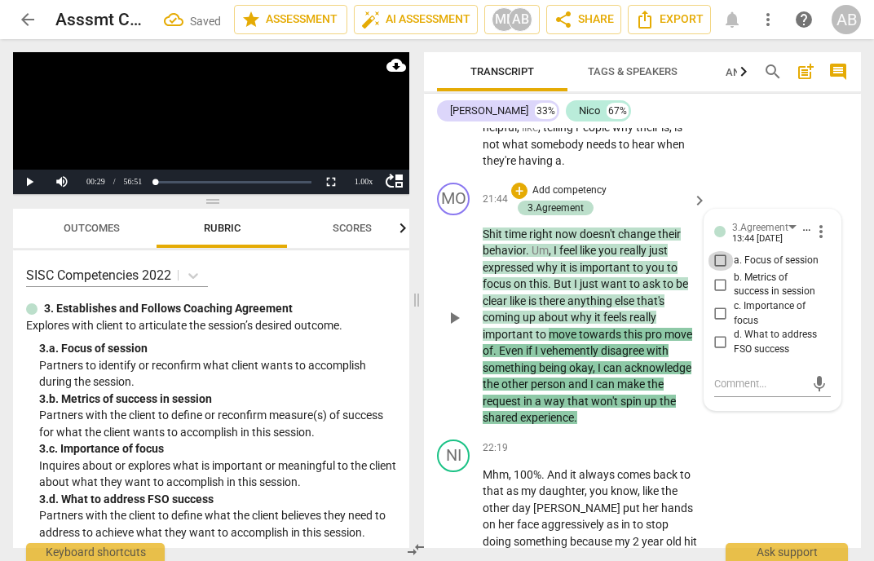
click at [723, 258] on input "a. Focus of session" at bounding box center [720, 261] width 26 height 20
click at [743, 384] on textarea at bounding box center [759, 383] width 90 height 15
click at [817, 386] on span "send" at bounding box center [819, 384] width 18 height 18
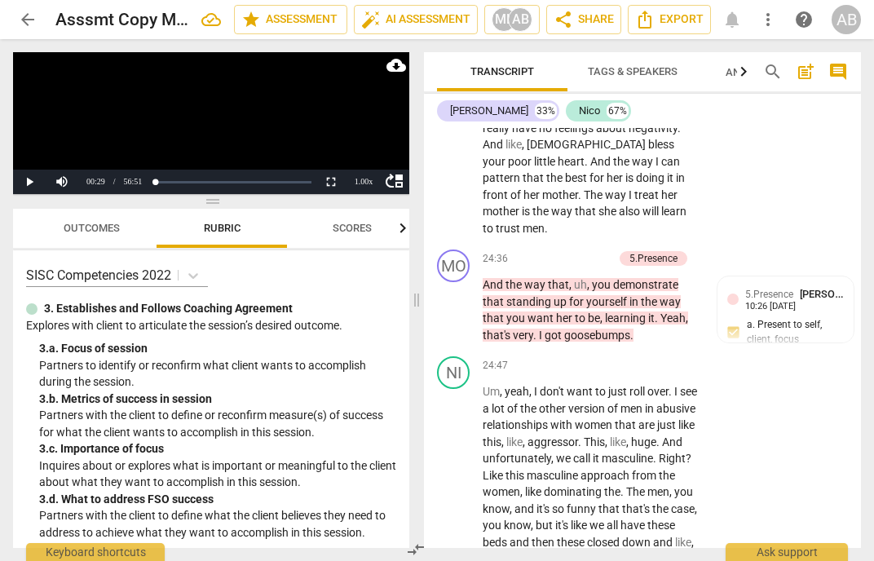
scroll to position [11008, 0]
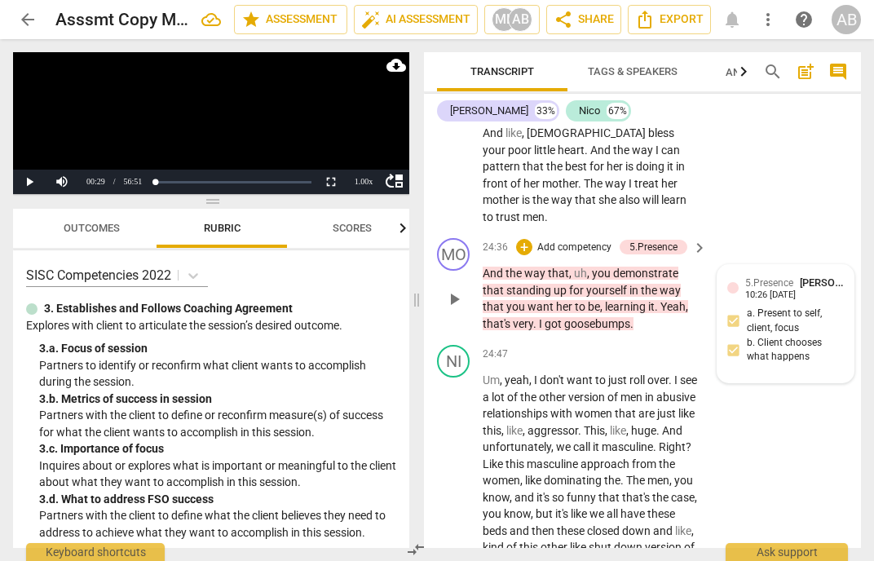
click at [784, 333] on div "5.Presence [PERSON_NAME] 10:26 [DATE] a. Present to self, client, focus b. Clie…" at bounding box center [785, 324] width 117 height 98
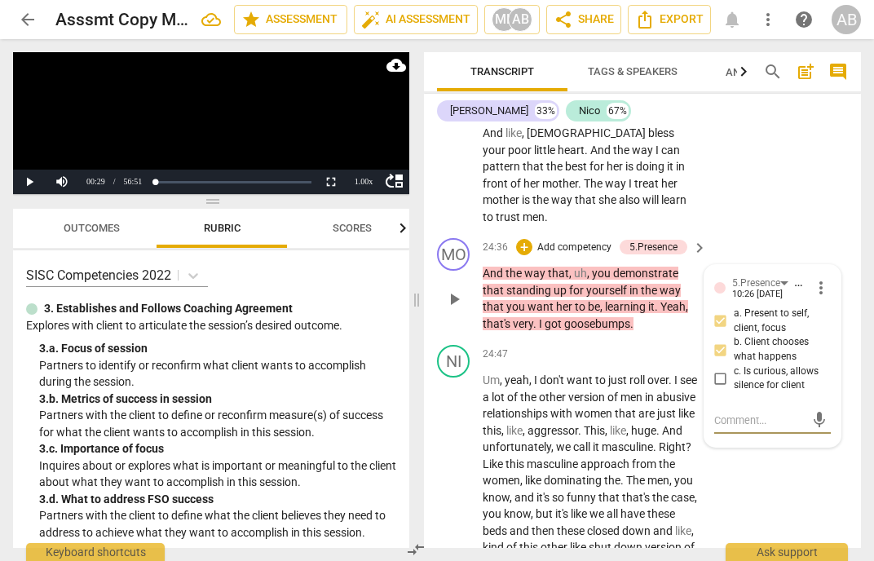
click at [770, 231] on div "MO play_arrow pause 24:36 + Add competency 5.Presence keyboard_arrow_right And …" at bounding box center [642, 284] width 437 height 107
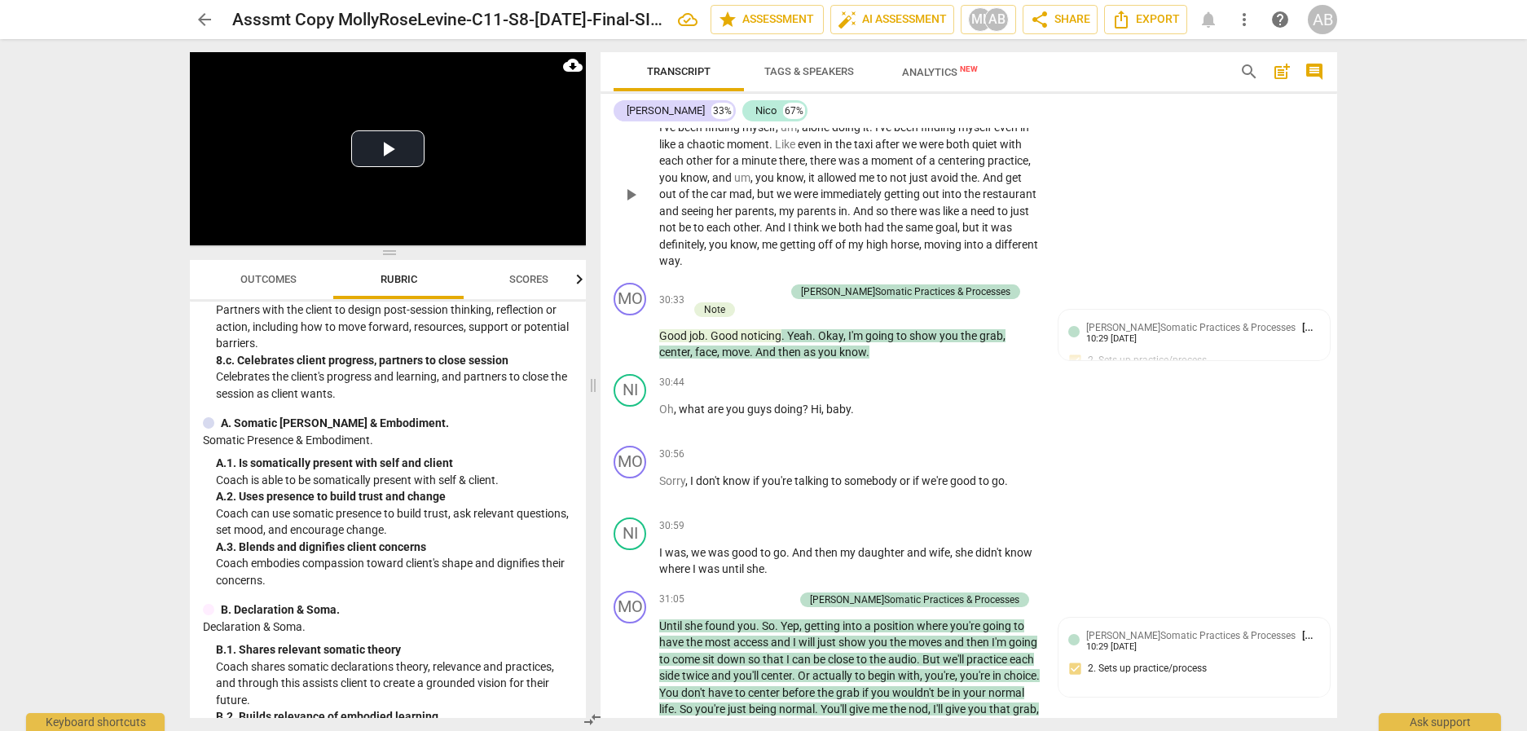
scroll to position [8707, 0]
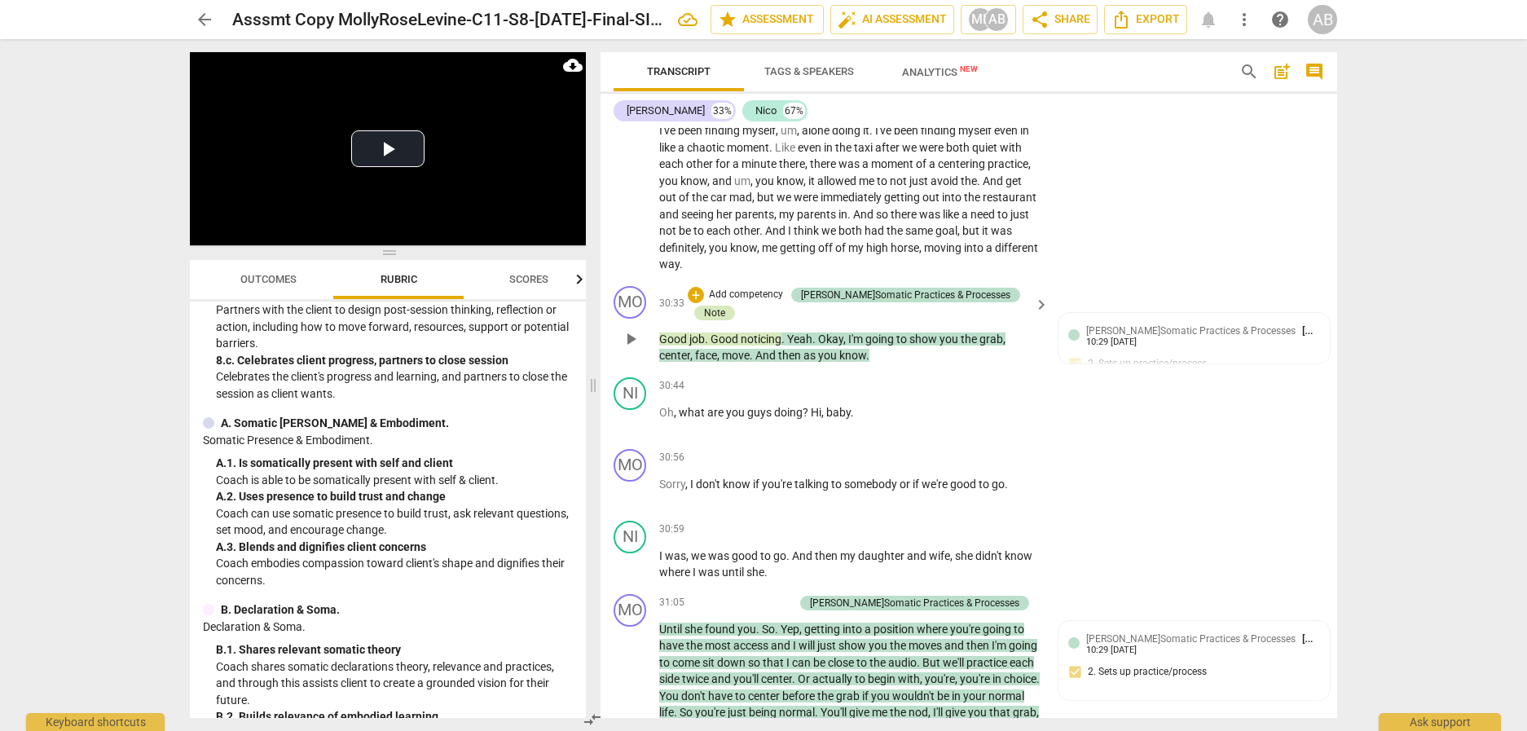
click at [725, 306] on div "Note" at bounding box center [714, 313] width 21 height 15
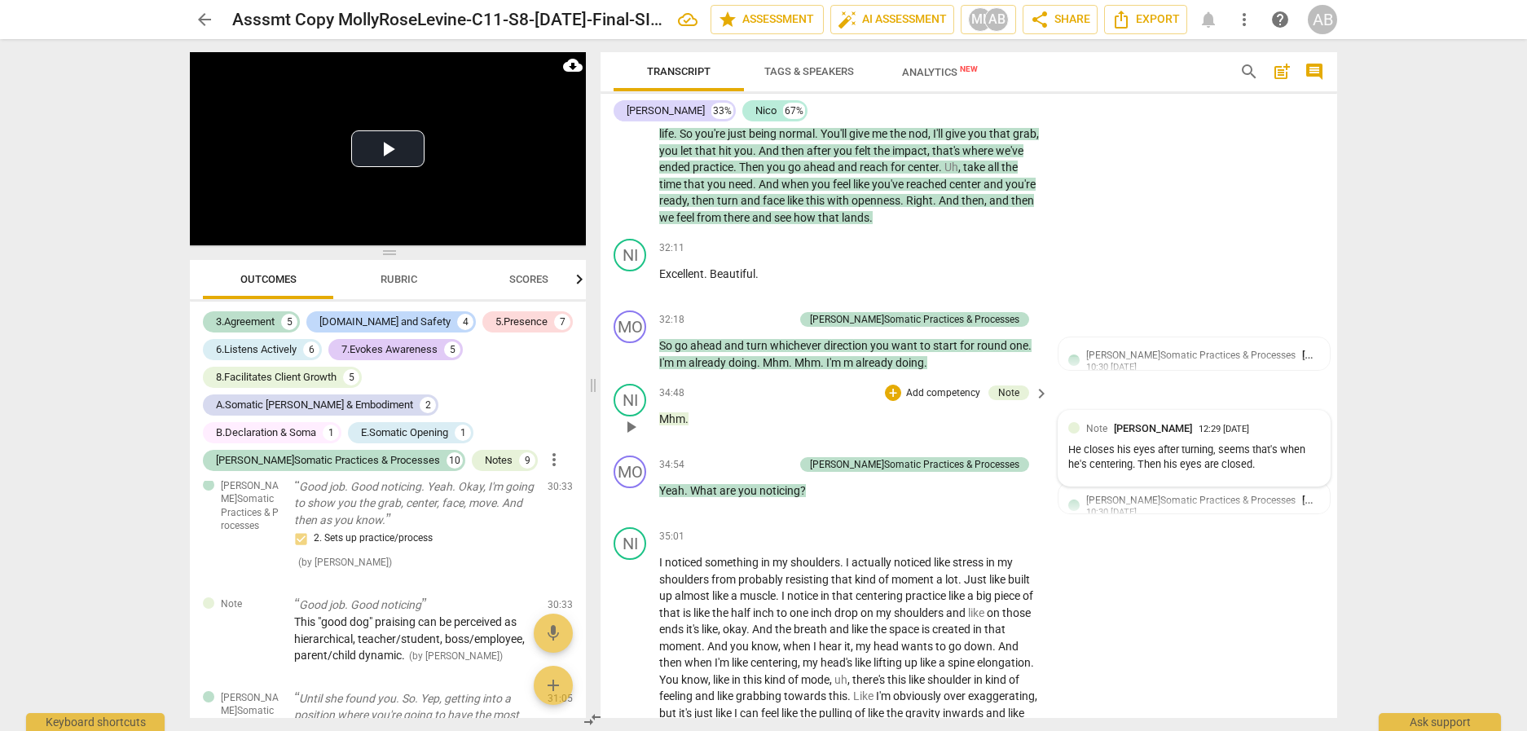
scroll to position [9287, 0]
click at [873, 193] on div "MO play_arrow pause 31:05 + Add competency J.Somatic Practices & Processes keyb…" at bounding box center [969, 119] width 737 height 224
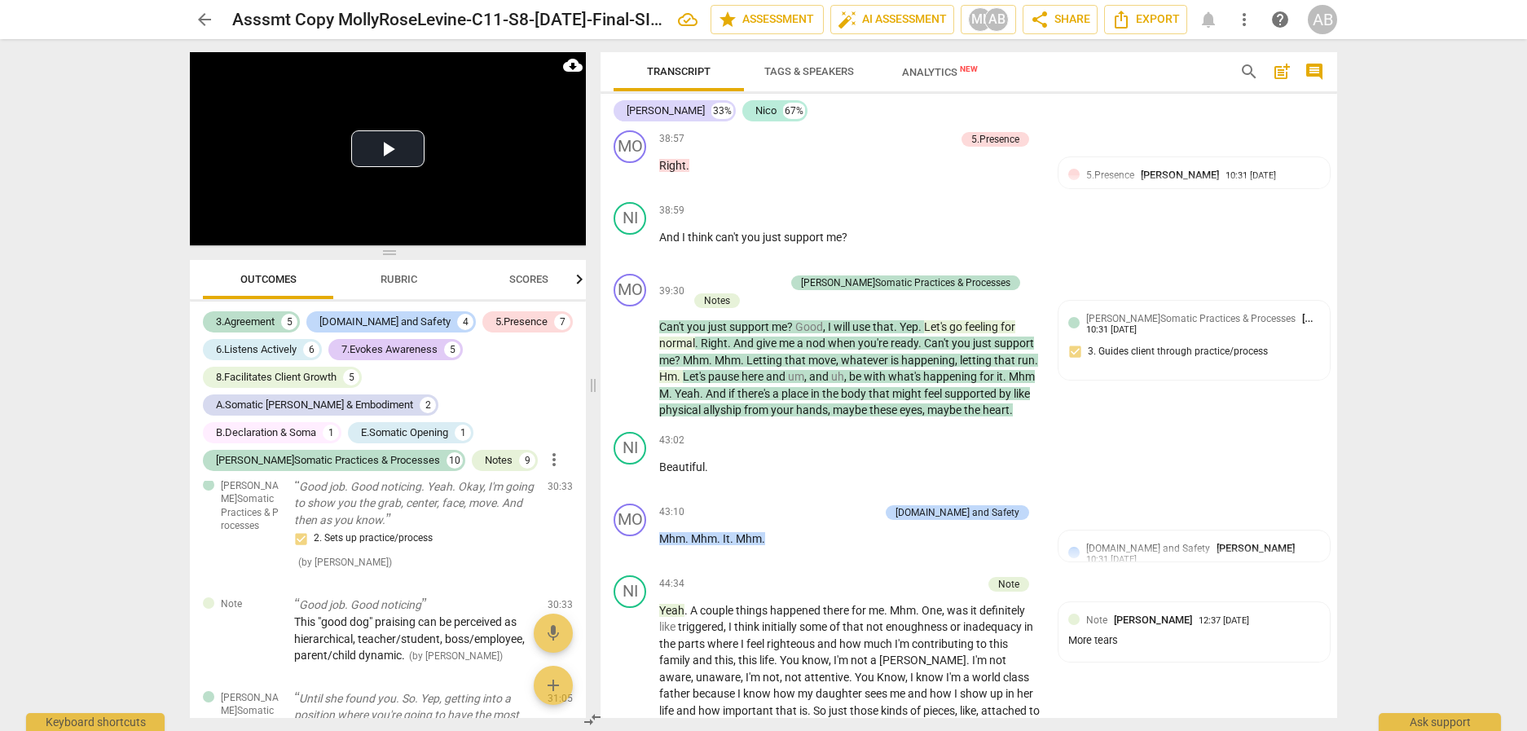
scroll to position [10866, 0]
click at [730, 292] on div "Notes" at bounding box center [717, 299] width 26 height 15
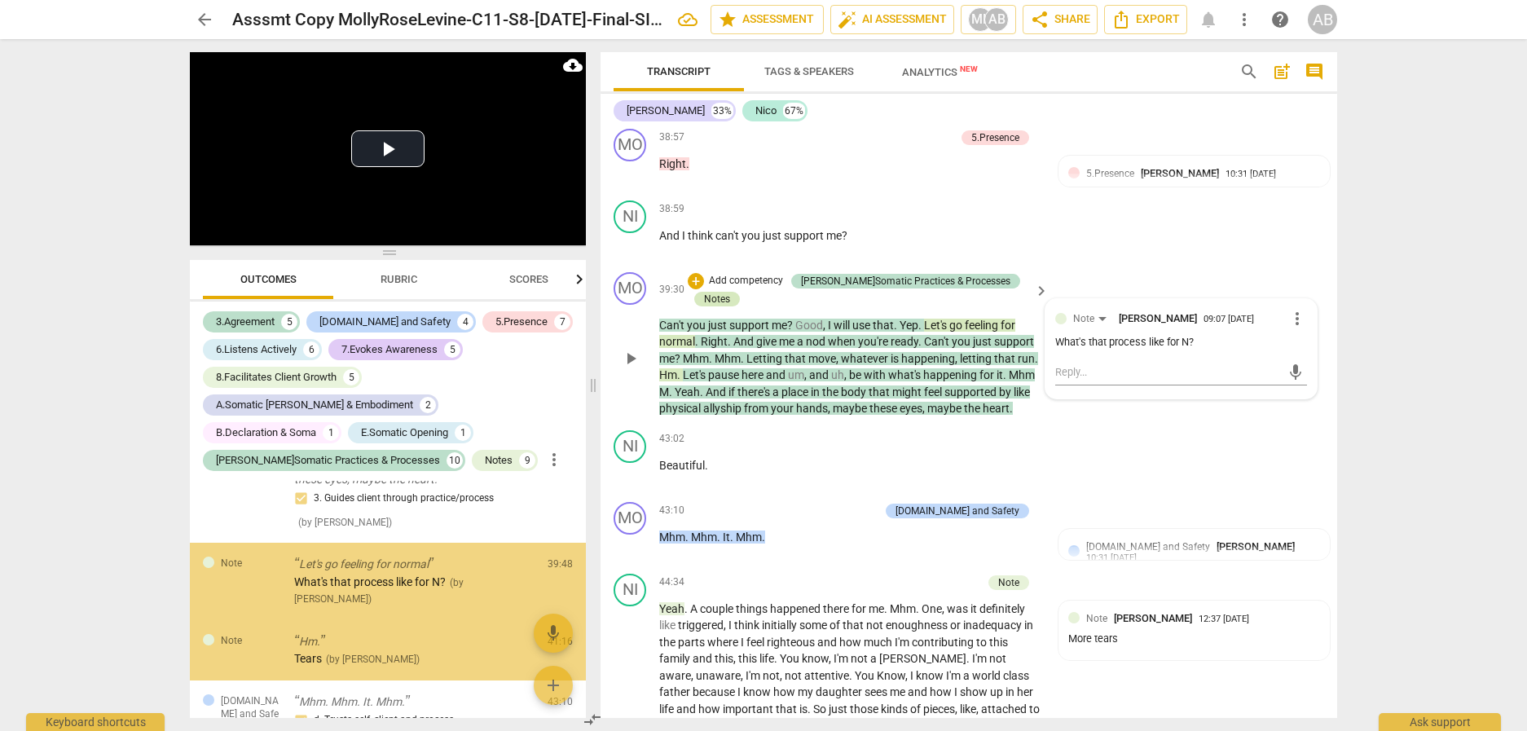
scroll to position [5310, 0]
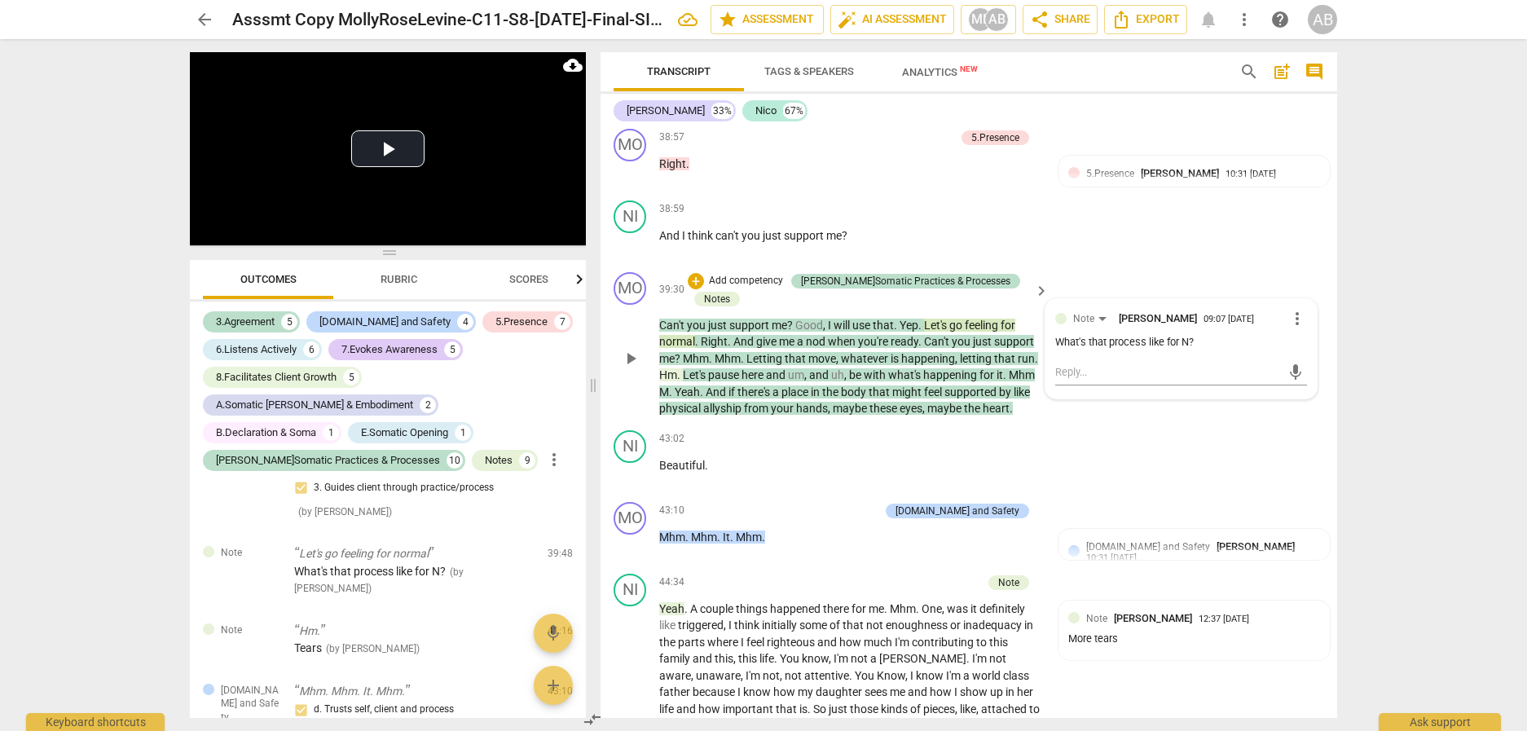
click at [873, 283] on div "MO play_arrow pause 39:30 + Add competency J.Somatic Practices & Processes Note…" at bounding box center [969, 345] width 737 height 158
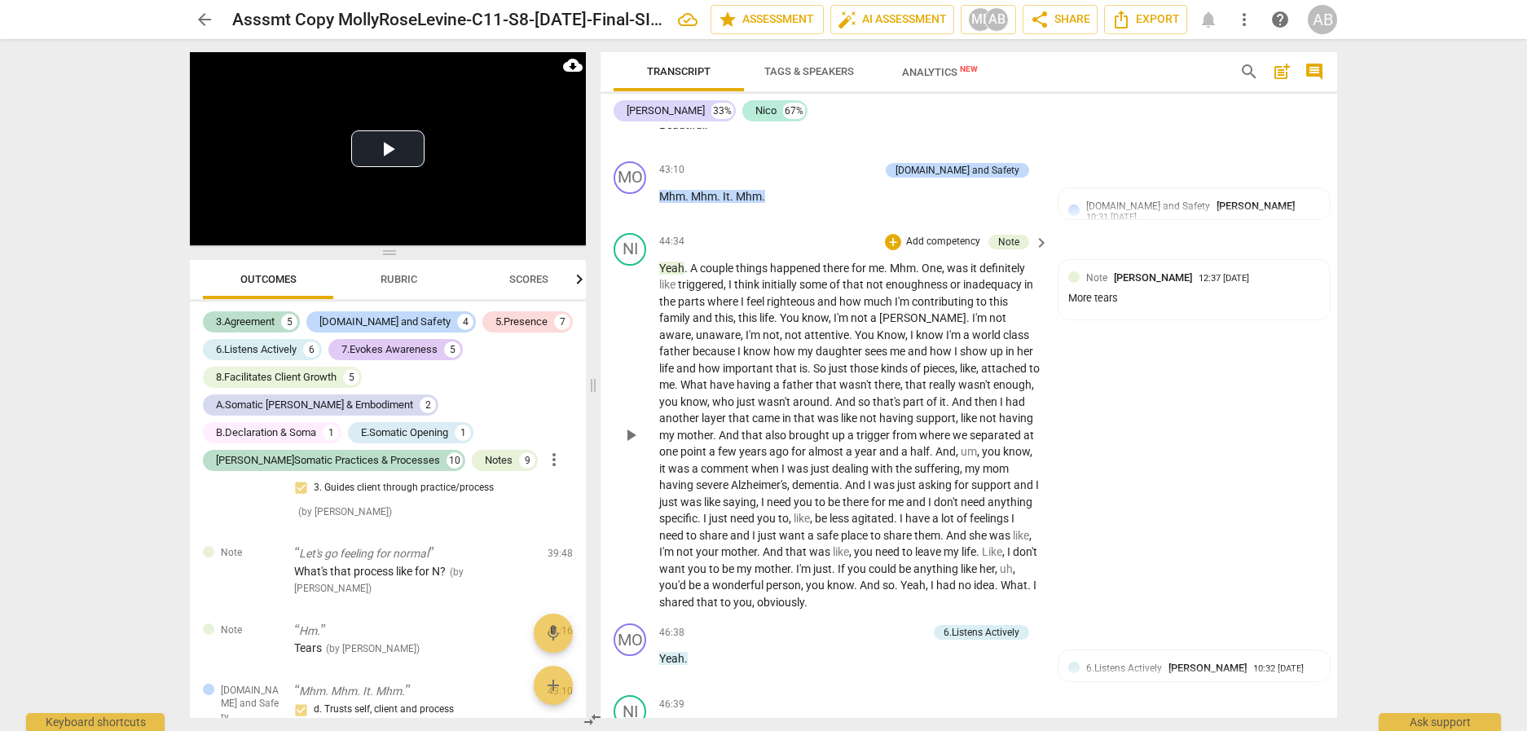
scroll to position [11201, 0]
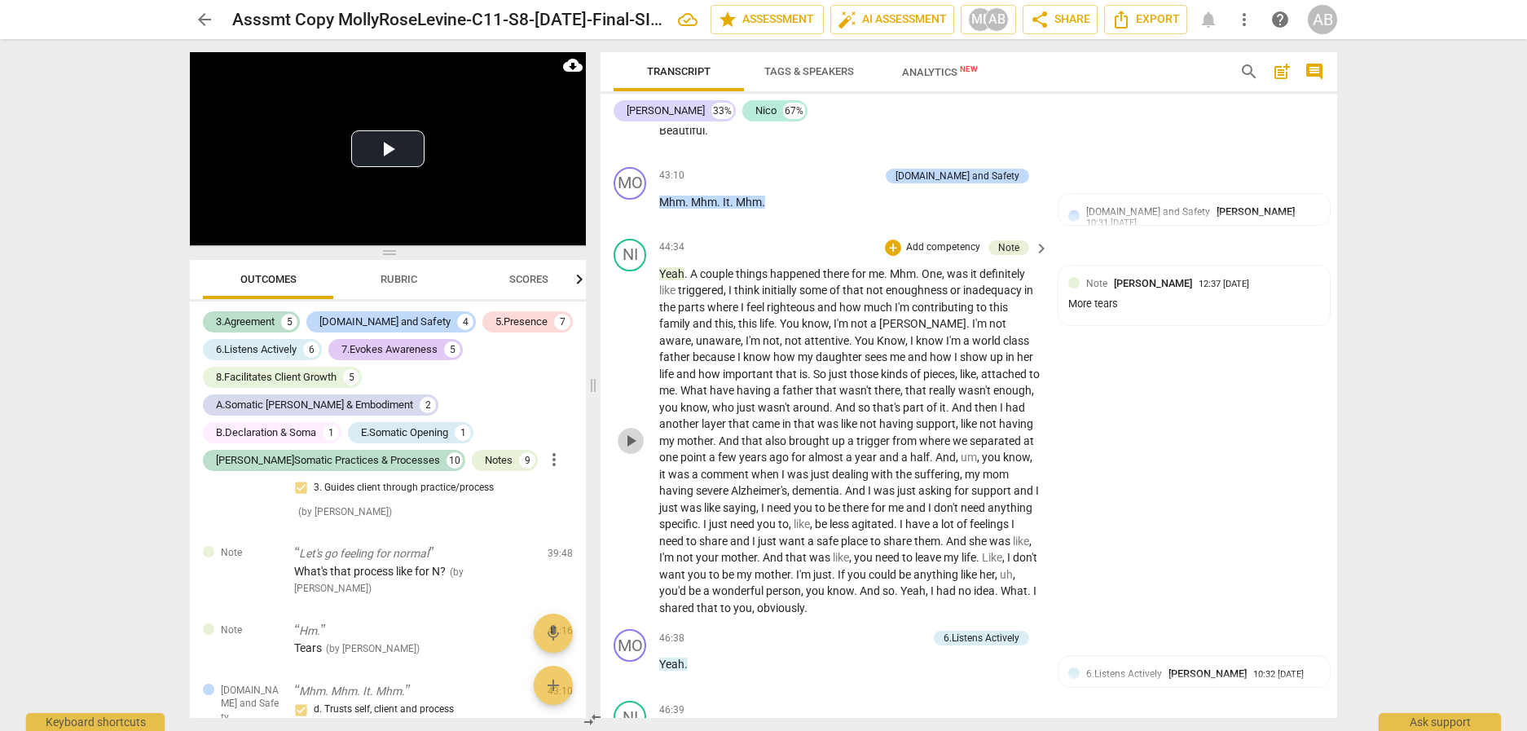
click at [628, 431] on span "play_arrow" at bounding box center [631, 441] width 20 height 20
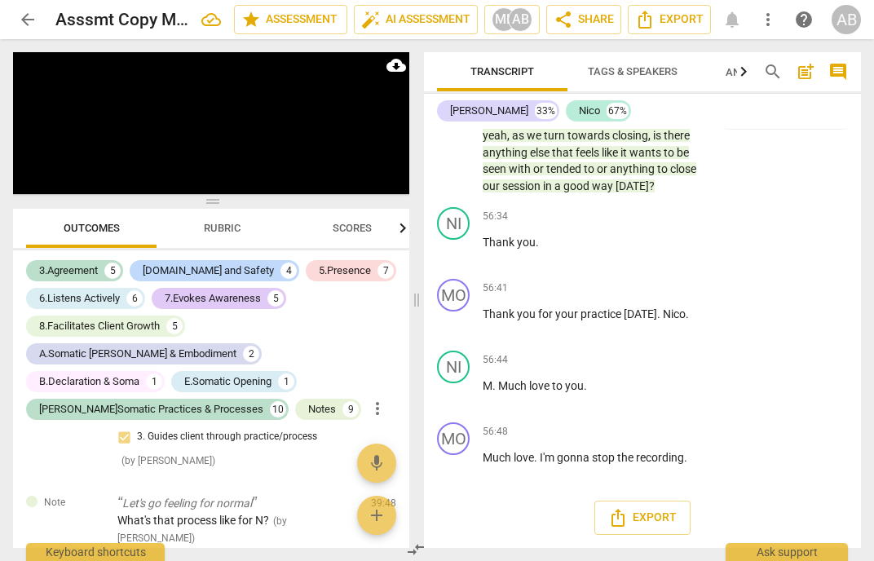
scroll to position [22046, 0]
